Goal: Task Accomplishment & Management: Manage account settings

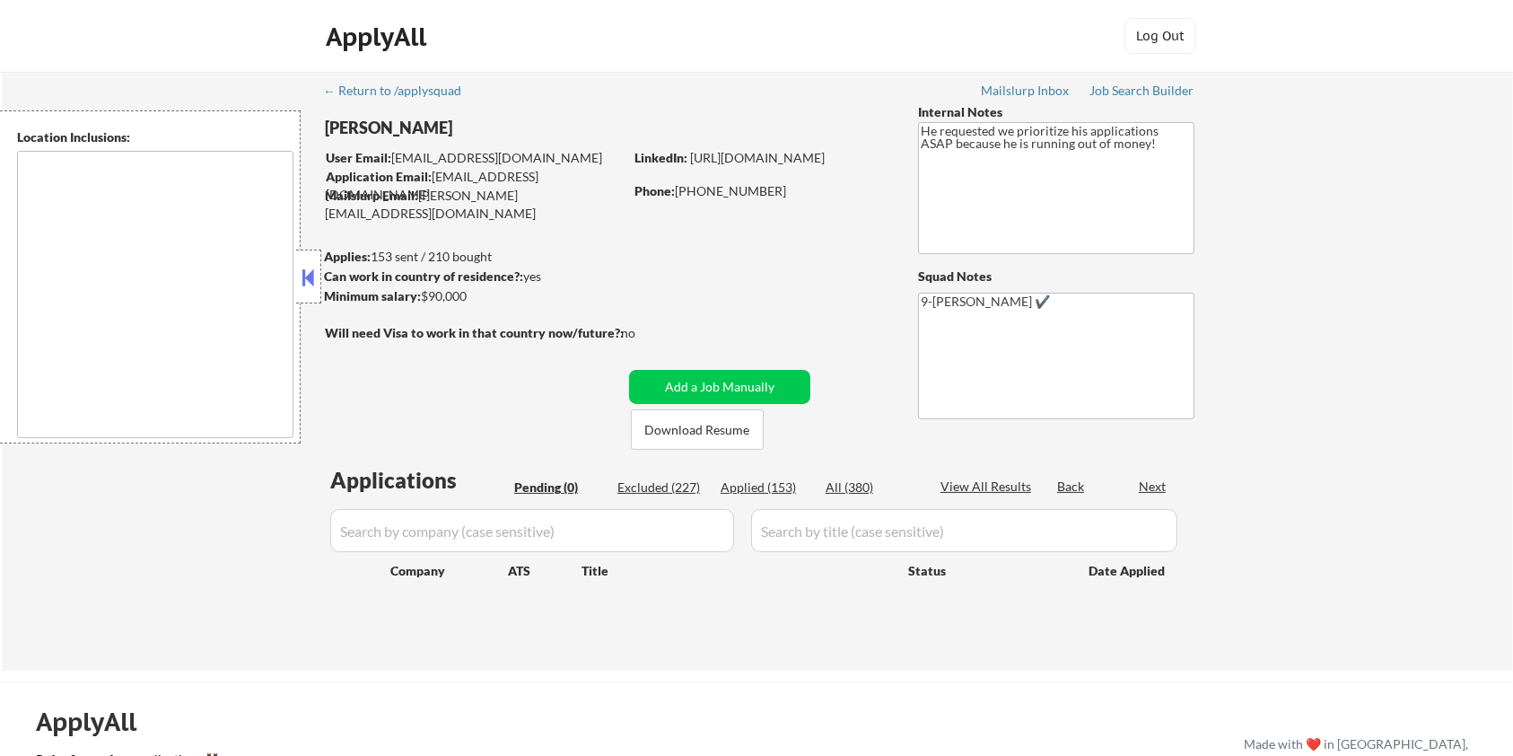
type textarea "[GEOGRAPHIC_DATA], [GEOGRAPHIC_DATA] [GEOGRAPHIC_DATA], [GEOGRAPHIC_DATA] [PERS…"
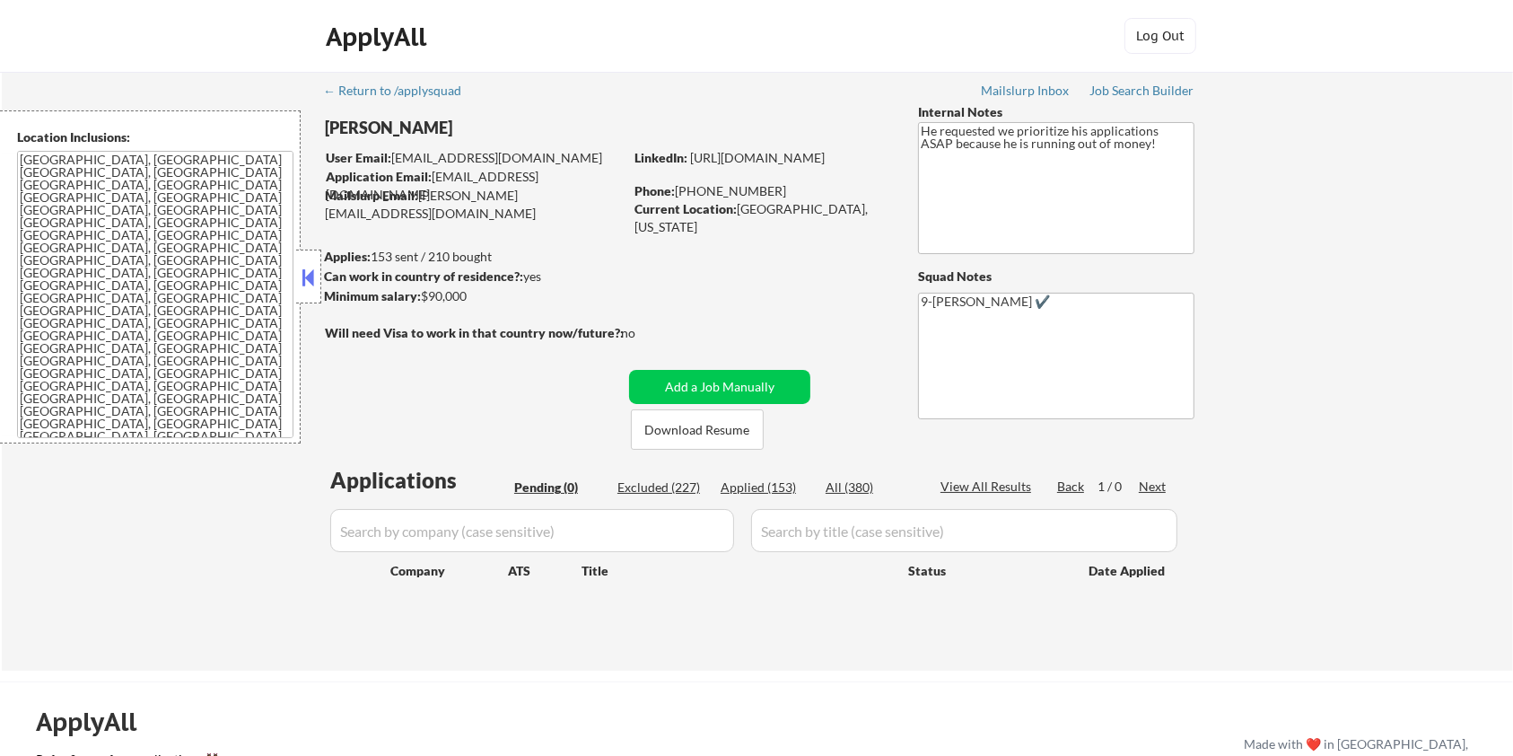
select select ""pending""
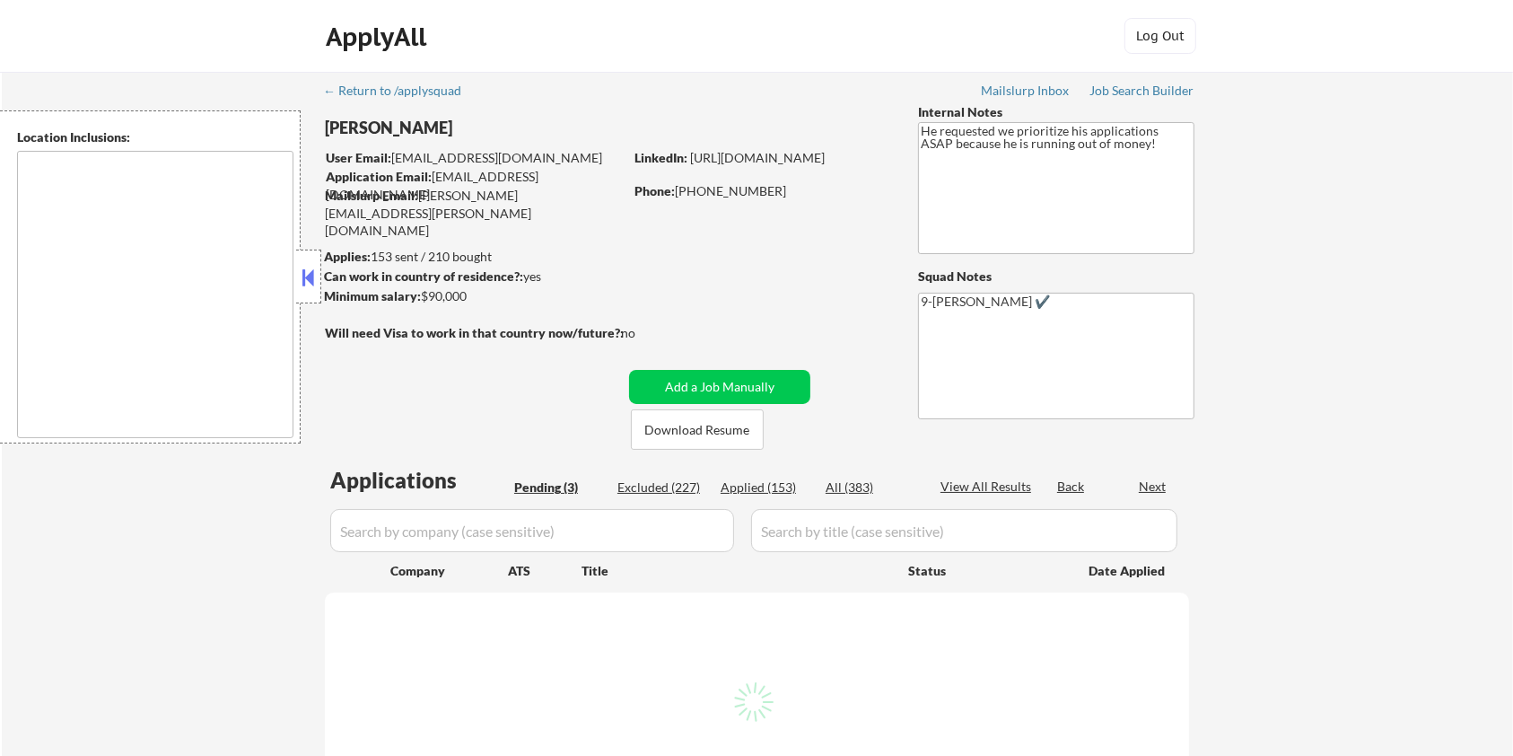
type textarea "[GEOGRAPHIC_DATA], [GEOGRAPHIC_DATA] [GEOGRAPHIC_DATA], [GEOGRAPHIC_DATA] [PERS…"
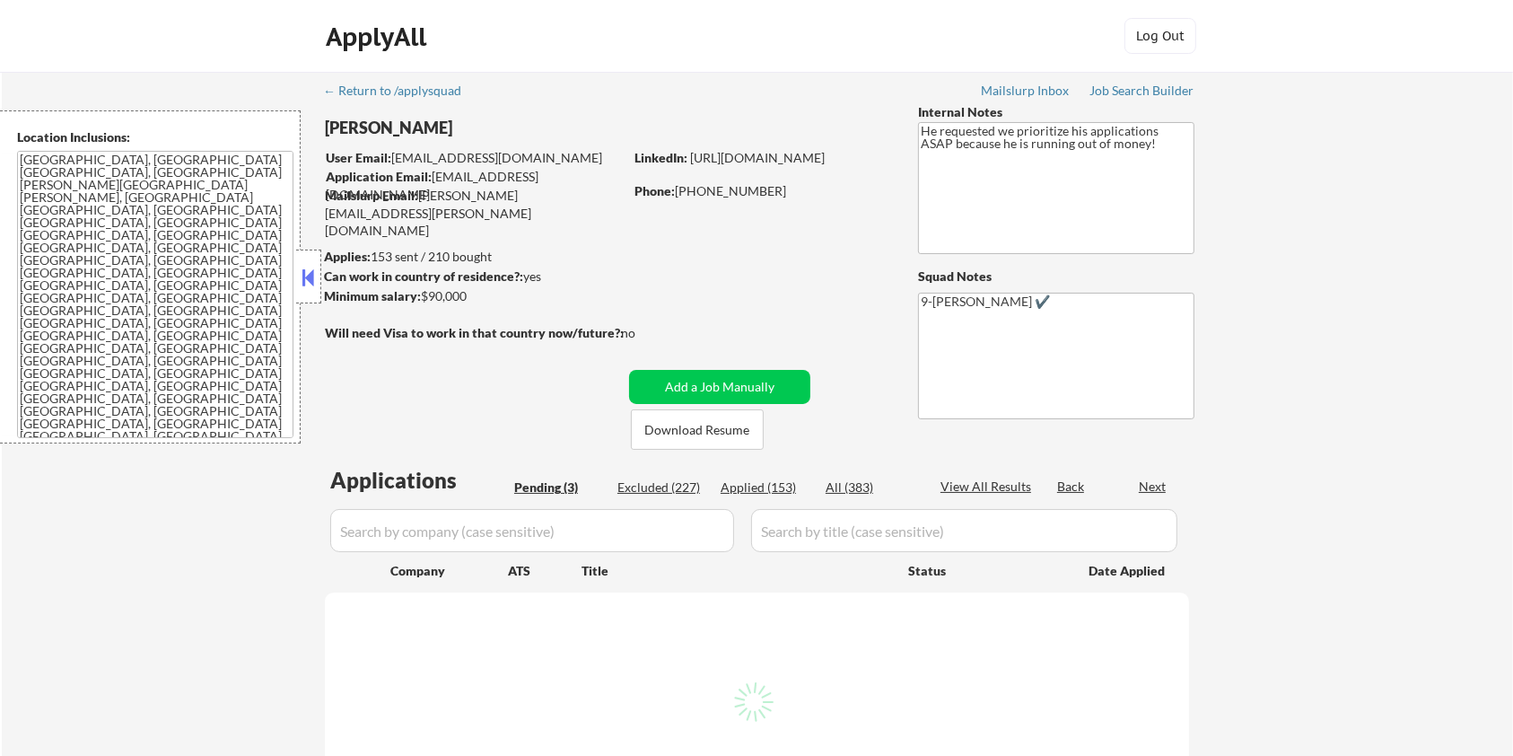
select select ""pending""
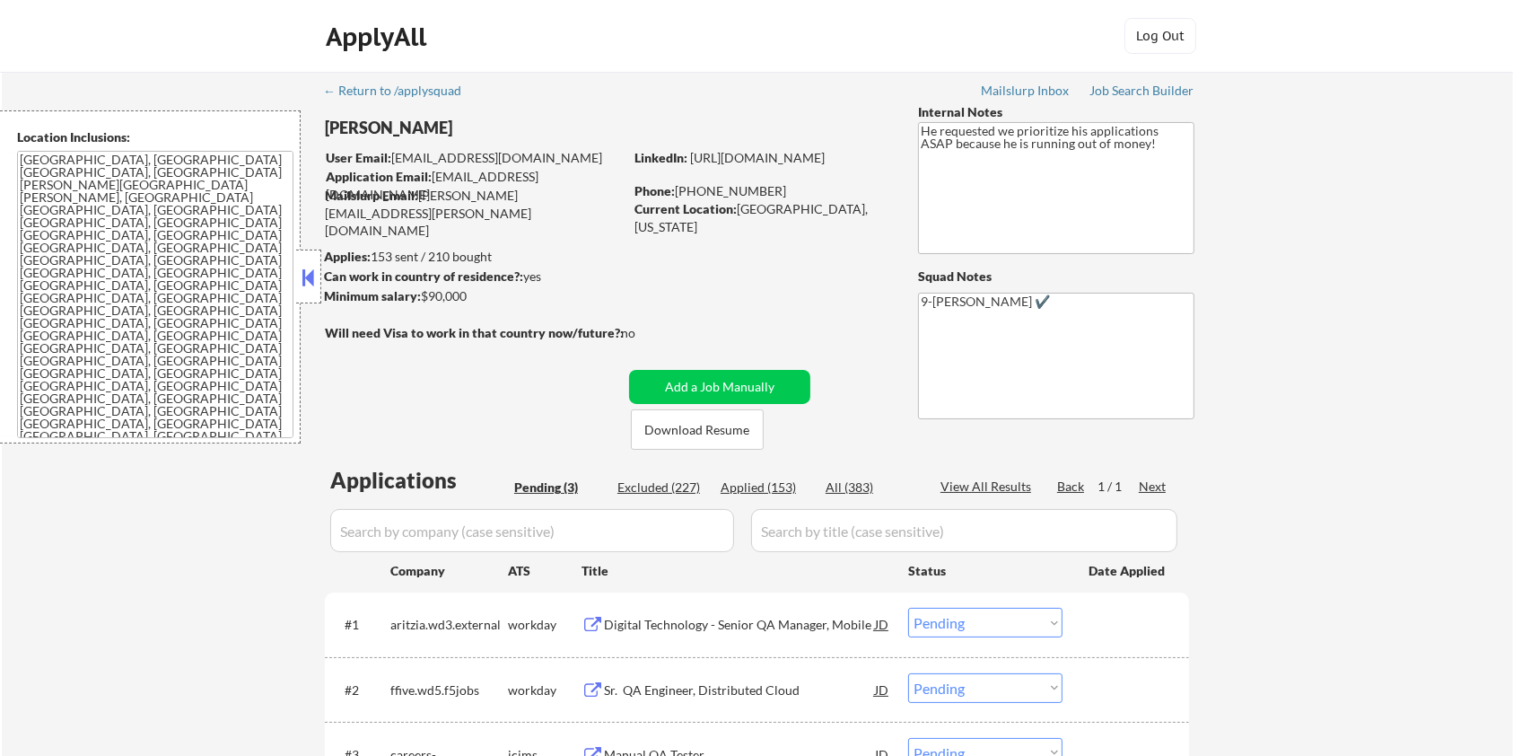
scroll to position [119, 0]
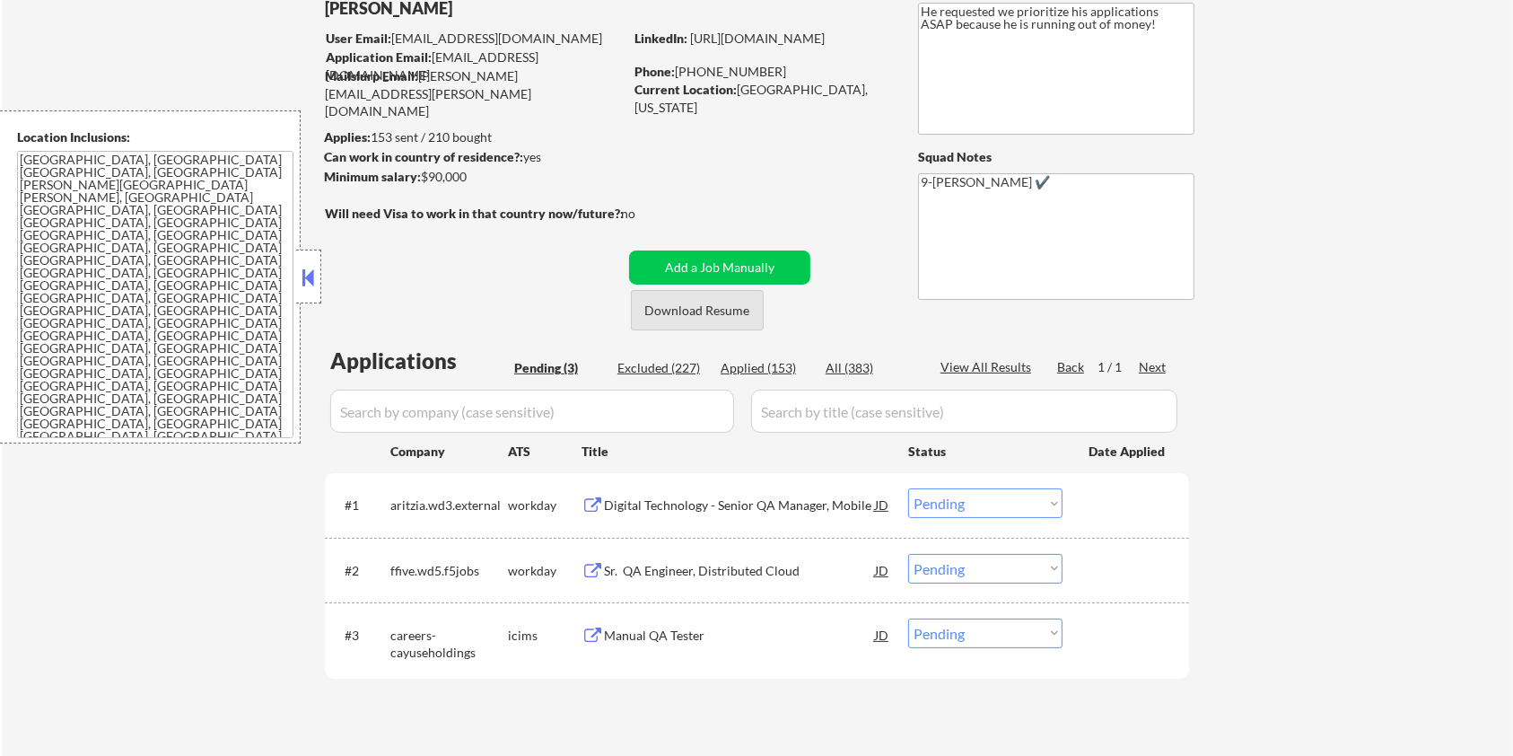
click at [668, 309] on button "Download Resume" at bounding box center [697, 310] width 133 height 40
click at [618, 504] on div "Digital Technology - Senior QA Manager, Mobile" at bounding box center [739, 505] width 271 height 18
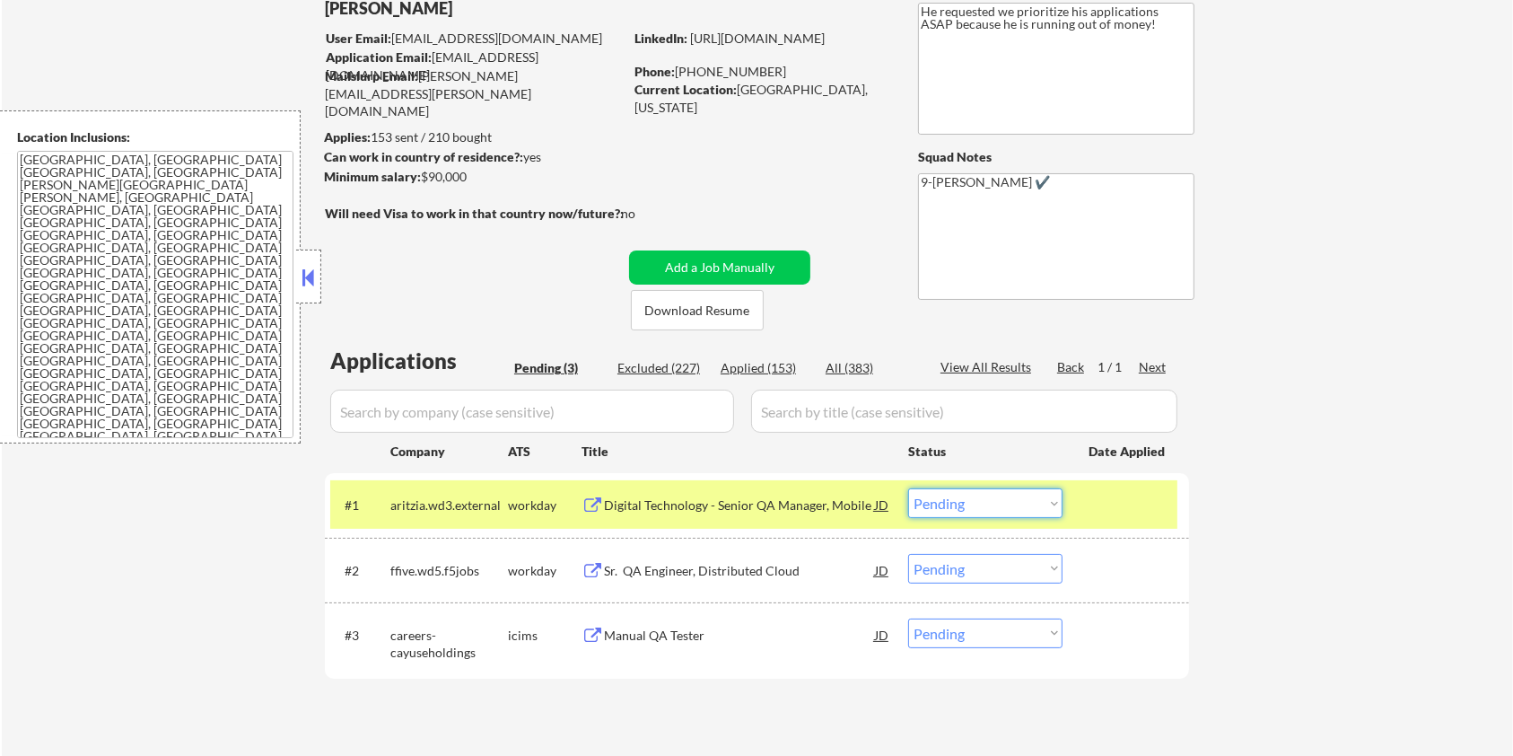
click at [978, 508] on select "Choose an option... Pending Applied Excluded (Questions) Excluded (Expired) Exc…" at bounding box center [985, 503] width 154 height 30
click at [908, 488] on select "Choose an option... Pending Applied Excluded (Questions) Excluded (Expired) Exc…" at bounding box center [985, 503] width 154 height 30
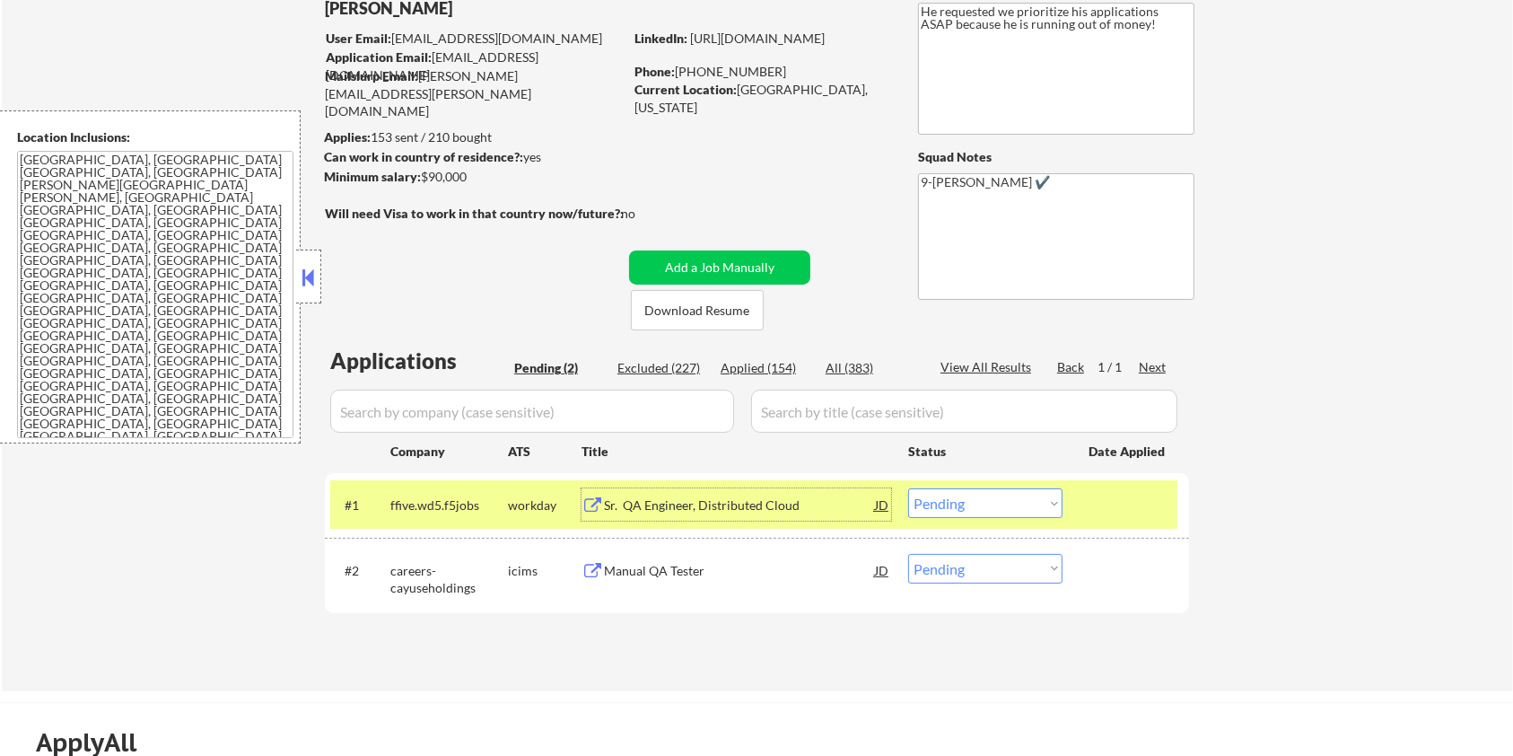
click at [701, 503] on div "Sr. QA Engineer, Distributed Cloud" at bounding box center [739, 505] width 271 height 18
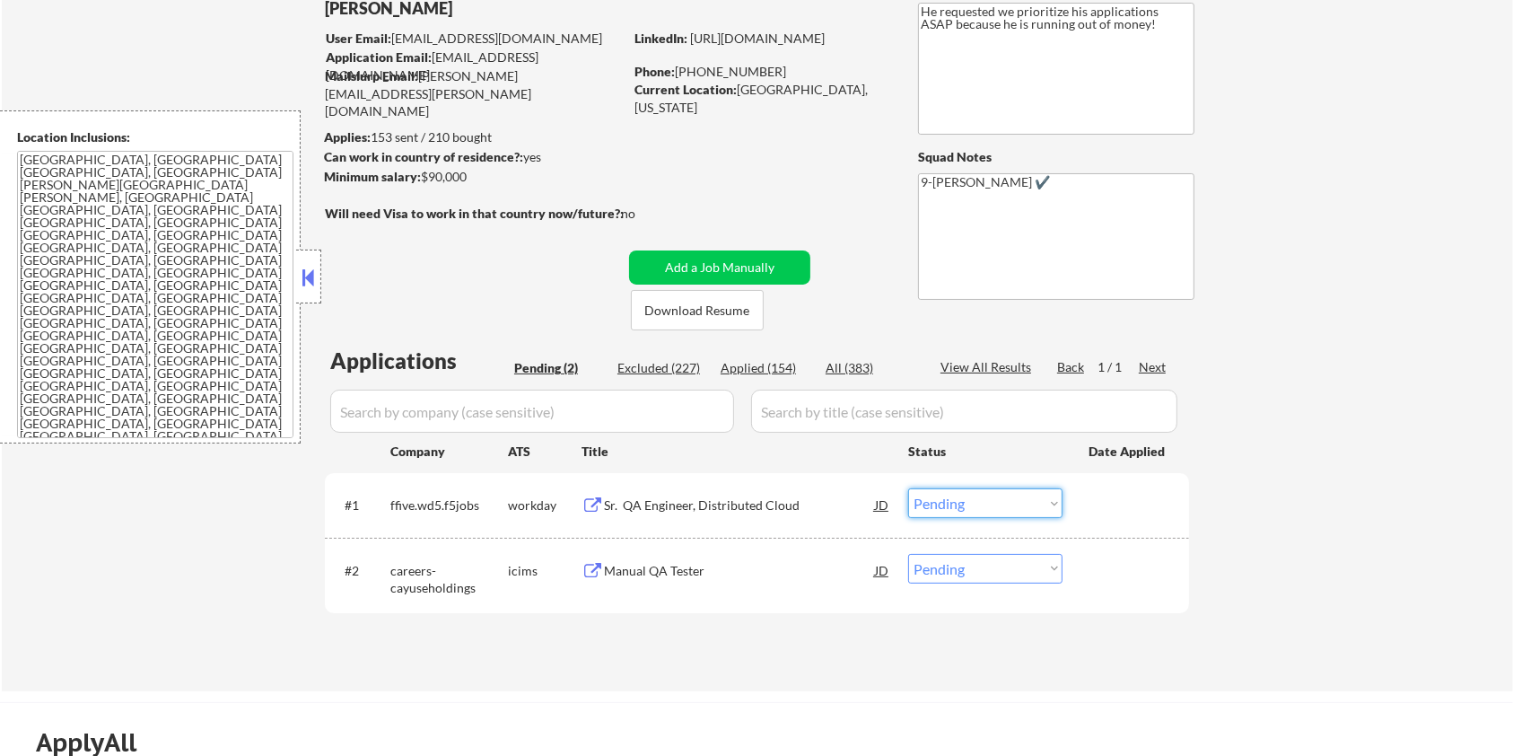
click at [1012, 507] on select "Choose an option... Pending Applied Excluded (Questions) Excluded (Expired) Exc…" at bounding box center [985, 503] width 154 height 30
click at [908, 488] on select "Choose an option... Pending Applied Excluded (Questions) Excluded (Expired) Exc…" at bounding box center [985, 503] width 154 height 30
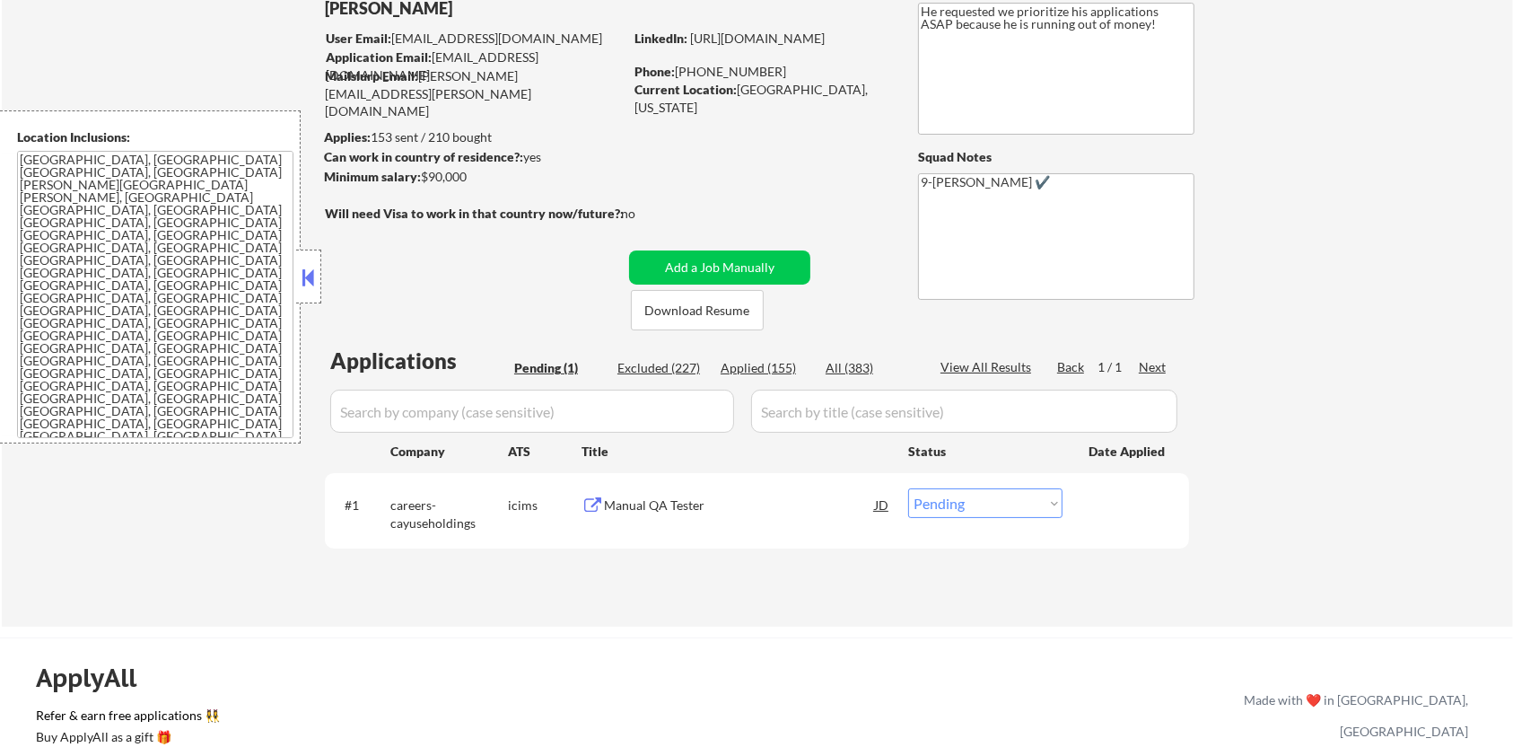
click at [665, 500] on div "Manual QA Tester" at bounding box center [739, 505] width 271 height 18
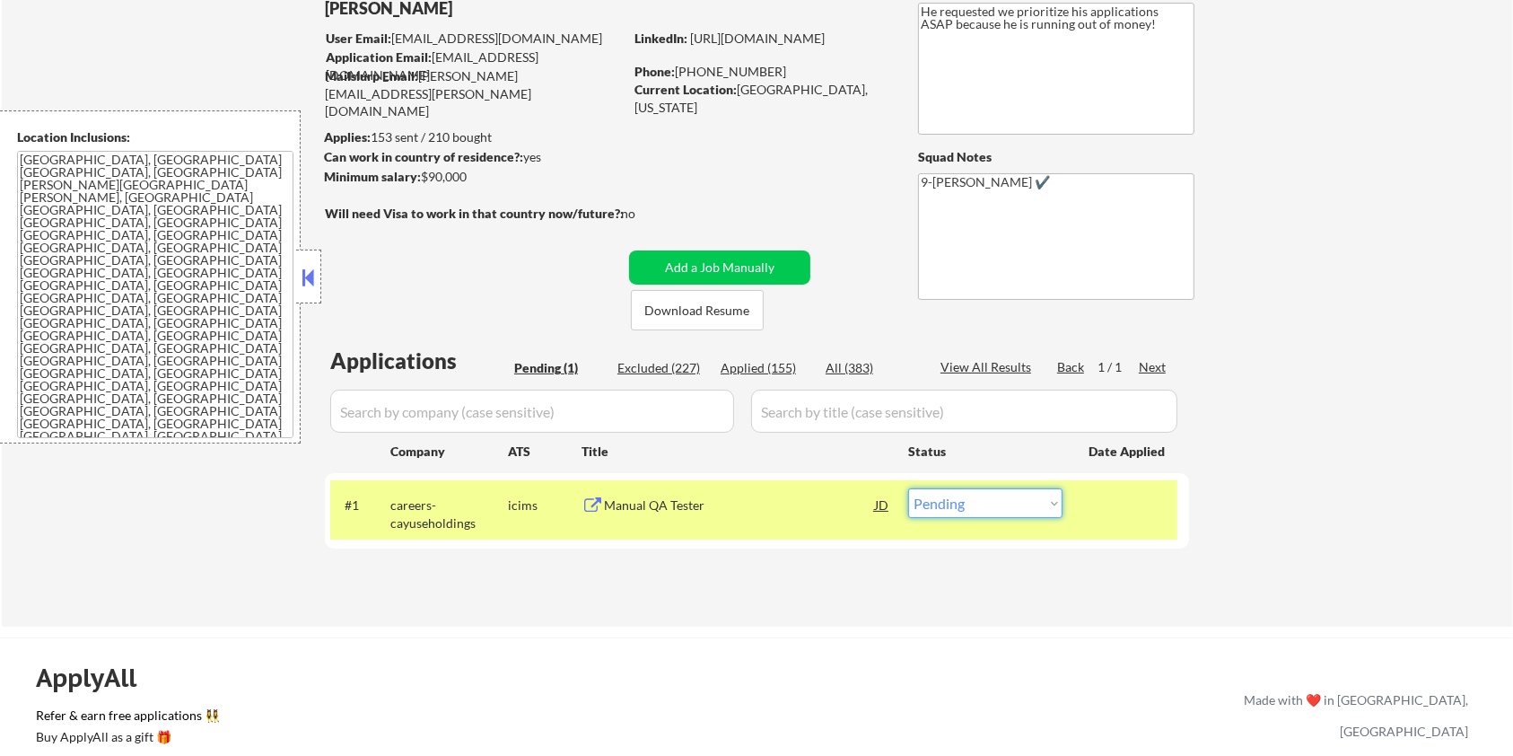
click at [1056, 513] on select "Choose an option... Pending Applied Excluded (Questions) Excluded (Expired) Exc…" at bounding box center [985, 503] width 154 height 30
select select ""applied""
click at [908, 488] on select "Choose an option... Pending Applied Excluded (Questions) Excluded (Expired) Exc…" at bounding box center [985, 503] width 154 height 30
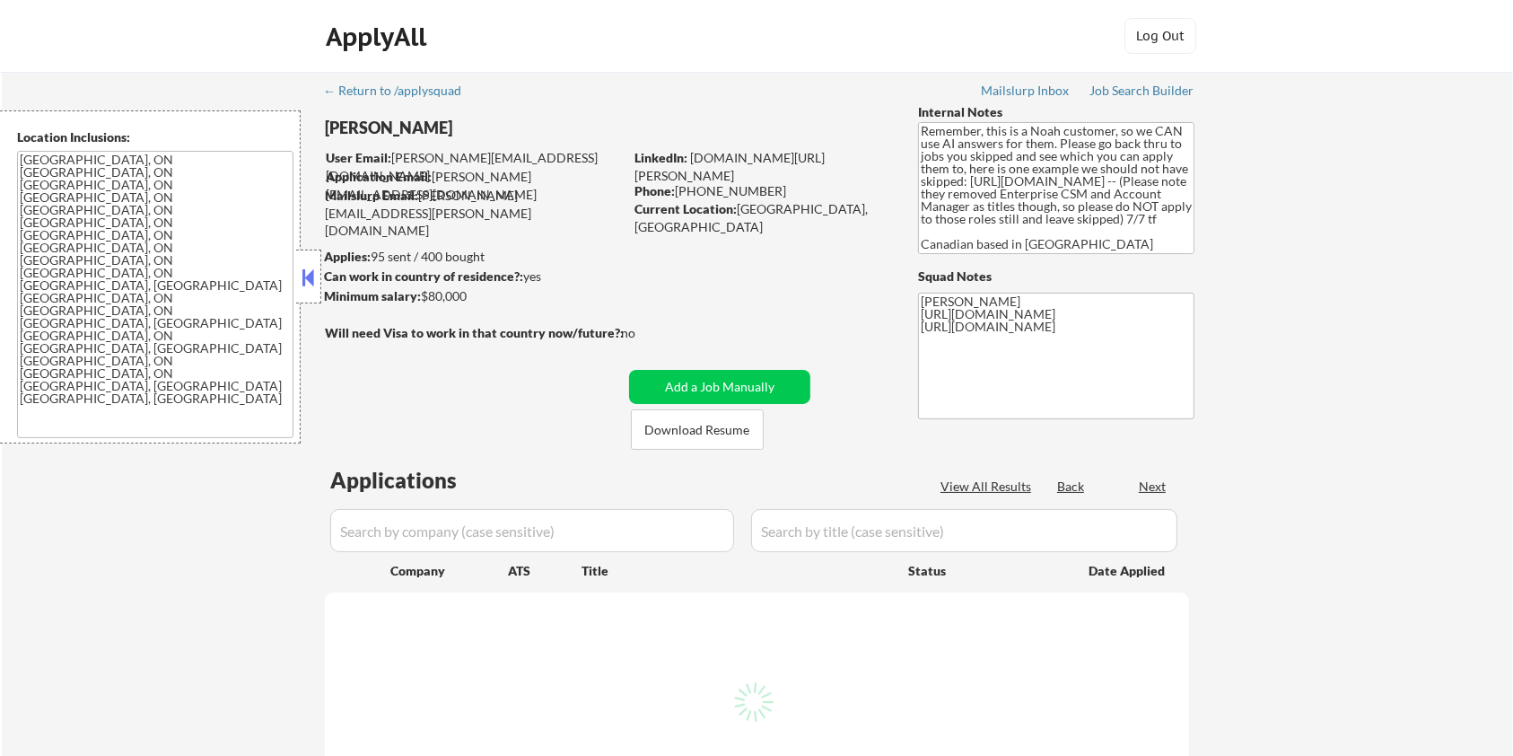
select select ""pending""
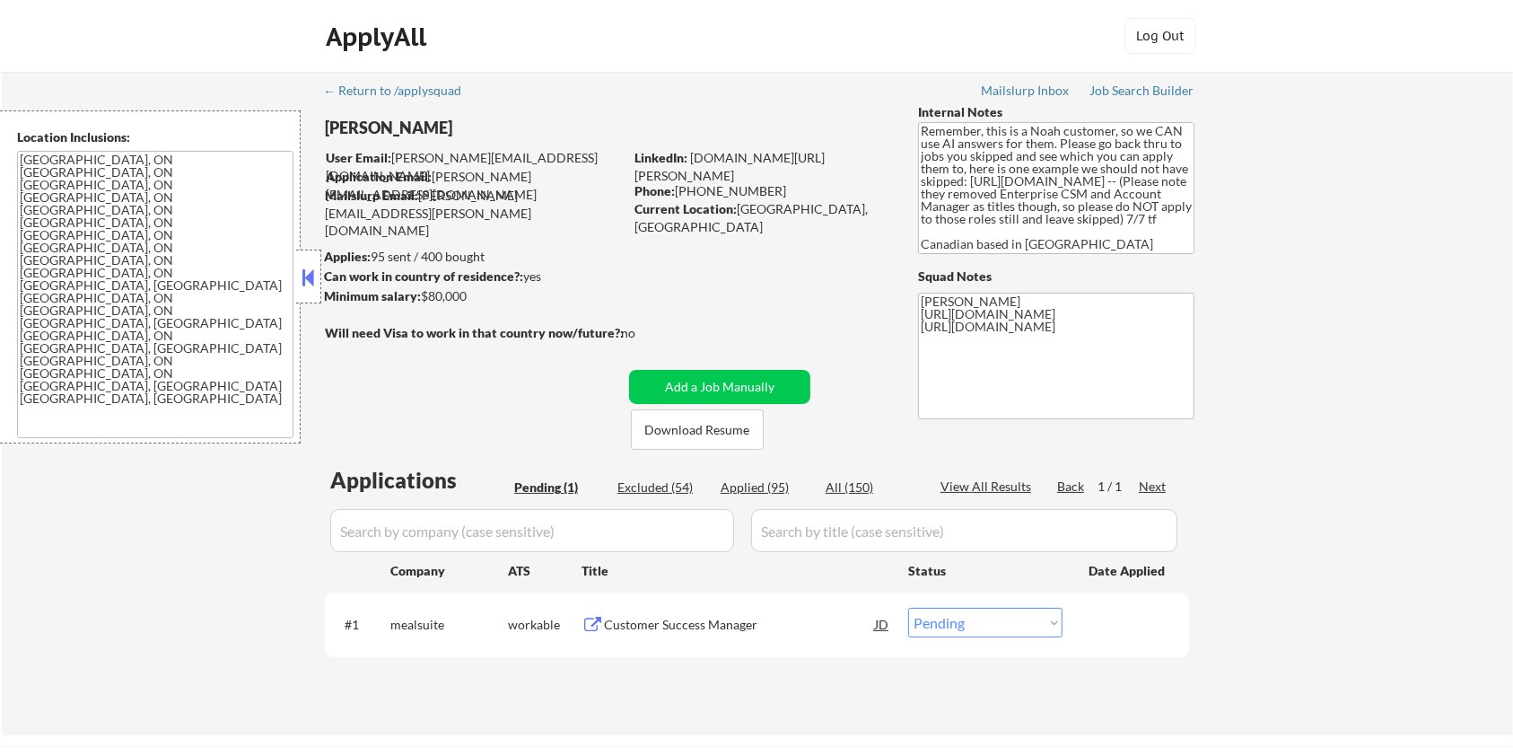
click at [623, 623] on div "Customer Success Manager" at bounding box center [739, 625] width 271 height 18
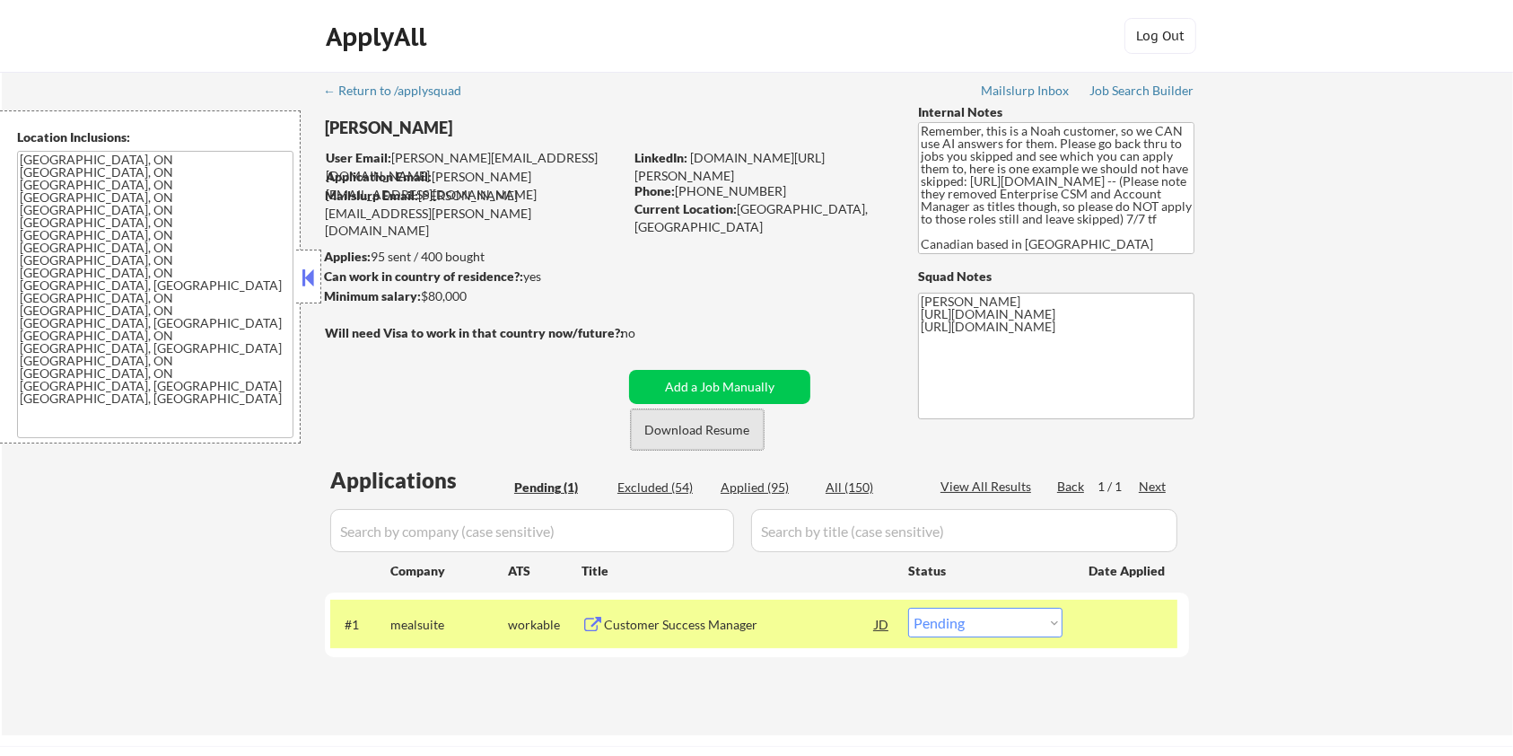
click at [703, 429] on button "Download Resume" at bounding box center [697, 429] width 133 height 40
drag, startPoint x: 445, startPoint y: 623, endPoint x: 381, endPoint y: 614, distance: 64.4
click at [381, 614] on div "#1 mealsuite workable Customer Success Manager JD Choose an option... Pending A…" at bounding box center [753, 624] width 847 height 48
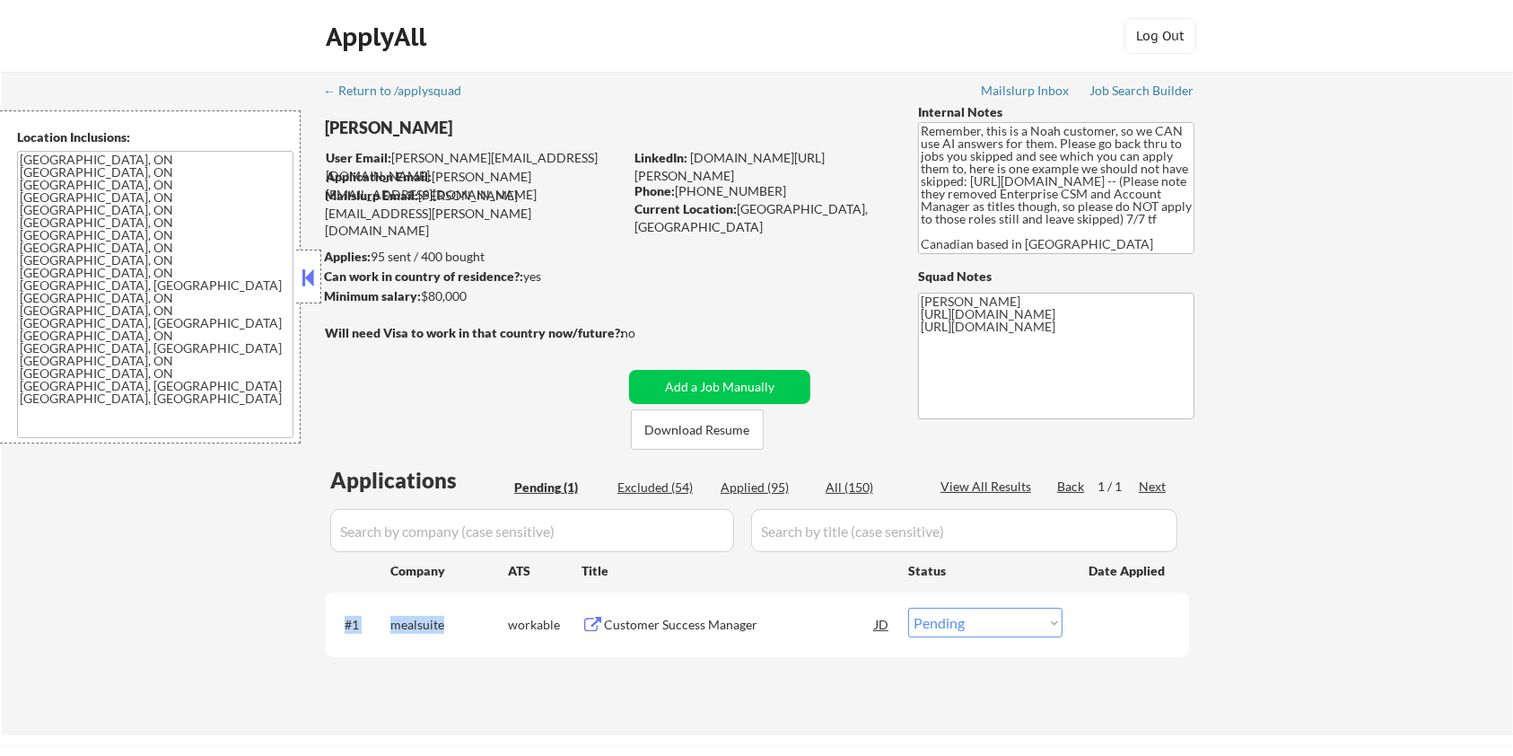
copy div "#1 mealsuite"
type textarea "Elisa https://jobs.lever.co/getmaple/5a357cba-8fdf-4fc0-8964-a8233b9e01f3/apply…"
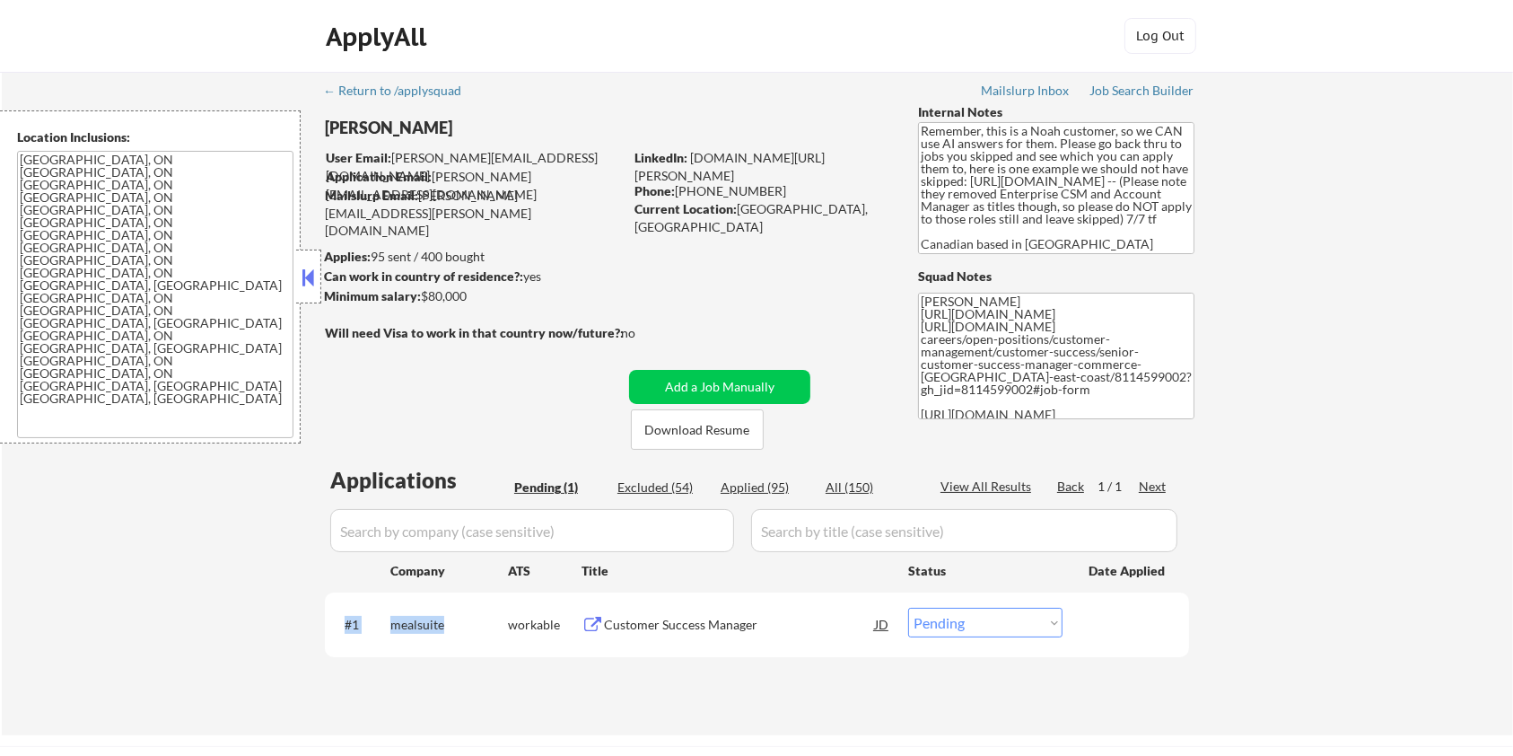
drag, startPoint x: 494, startPoint y: 299, endPoint x: 418, endPoint y: 292, distance: 75.7
click at [418, 292] on div "Minimum salary: $80,000" at bounding box center [473, 296] width 299 height 18
copy div "$80,000"
click at [1034, 631] on select "Choose an option... Pending Applied Excluded (Questions) Excluded (Expired) Exc…" at bounding box center [985, 623] width 154 height 30
select select ""applied""
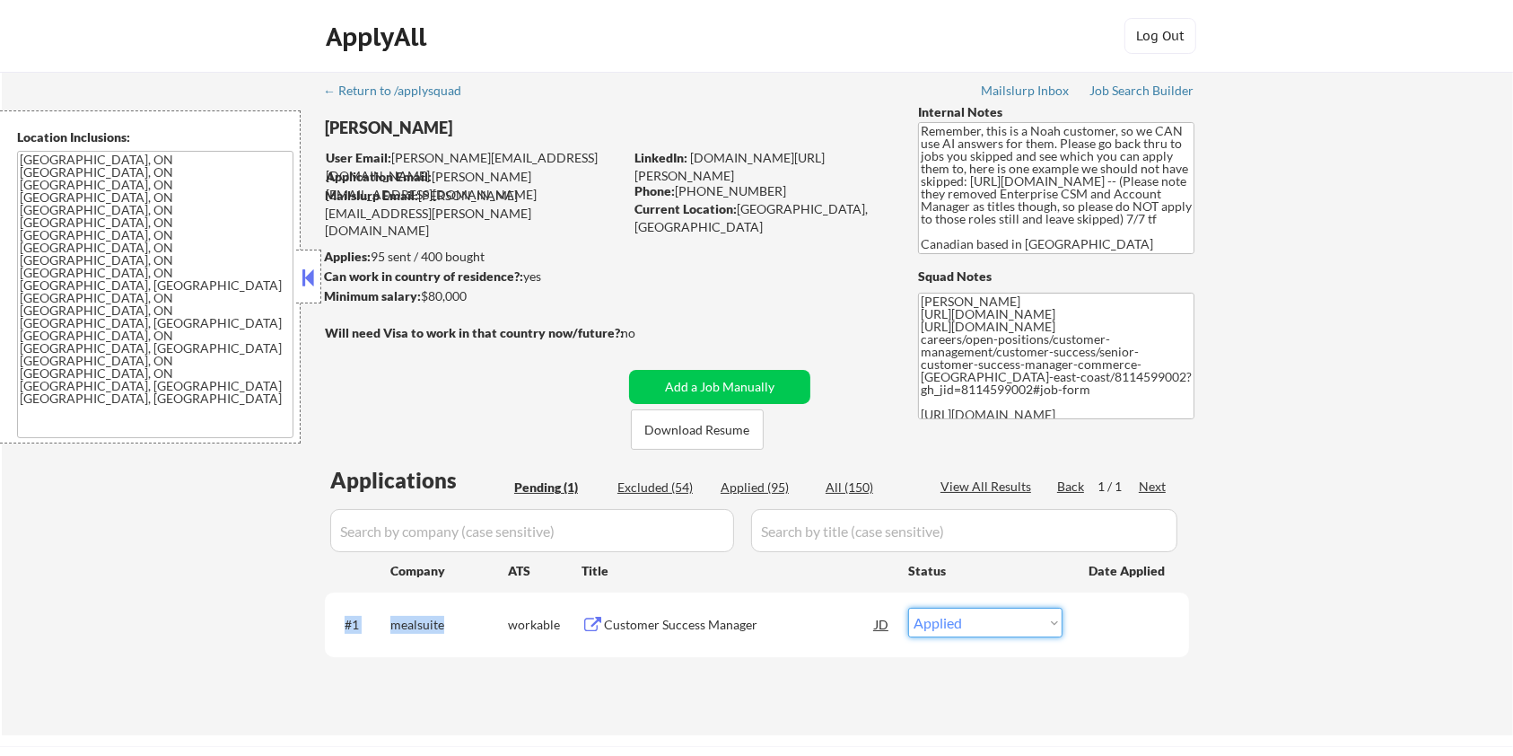
click at [908, 608] on select "Choose an option... Pending Applied Excluded (Questions) Excluded (Expired) Exc…" at bounding box center [985, 623] width 154 height 30
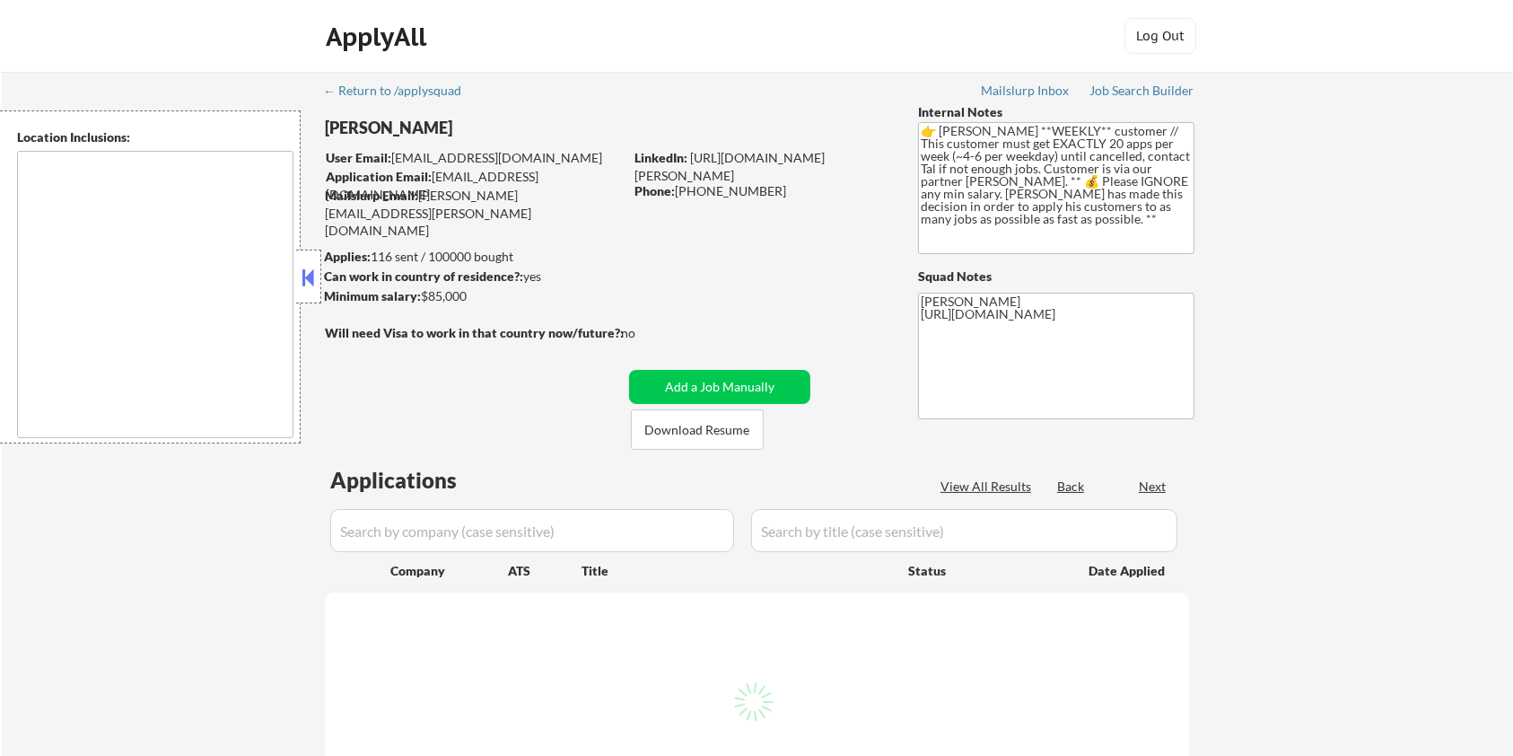
type textarea "[GEOGRAPHIC_DATA], [GEOGRAPHIC_DATA] [GEOGRAPHIC_DATA], [GEOGRAPHIC_DATA], [GEO…"
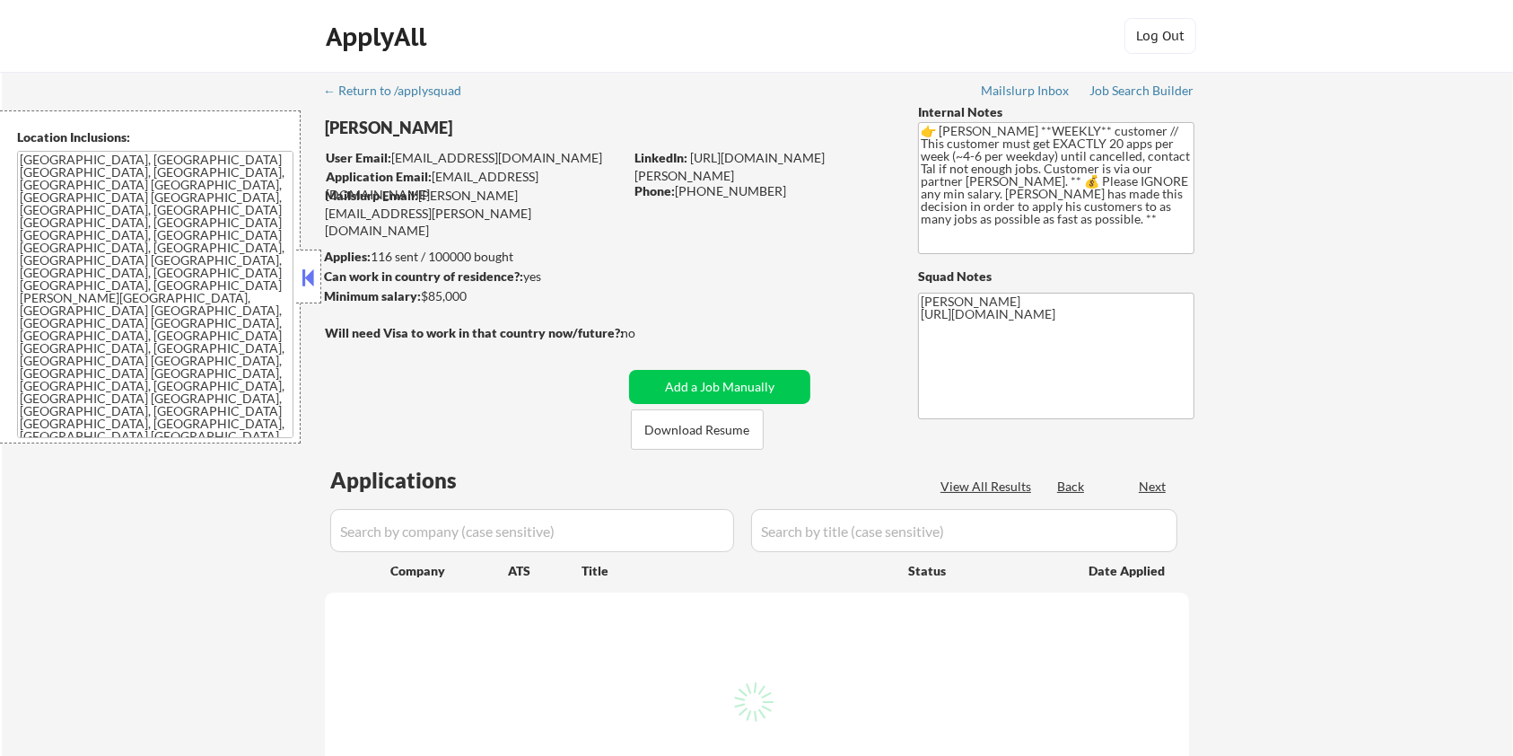
select select ""pending""
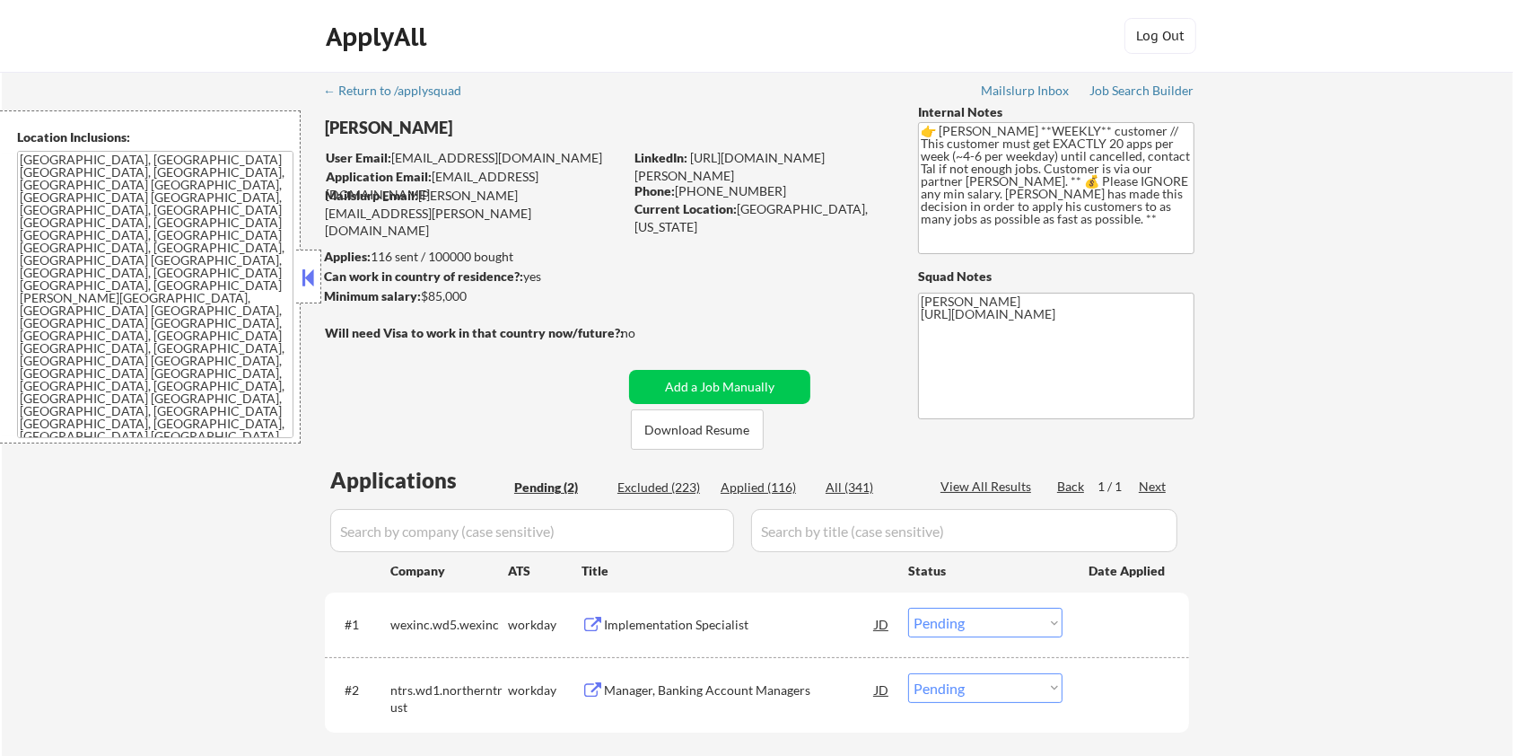
scroll to position [119, 0]
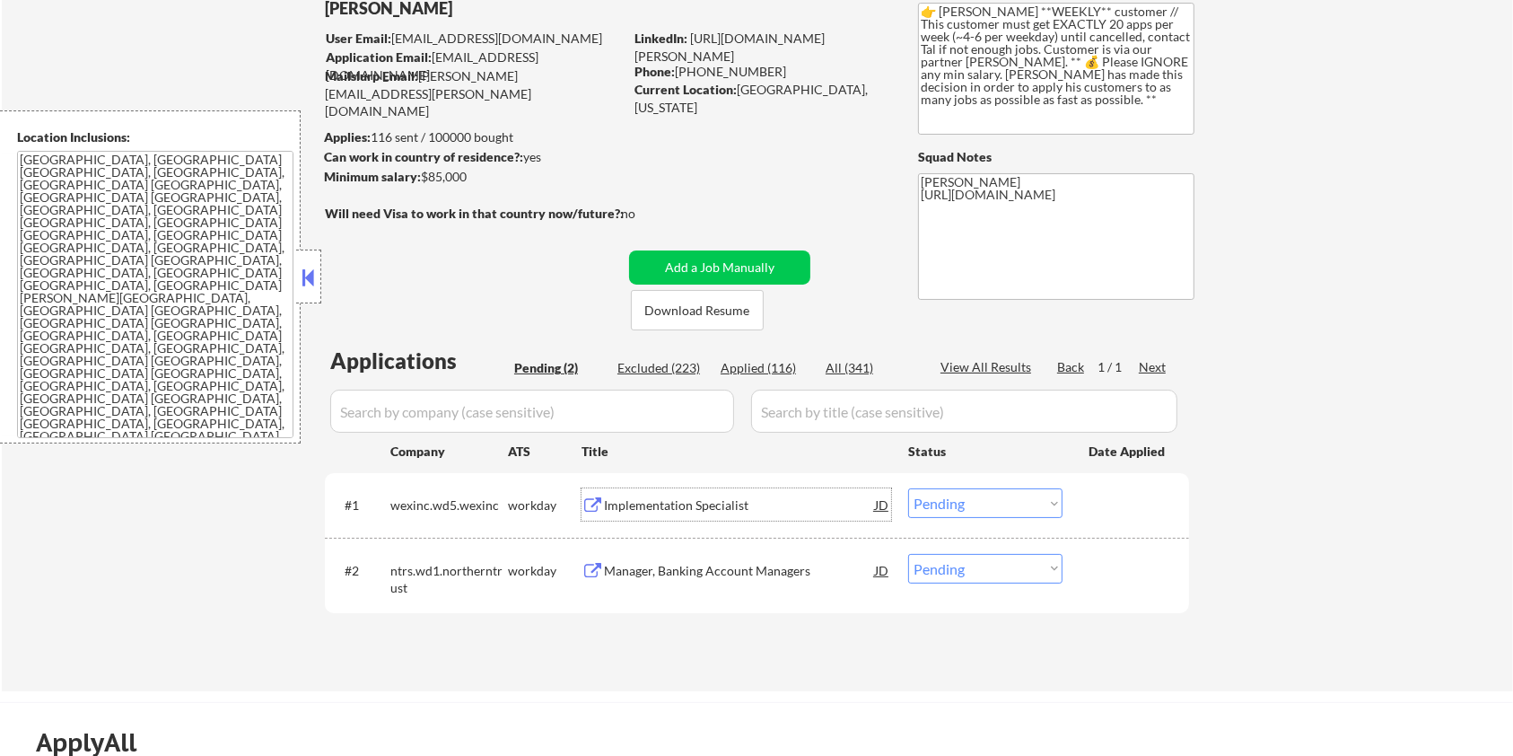
click at [634, 499] on div "Implementation Specialist" at bounding box center [739, 505] width 271 height 18
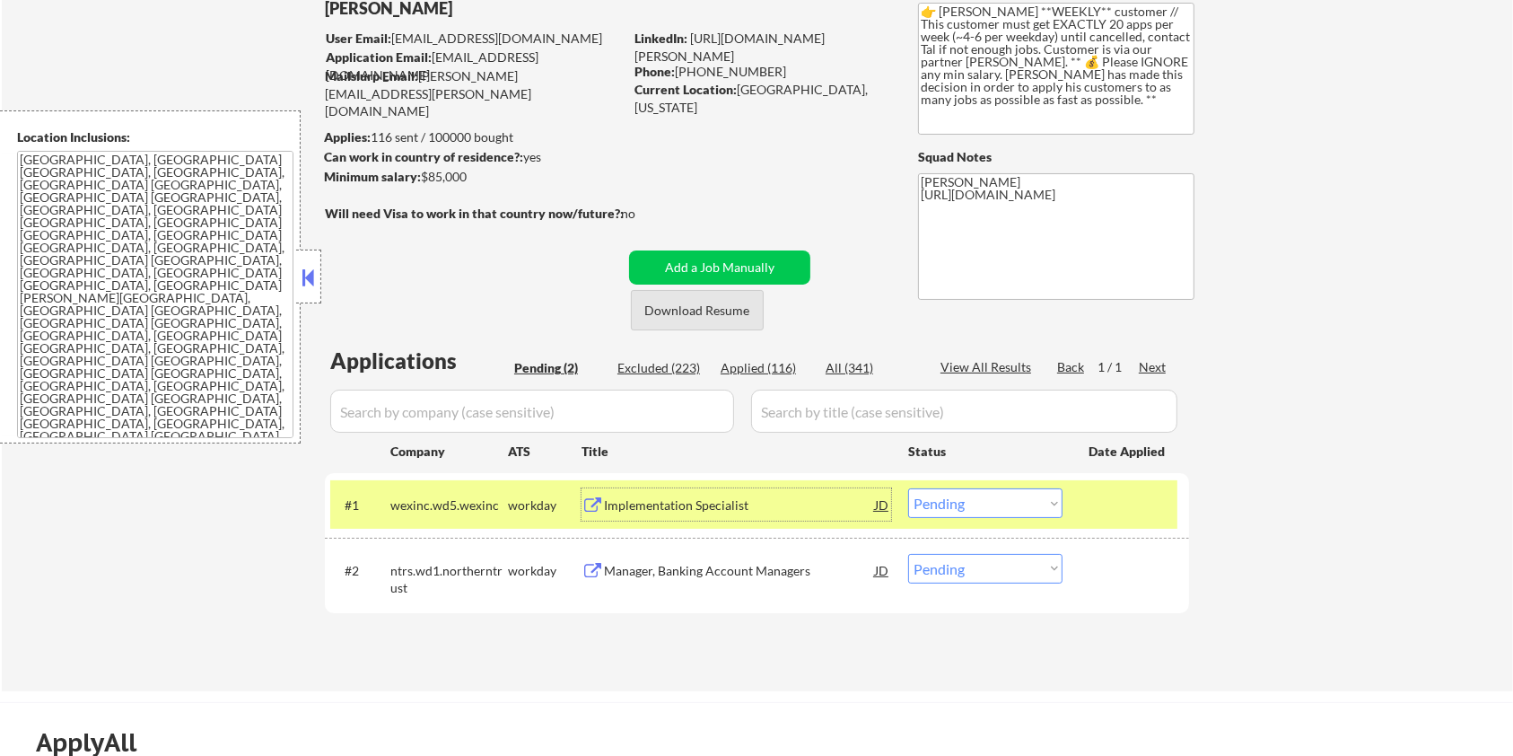
click at [691, 312] on button "Download Resume" at bounding box center [697, 310] width 133 height 40
click at [984, 504] on select "Choose an option... Pending Applied Excluded (Questions) Excluded (Expired) Exc…" at bounding box center [985, 503] width 154 height 30
click at [908, 488] on select "Choose an option... Pending Applied Excluded (Questions) Excluded (Expired) Exc…" at bounding box center [985, 503] width 154 height 30
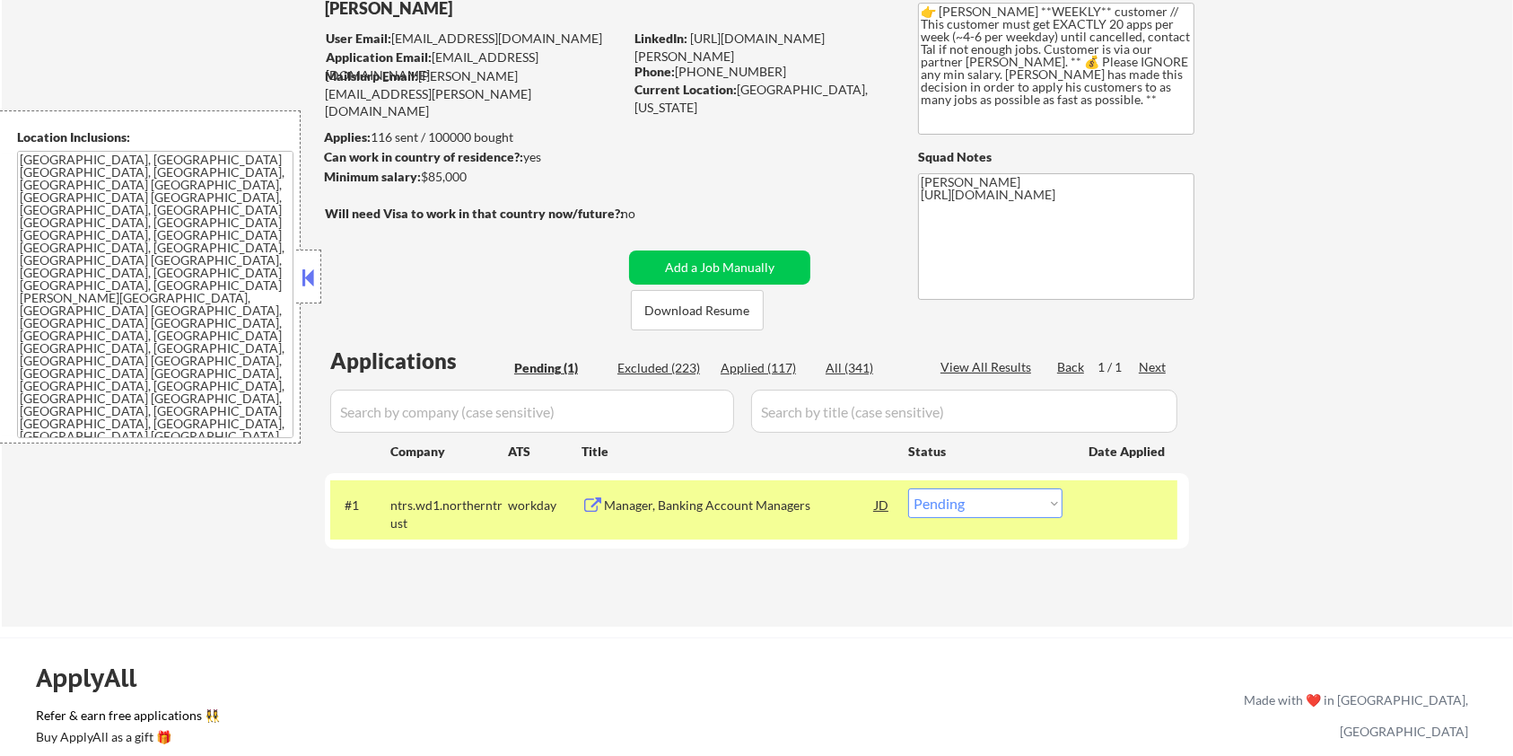
click at [633, 499] on div "Manager, Banking Account Managers" at bounding box center [739, 505] width 271 height 18
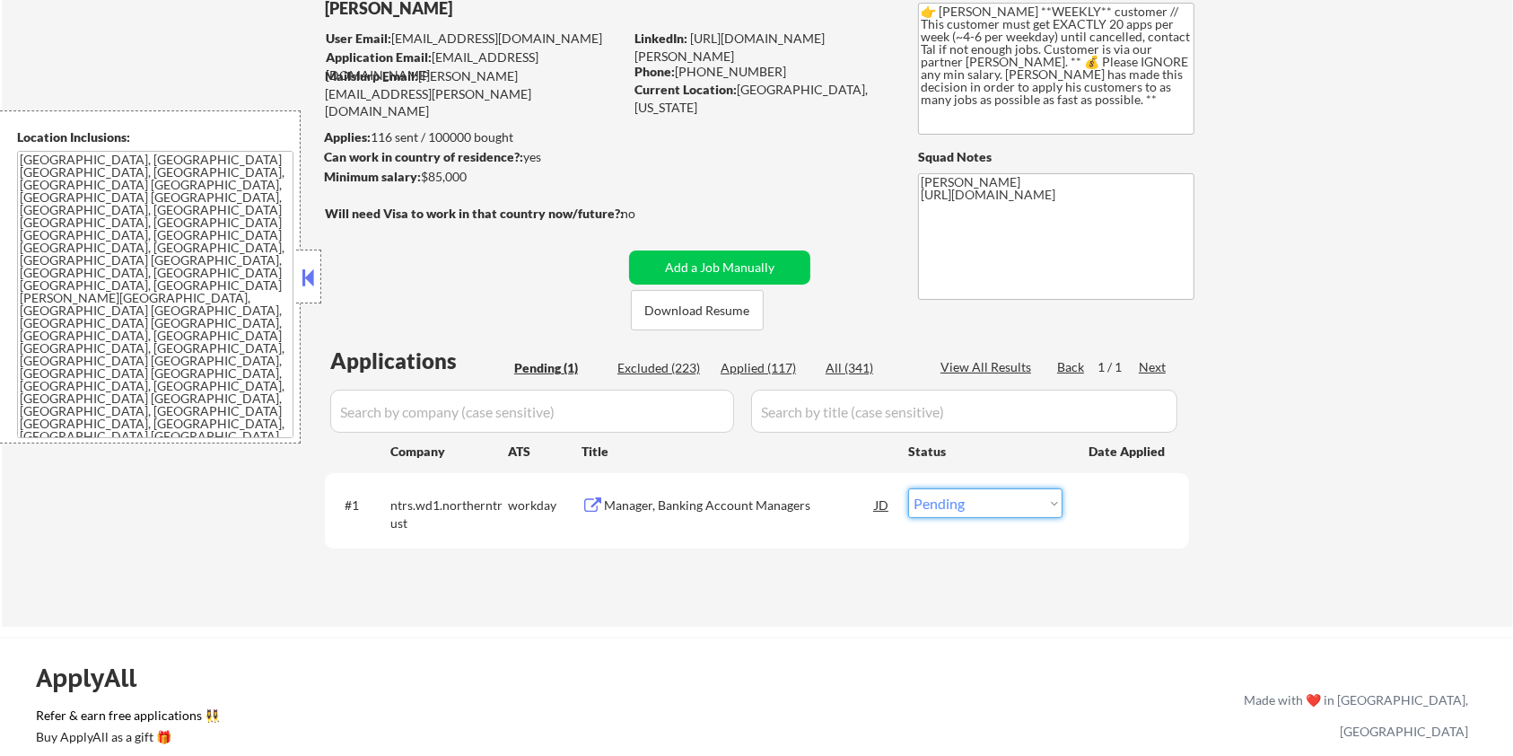
click at [998, 505] on select "Choose an option... Pending Applied Excluded (Questions) Excluded (Expired) Exc…" at bounding box center [985, 503] width 154 height 30
select select ""excluded__bad_match_""
click at [908, 488] on select "Choose an option... Pending Applied Excluded (Questions) Excluded (Expired) Exc…" at bounding box center [985, 503] width 154 height 30
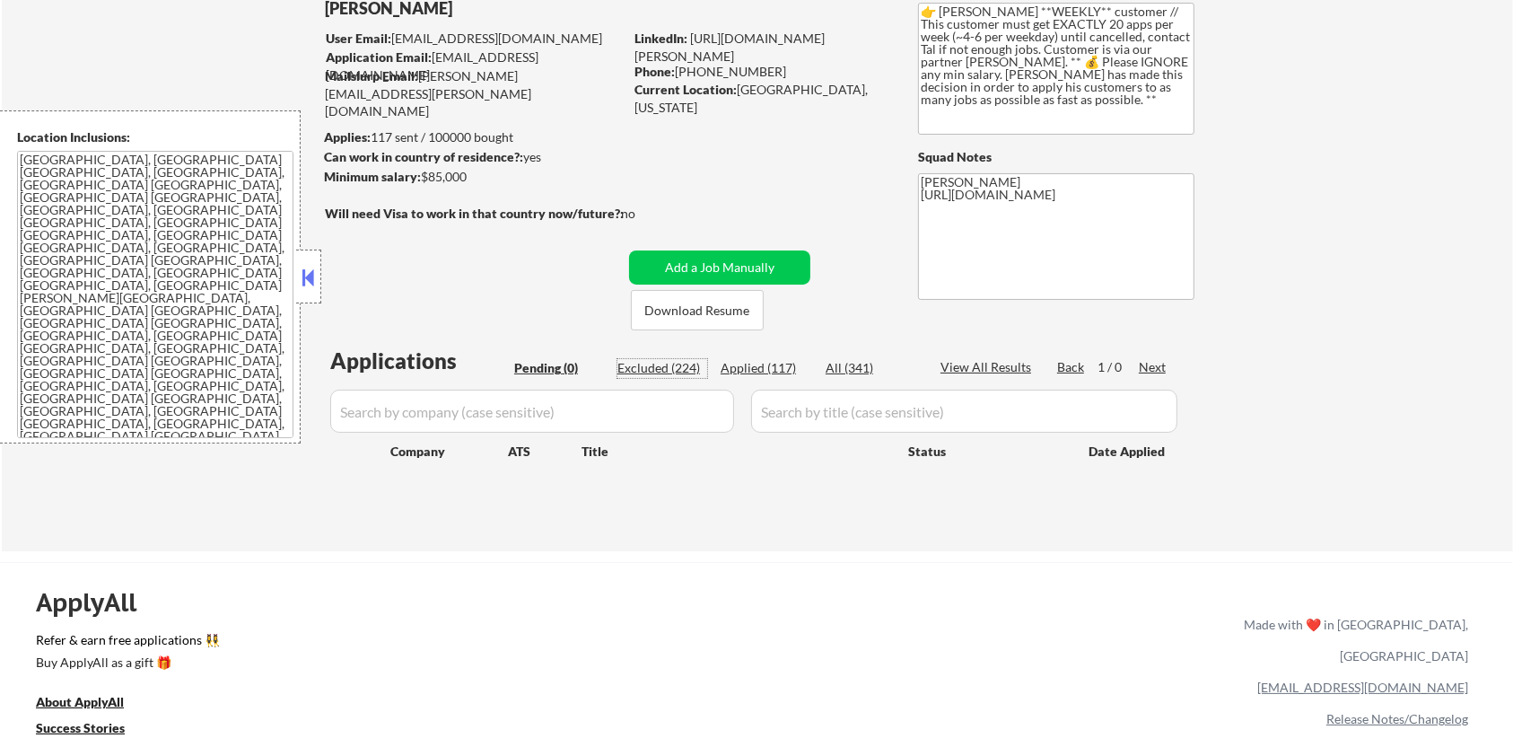
click at [646, 368] on div "Excluded (224)" at bounding box center [663, 368] width 90 height 18
select select ""excluded__location_""
select select ""excluded__bad_match_""
select select ""excluded__expired_""
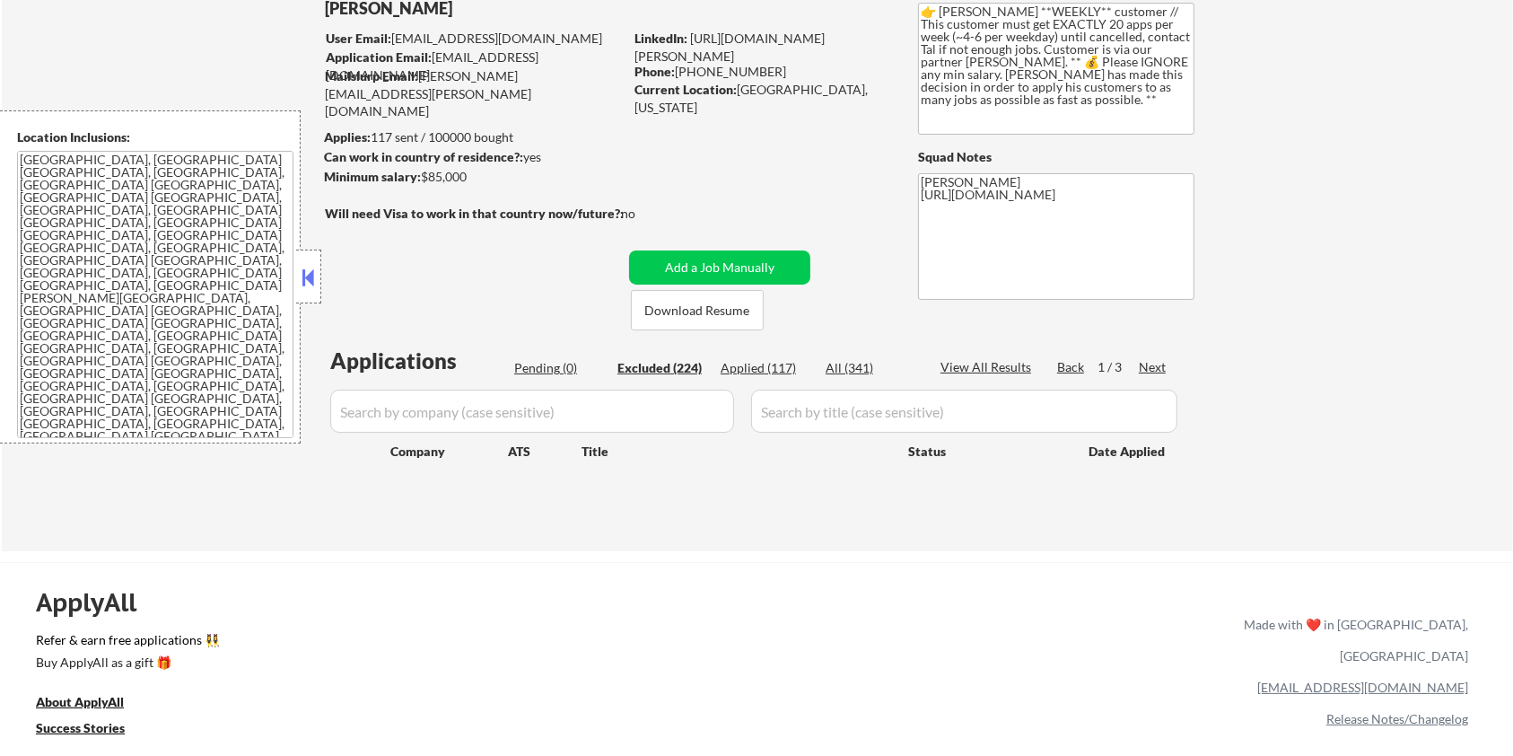
select select ""excluded__bad_match_""
select select ""excluded__location_""
select select ""excluded__bad_match_""
select select ""excluded__expired_""
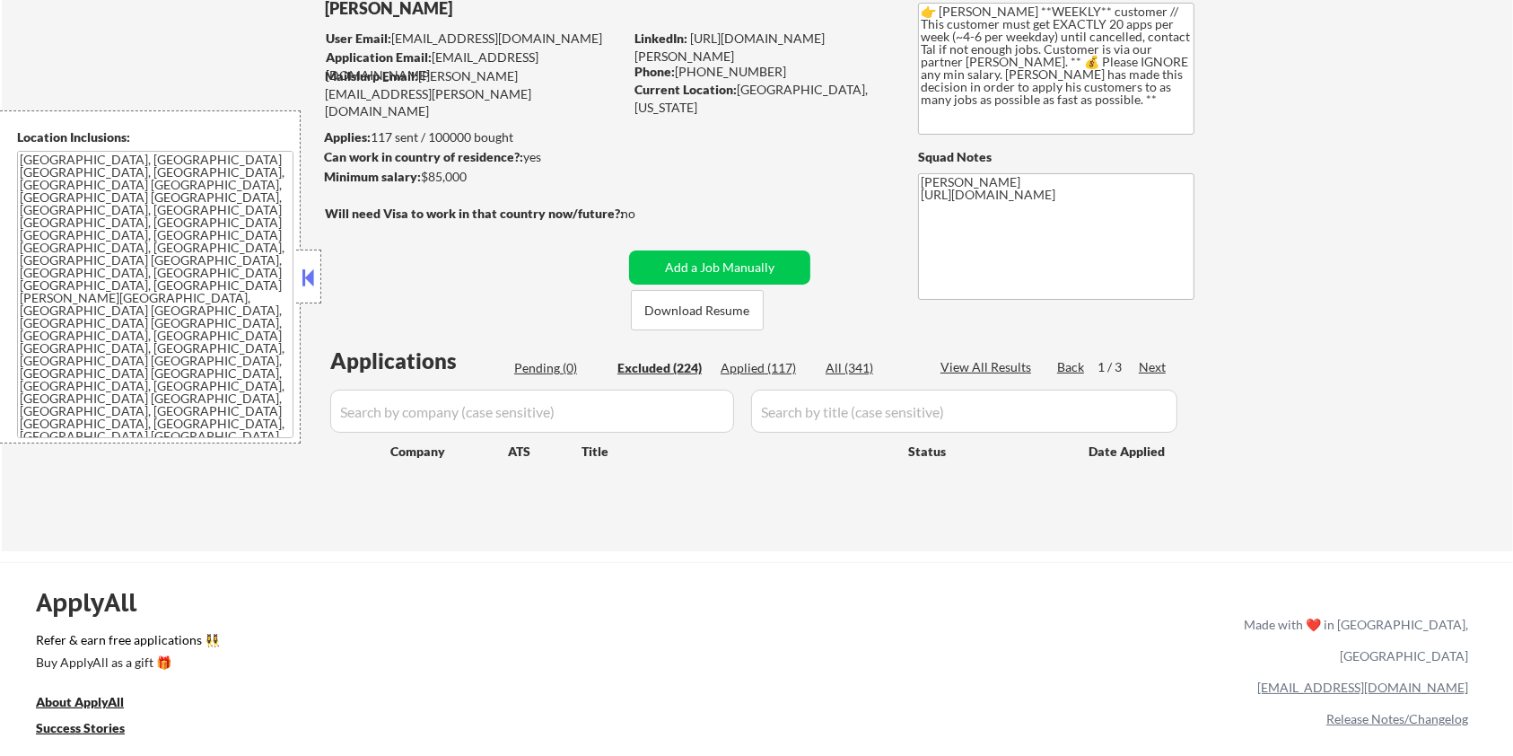
select select ""excluded__bad_match_""
select select ""excluded__location_""
select select ""excluded__expired_""
select select ""excluded__bad_match_""
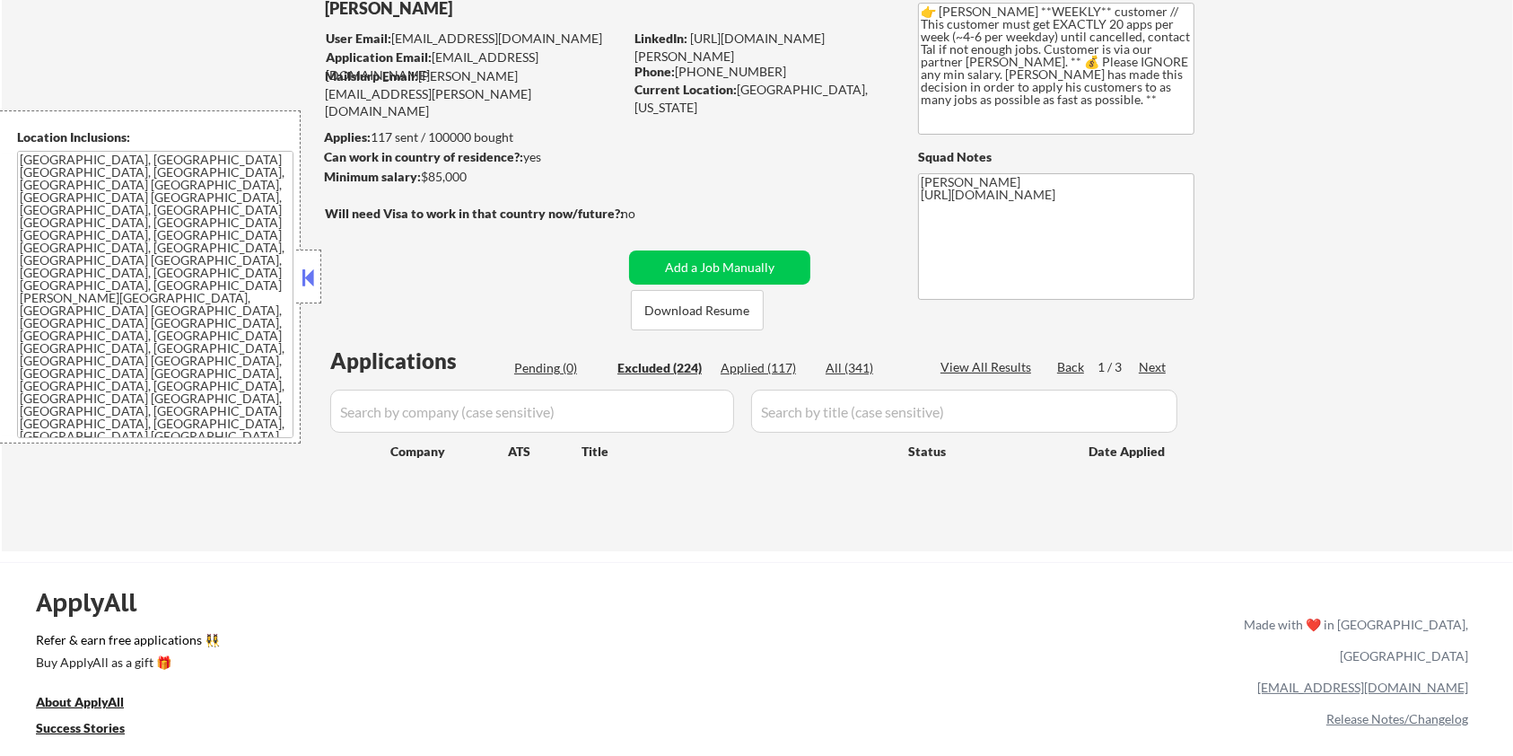
select select ""excluded__bad_match_""
select select ""excluded__location_""
select select ""excluded__bad_match_""
select select ""excluded__expired_""
select select ""excluded__bad_match_""
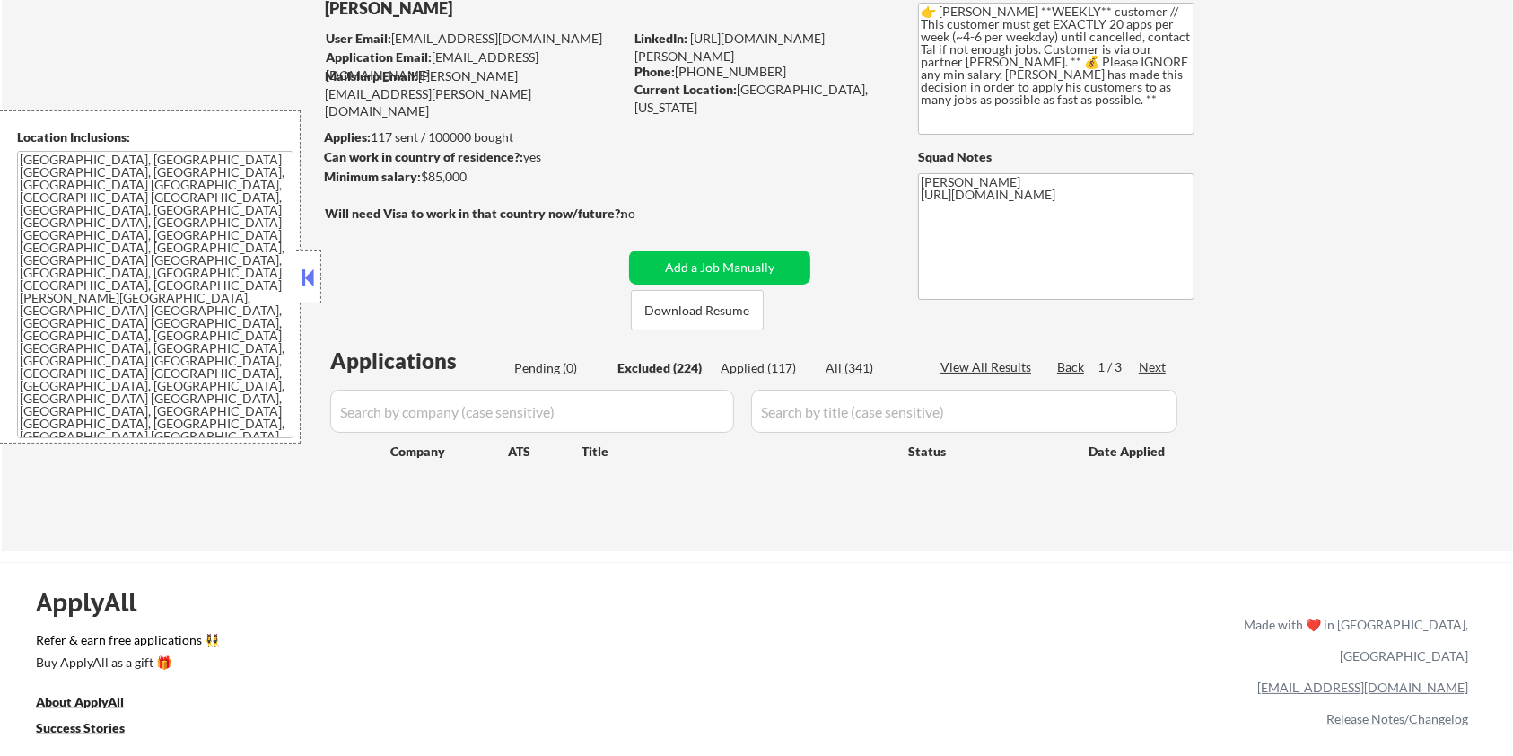
select select ""excluded__bad_match_""
select select ""excluded__expired_""
select select ""excluded__bad_match_""
select select ""excluded__expired_""
select select ""excluded__bad_match_""
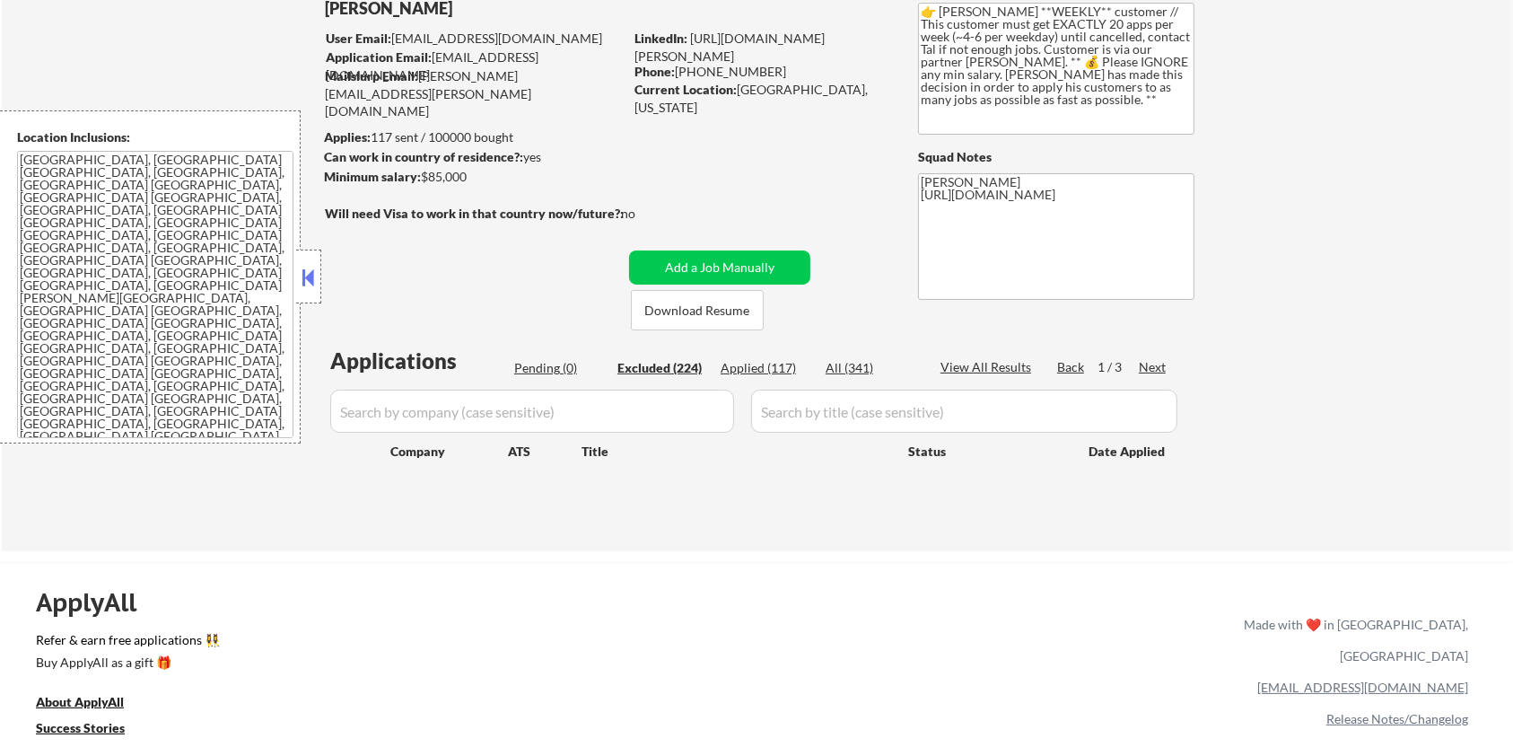
select select ""excluded__location_""
select select ""excluded__bad_match_""
select select ""excluded__expired_""
select select ""excluded__bad_match_""
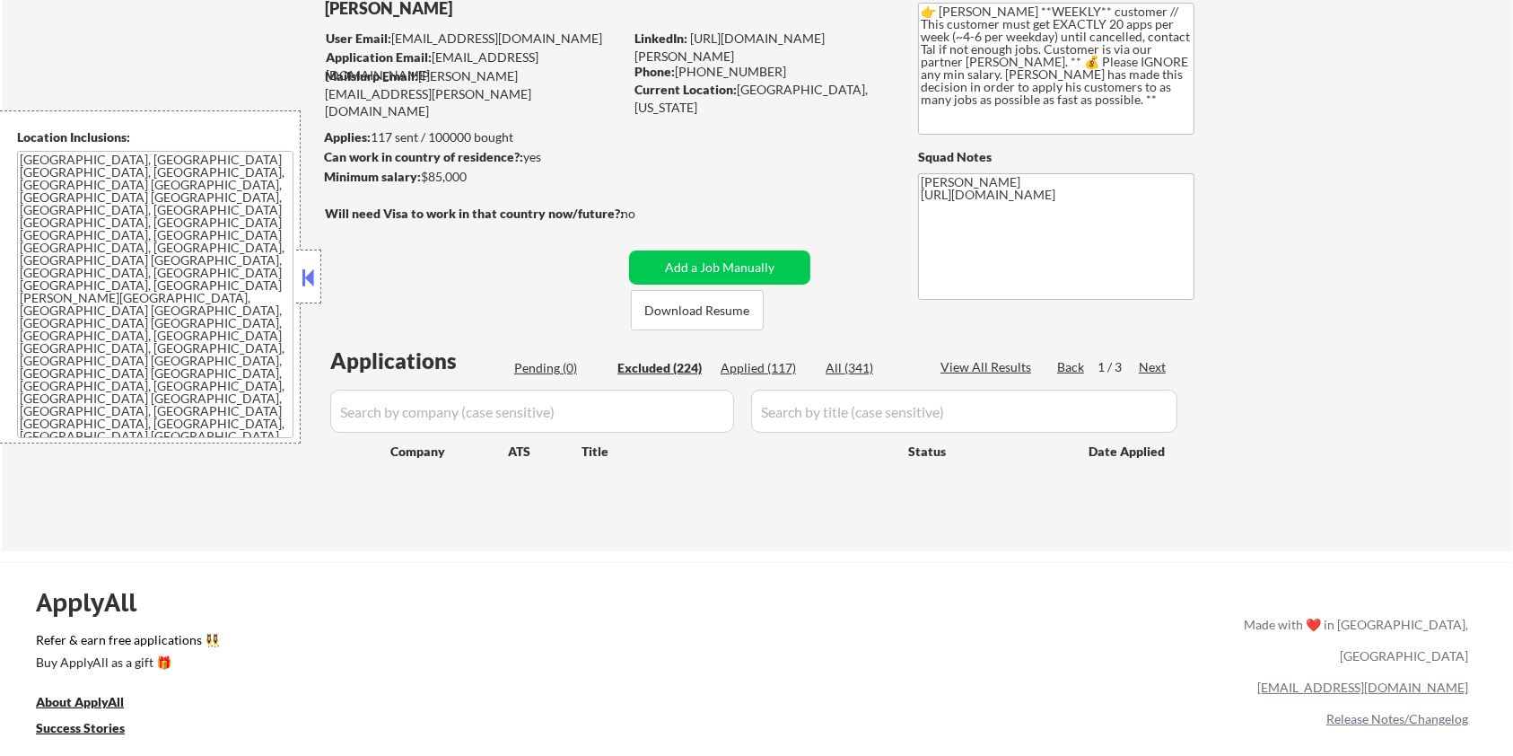
select select ""excluded__expired_""
select select ""excluded__bad_match_""
select select ""excluded__other_""
select select ""excluded__bad_match_""
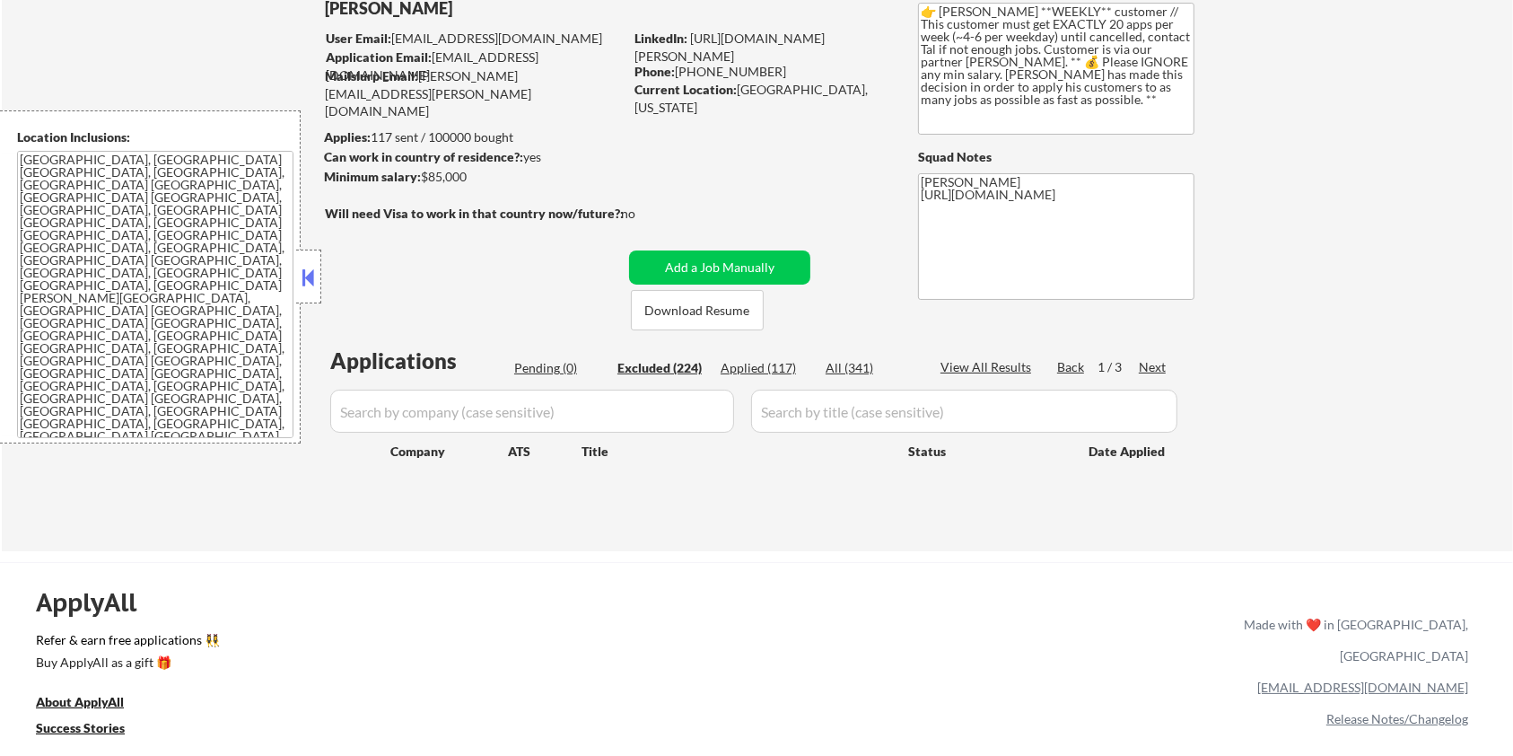
select select ""excluded__bad_match_""
select select ""excluded__expired_""
select select ""excluded__bad_match_""
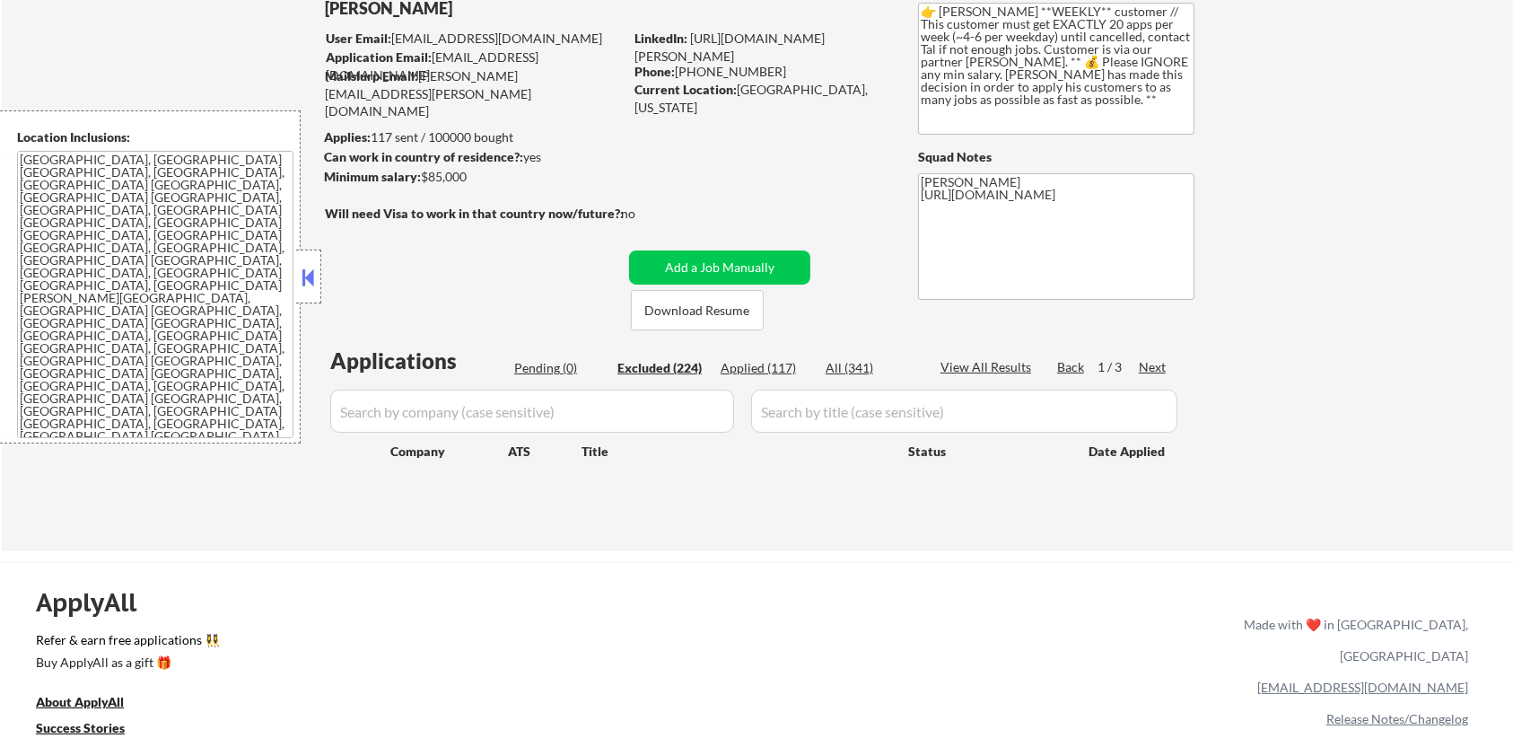
select select ""excluded__expired_""
select select ""excluded""
select select ""excluded__expired_""
select select ""excluded__location_""
select select ""excluded__bad_match_""
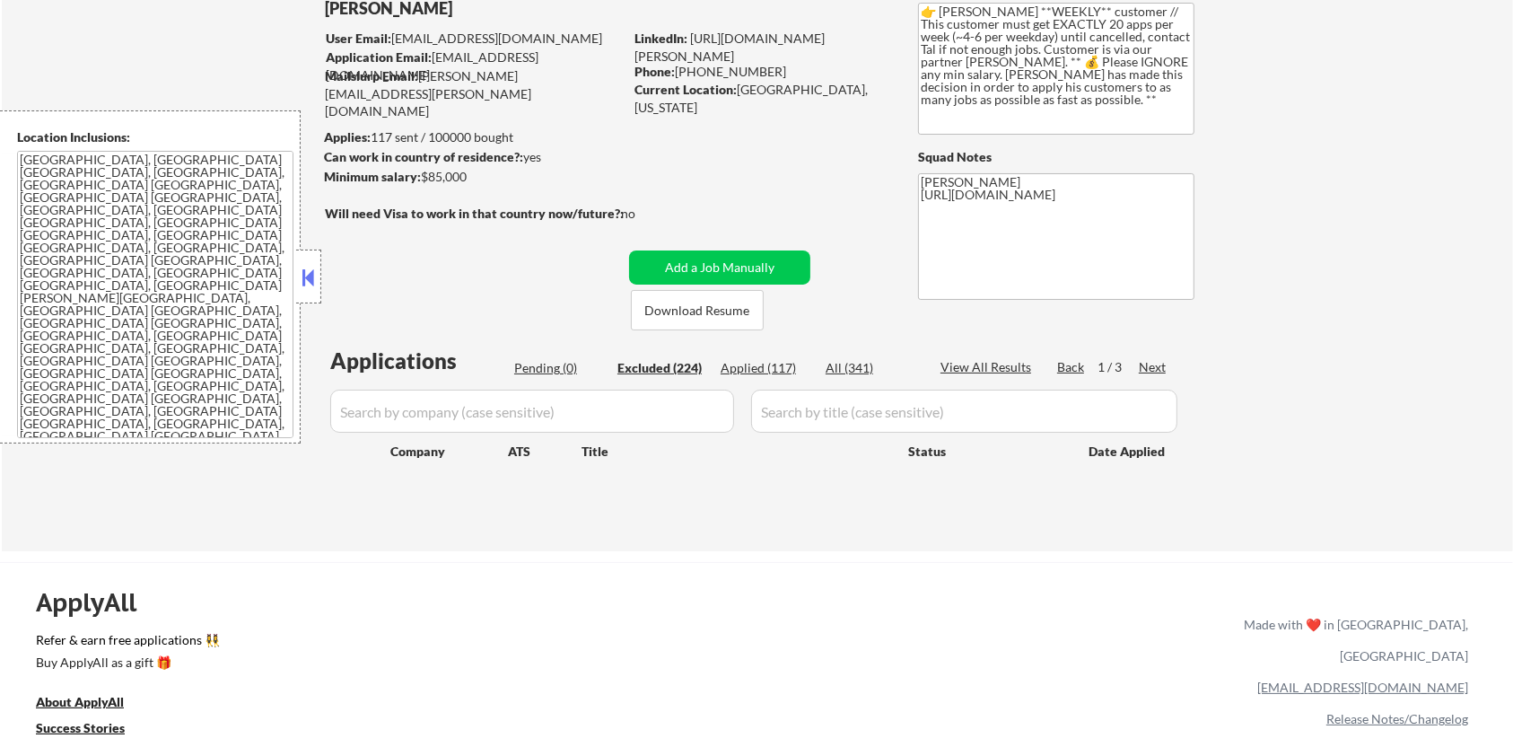
select select ""excluded__bad_match_""
select select ""excluded__location_""
select select ""excluded__other_""
select select ""excluded__expired_""
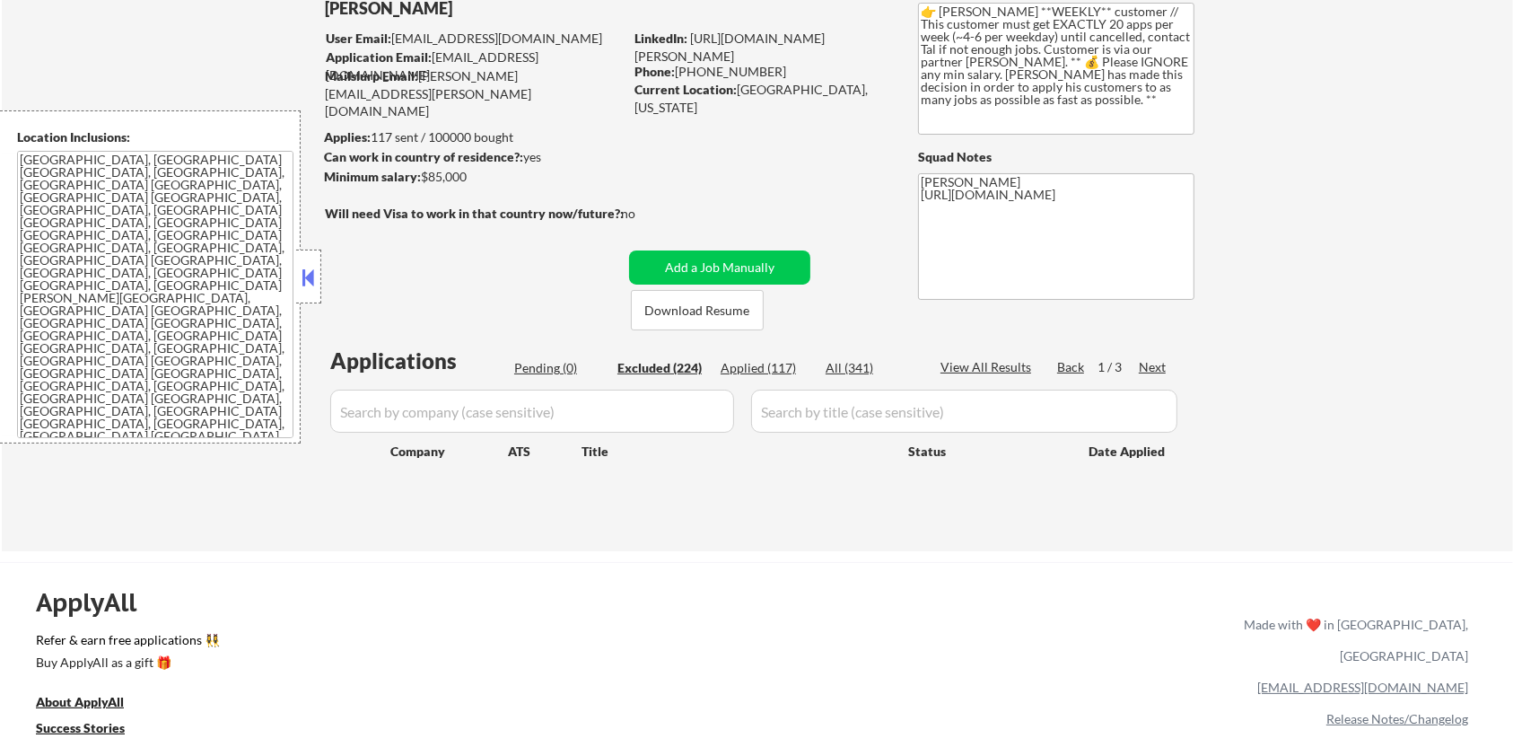
select select ""excluded__bad_match_""
select select ""excluded__expired_""
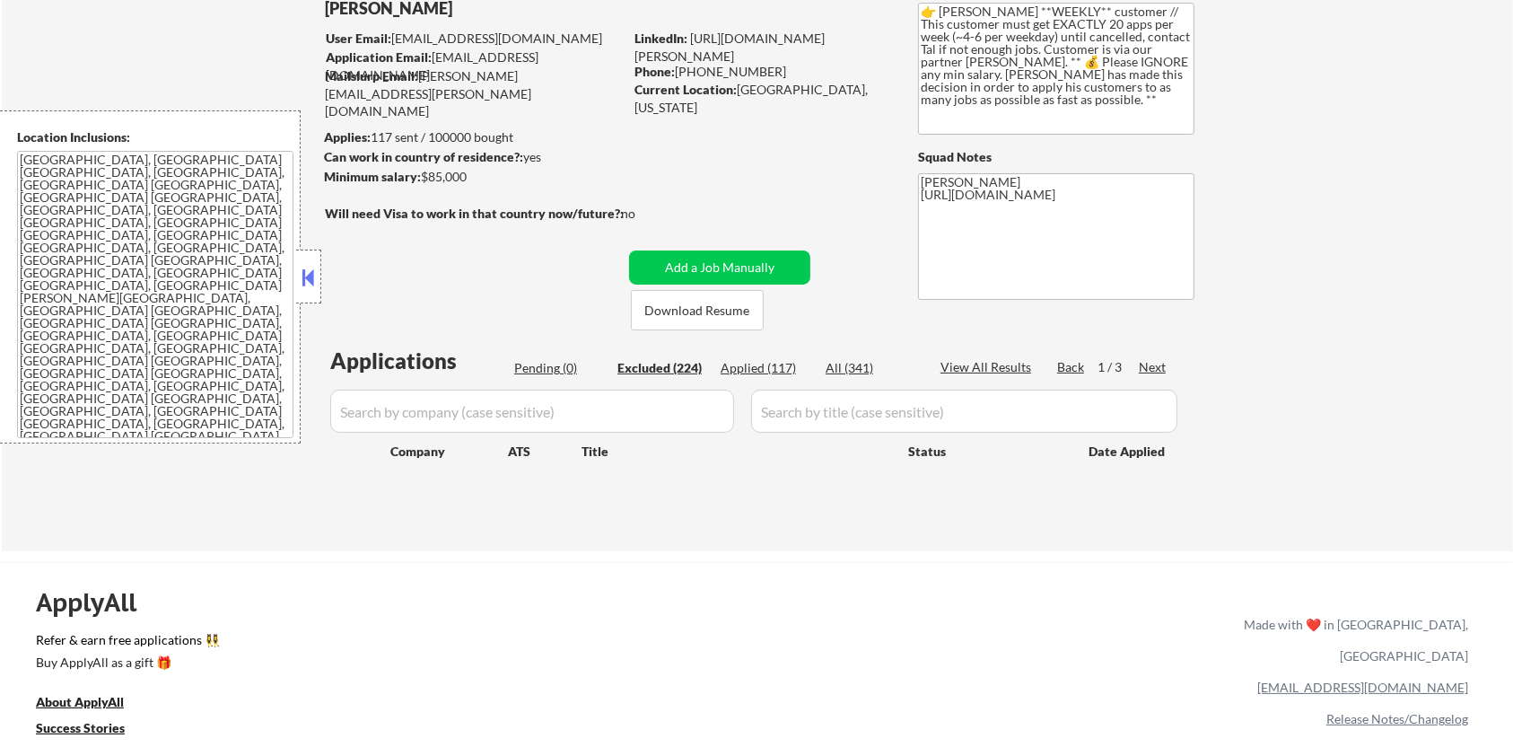
select select ""excluded__expired_""
select select ""excluded__location_""
select select ""excluded__expired_""
select select ""excluded__bad_match_""
select select ""excluded__location_""
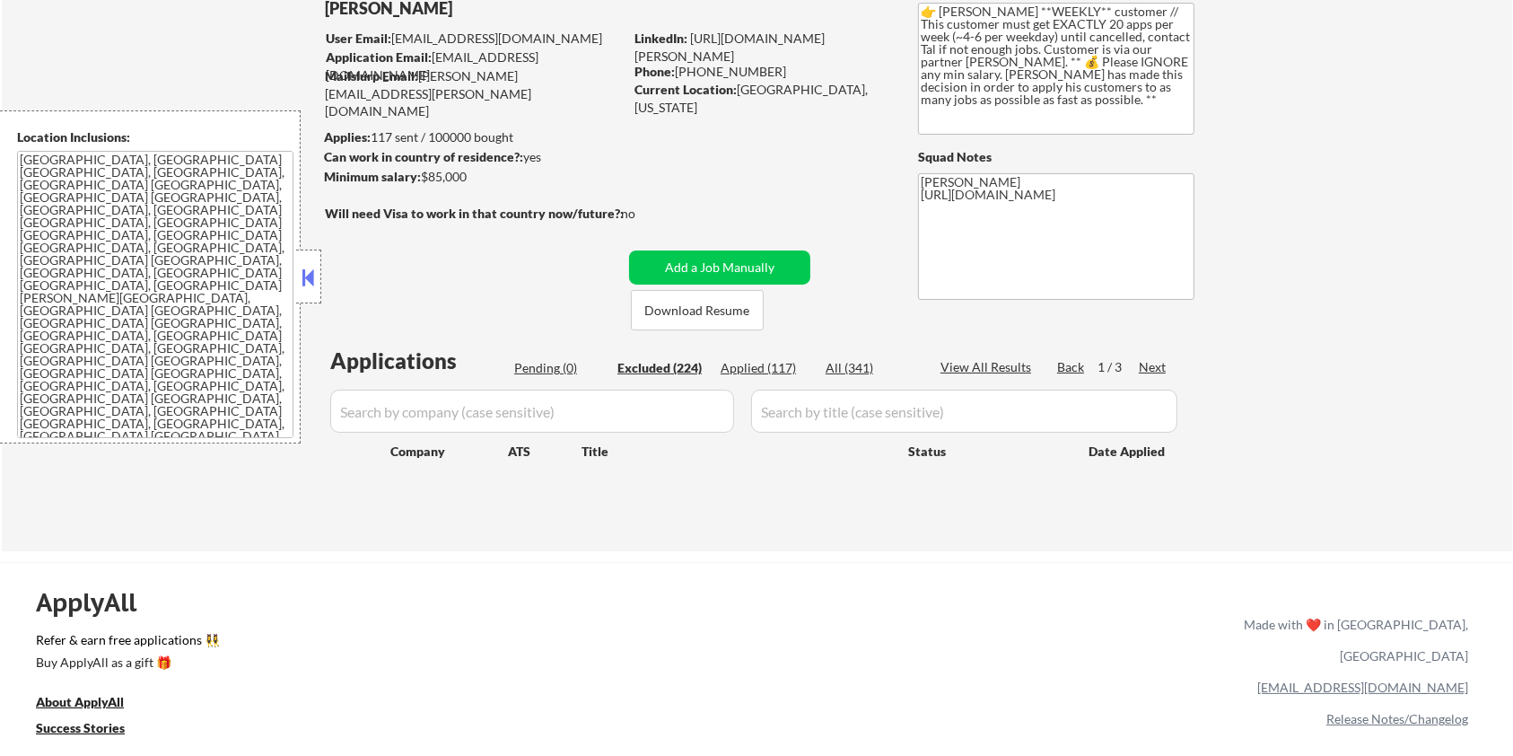
select select ""excluded__expired_""
select select ""excluded__bad_match_""
select select ""excluded__expired_""
select select ""excluded__bad_match_""
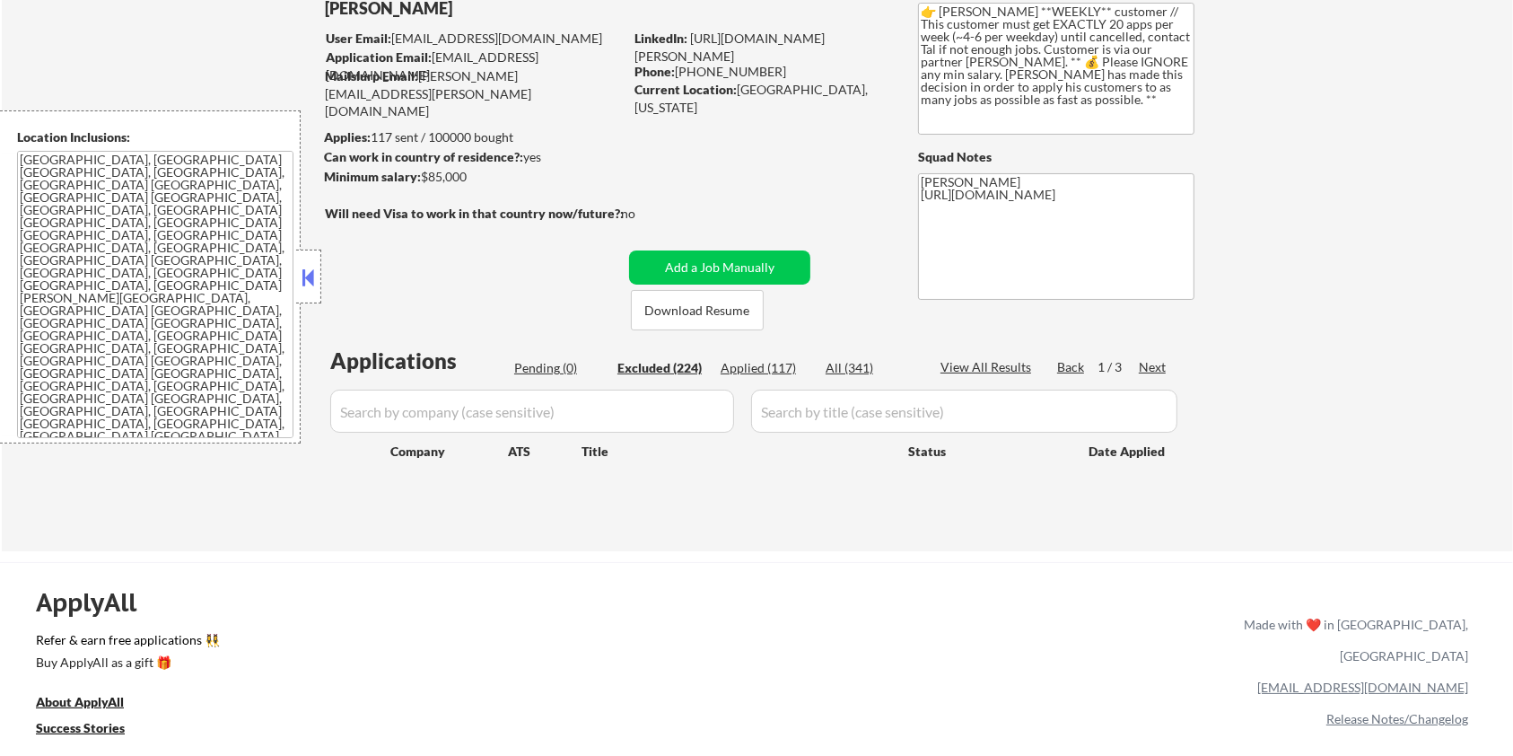
select select ""excluded__expired_""
select select ""excluded__bad_match_""
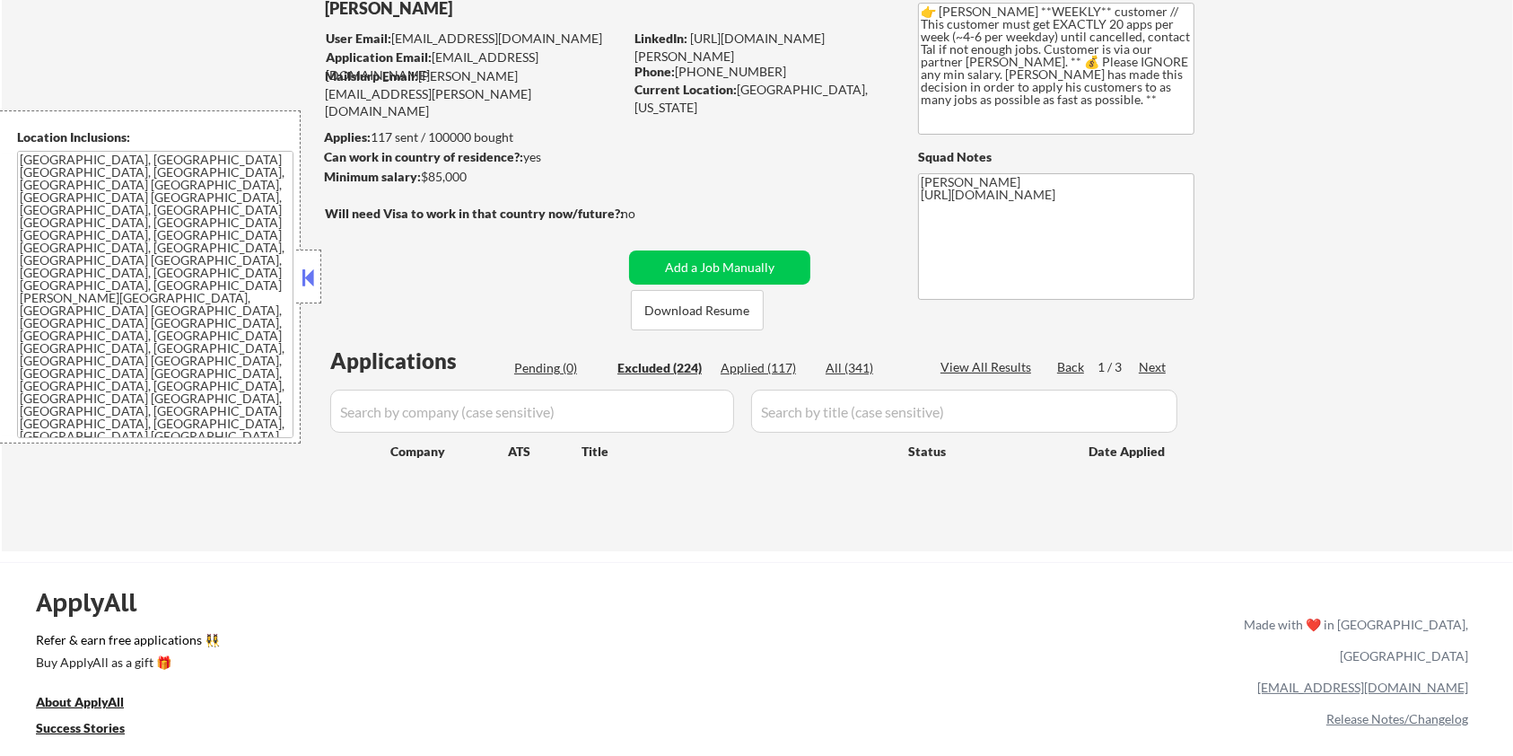
select select ""excluded__bad_match_""
select select ""excluded__location_""
select select ""excluded__bad_match_""
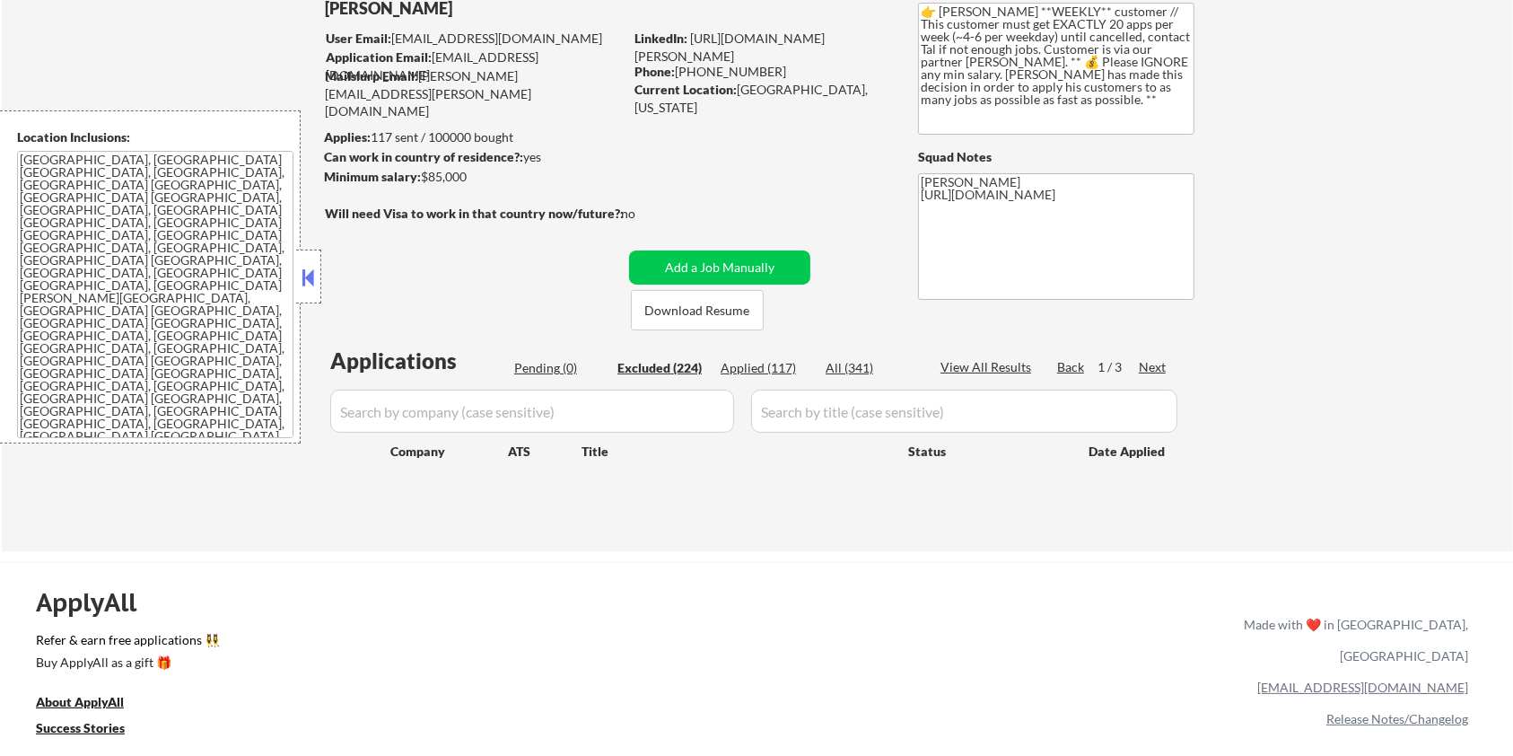
select select ""excluded__bad_match_""
select select ""excluded__expired_""
select select ""excluded__location_""
select select ""excluded__expired_""
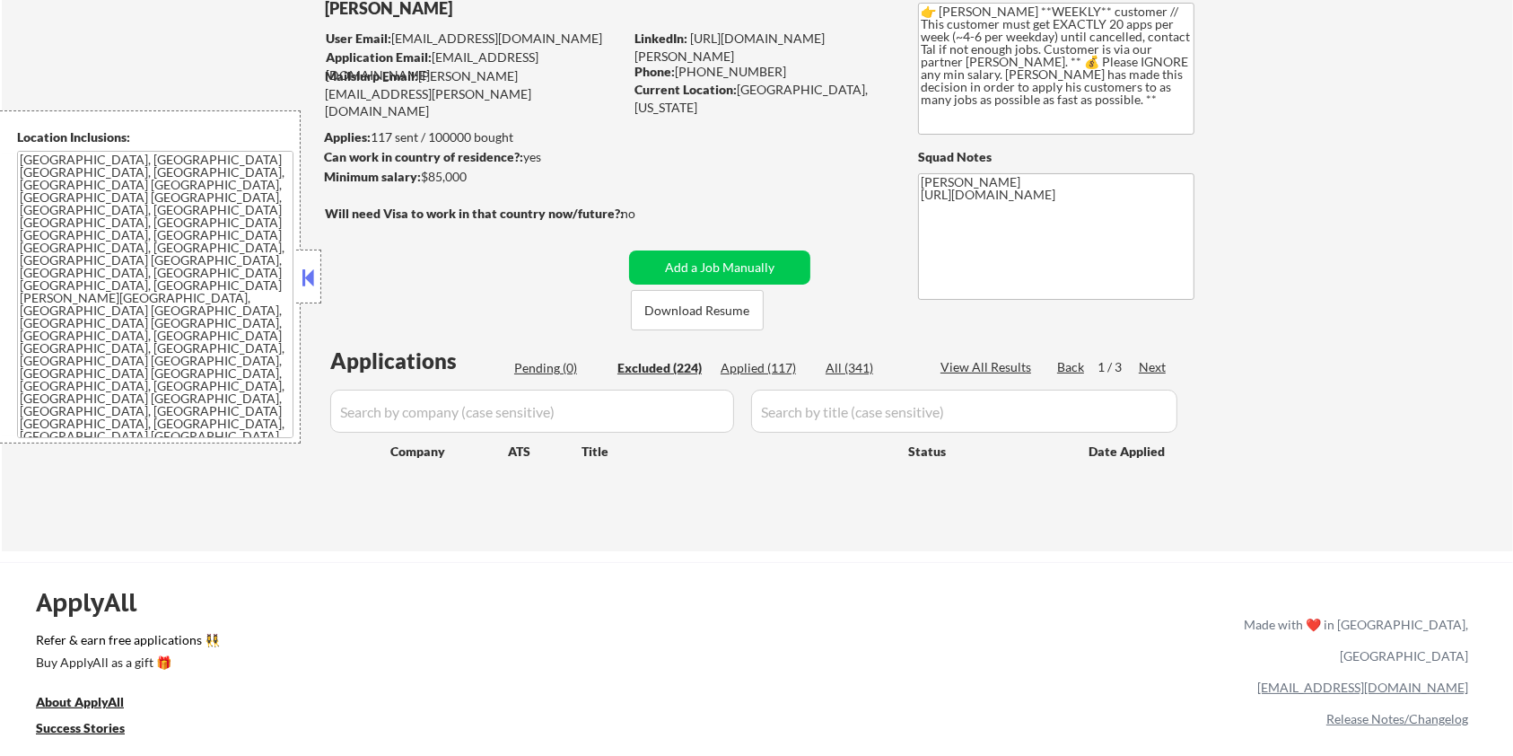
select select ""excluded__bad_match_""
select select ""excluded__location_""
select select ""excluded__bad_match_""
select select ""excluded__expired_""
select select ""excluded__other_""
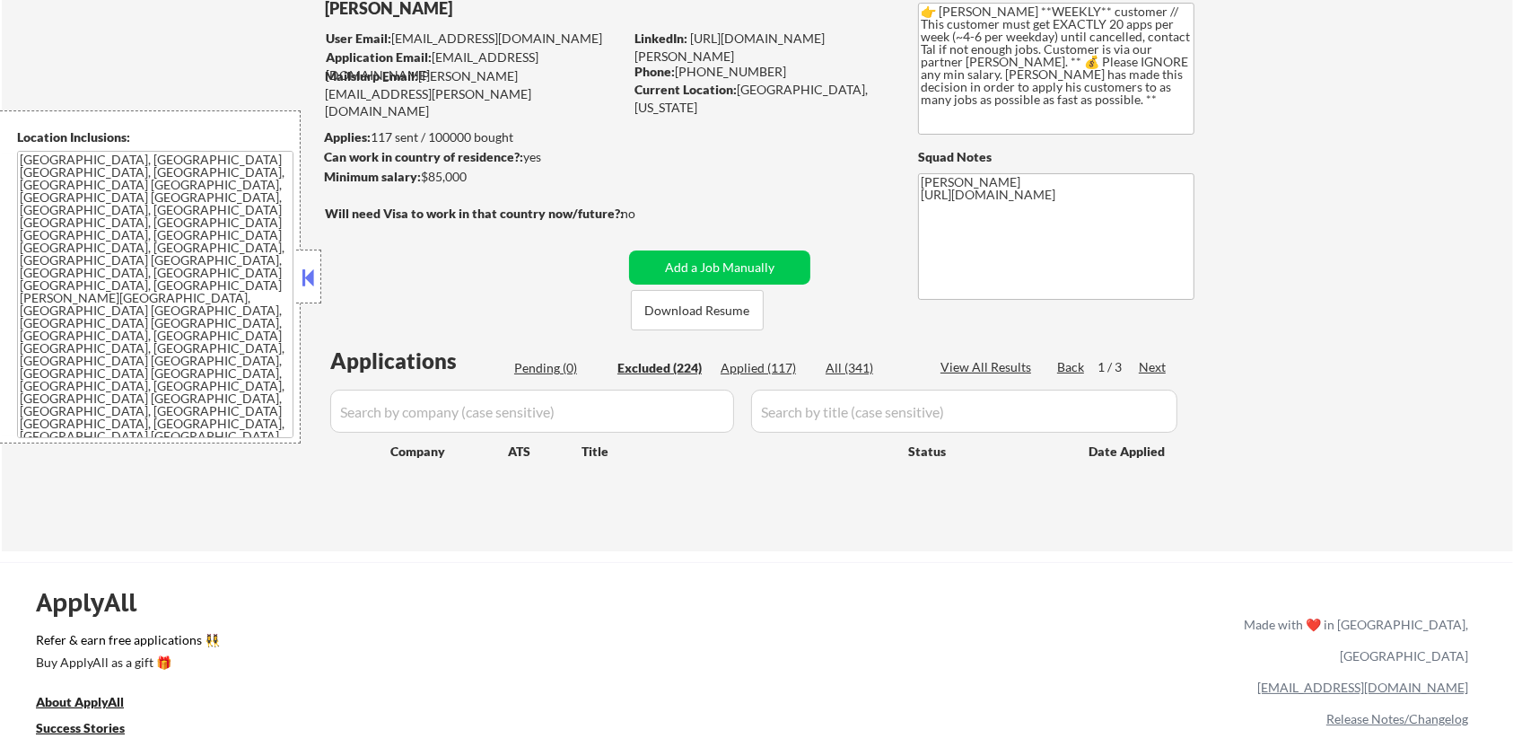
select select ""excluded__other_""
select select ""excluded__expired_""
select select ""excluded__location_""
select select ""excluded__other_""
select select ""excluded__location_""
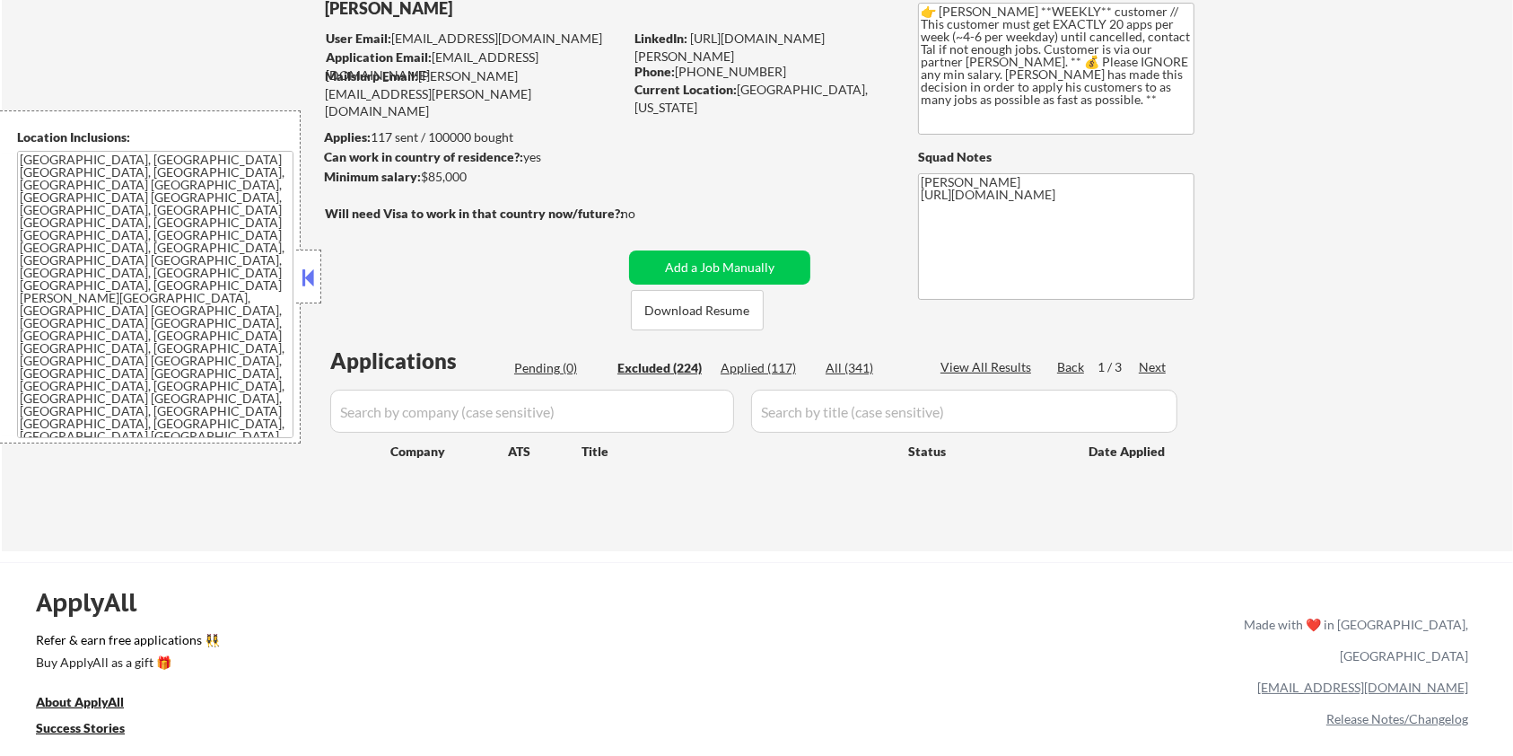
select select ""excluded__expired_""
select select ""excluded__location_""
select select ""excluded__expired_""
select select ""excluded__other_""
select select ""excluded__expired_""
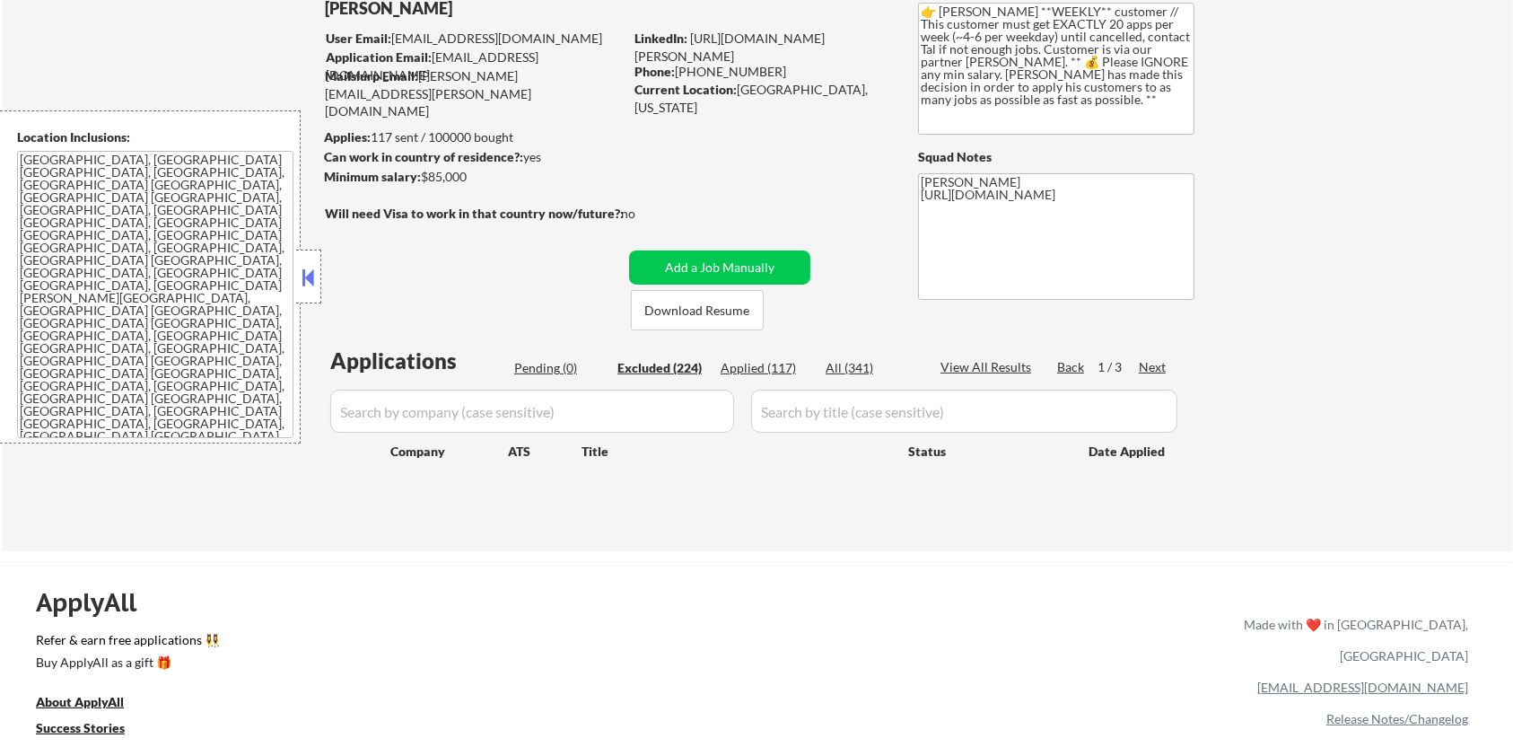
select select ""excluded__expired_""
select select ""excluded__bad_match_""
select select ""excluded__location_""
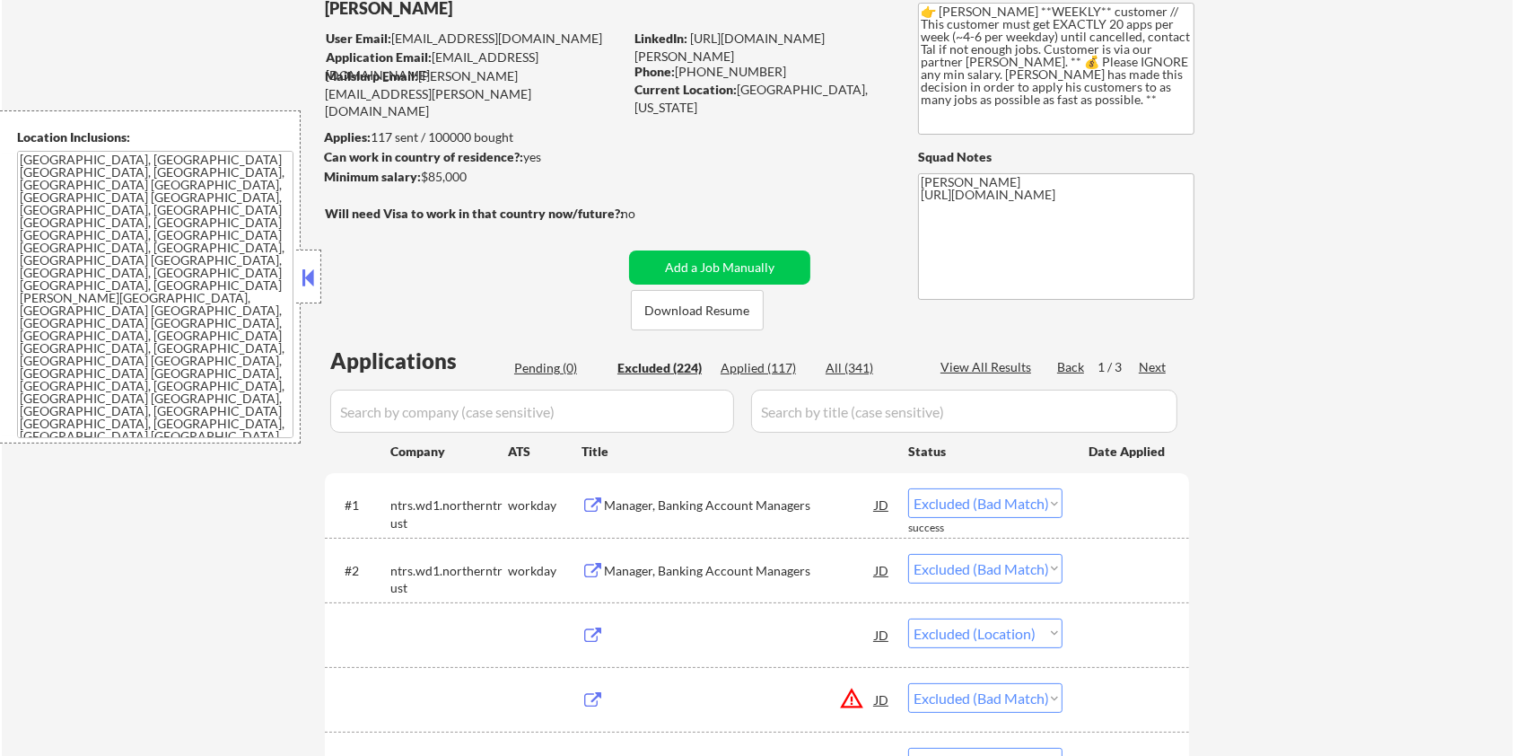
select select ""excluded__expired_""
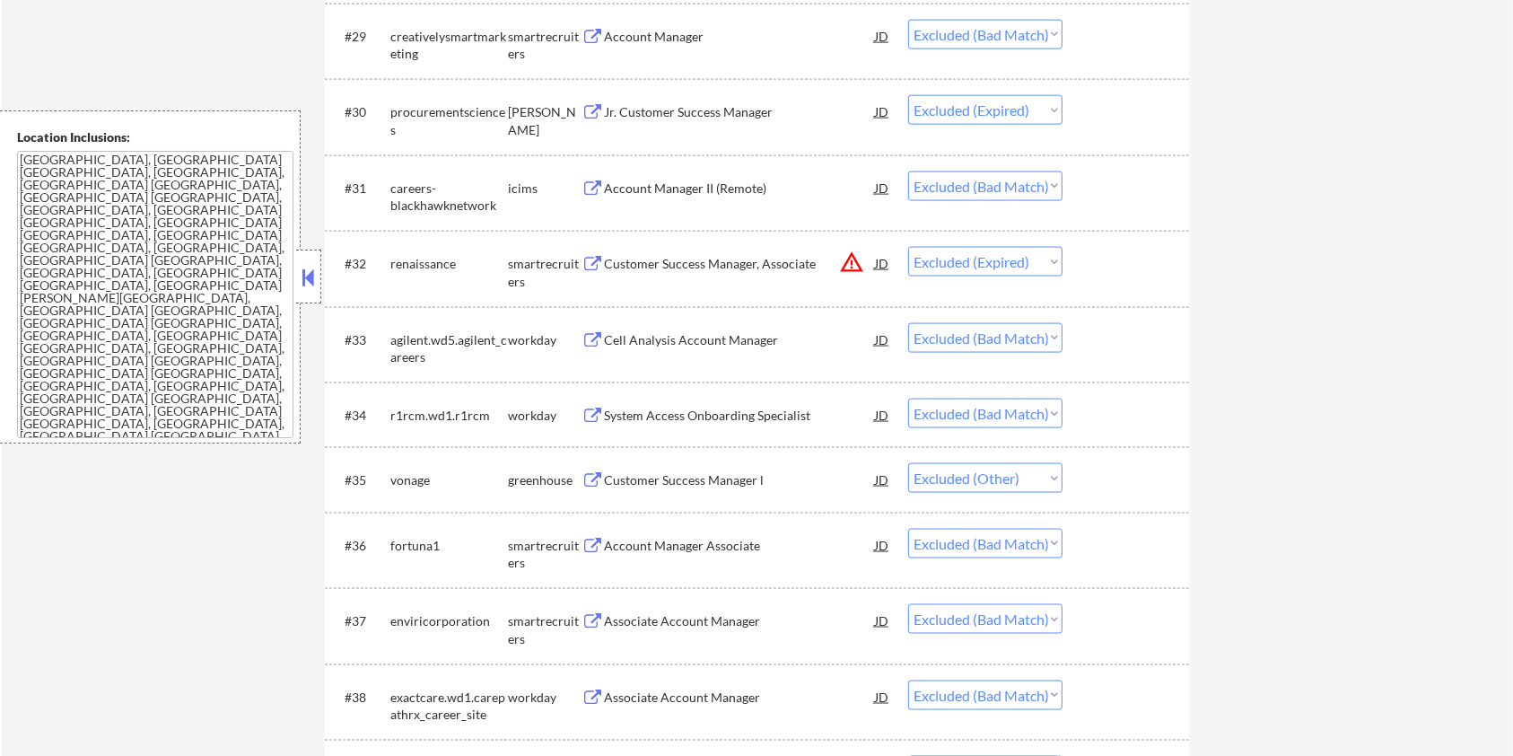
scroll to position [2872, 0]
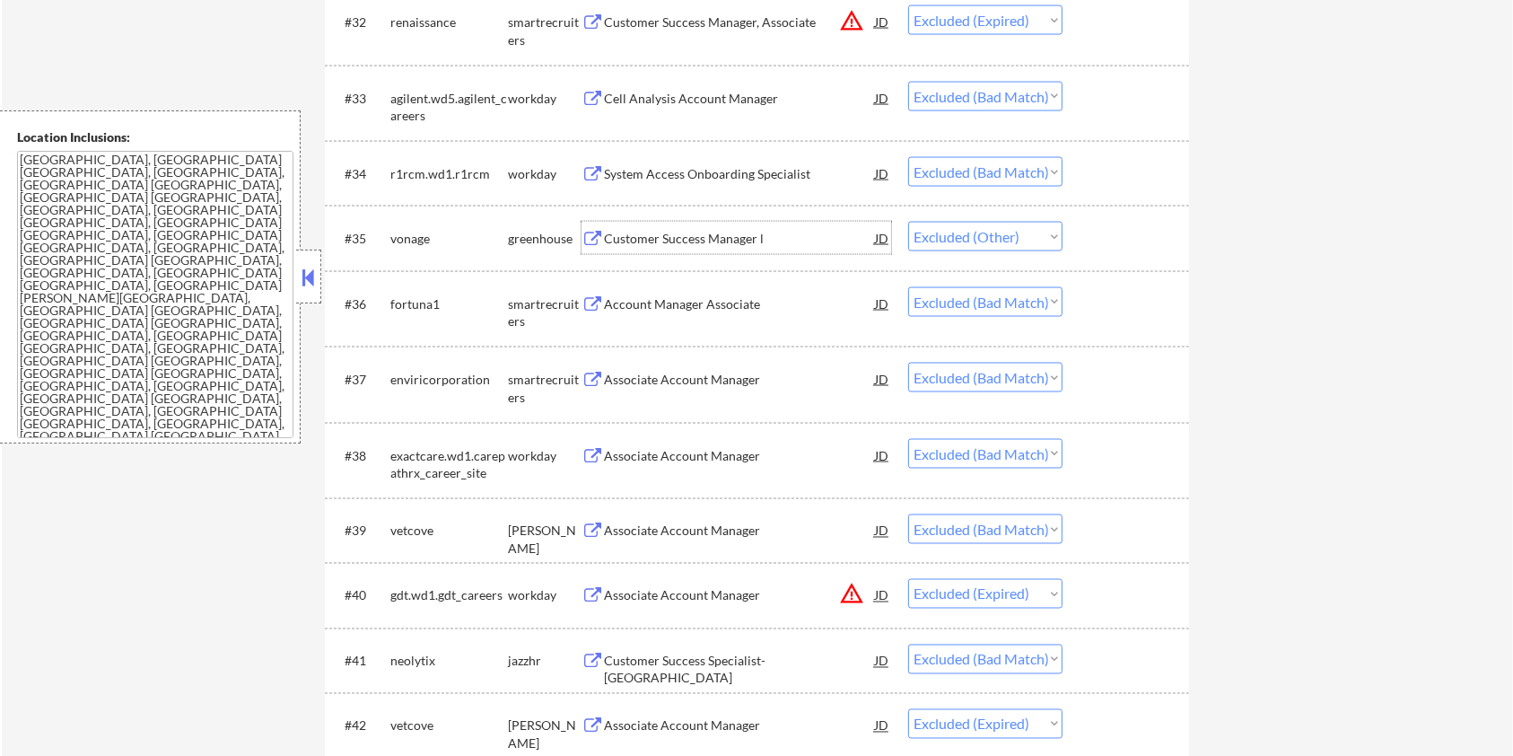
click at [640, 235] on div "Customer Success Manager l" at bounding box center [739, 239] width 271 height 18
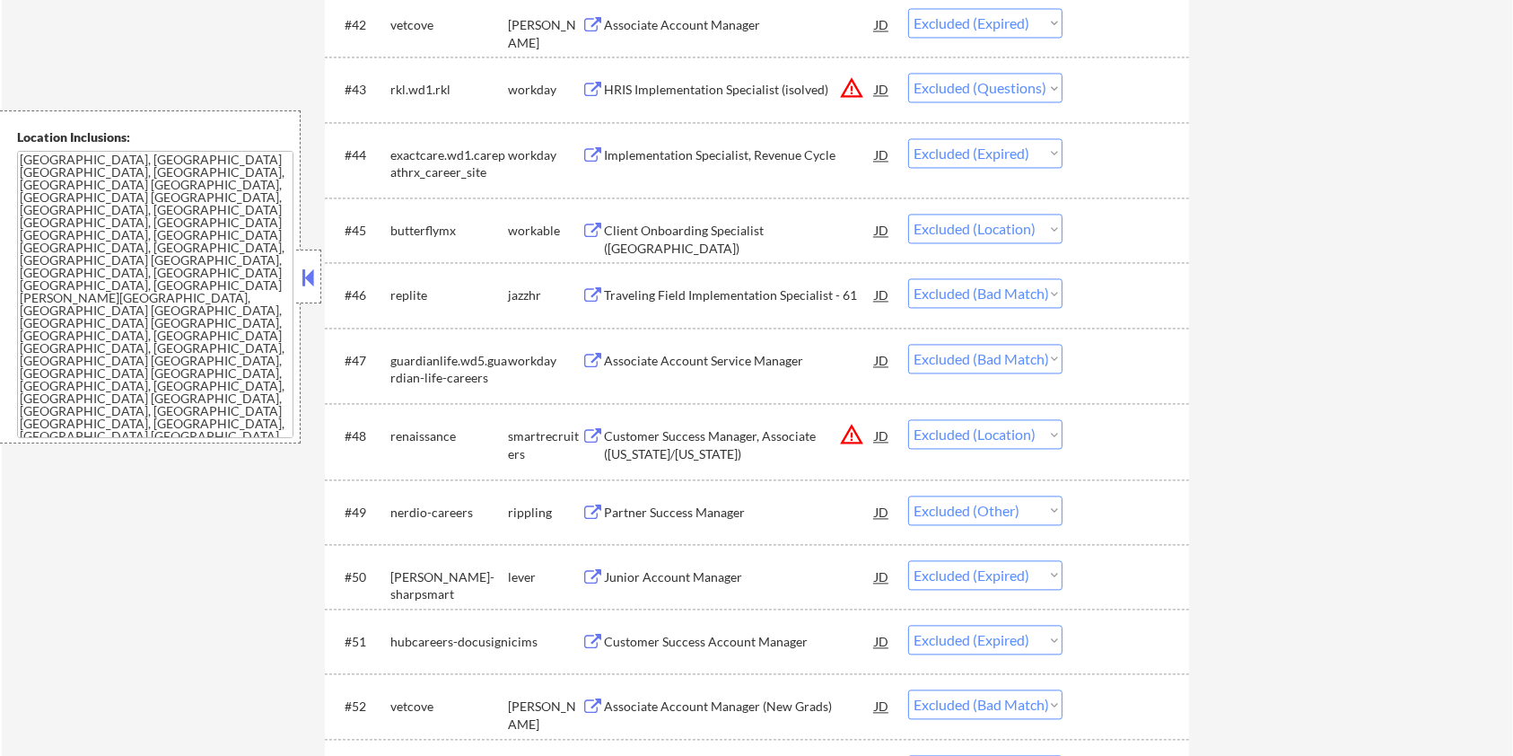
scroll to position [3591, 0]
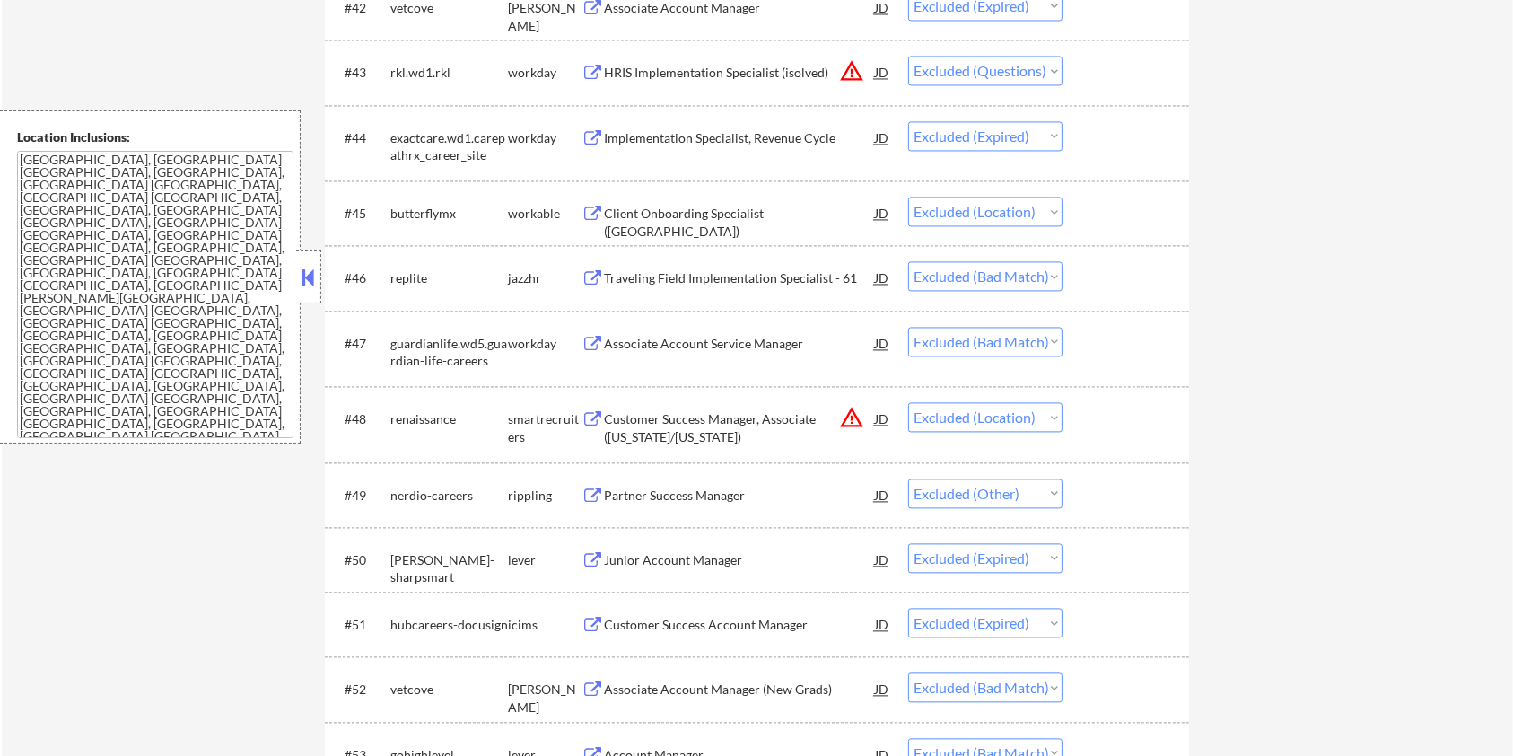
click at [723, 495] on div "Partner Success Manager" at bounding box center [739, 496] width 271 height 18
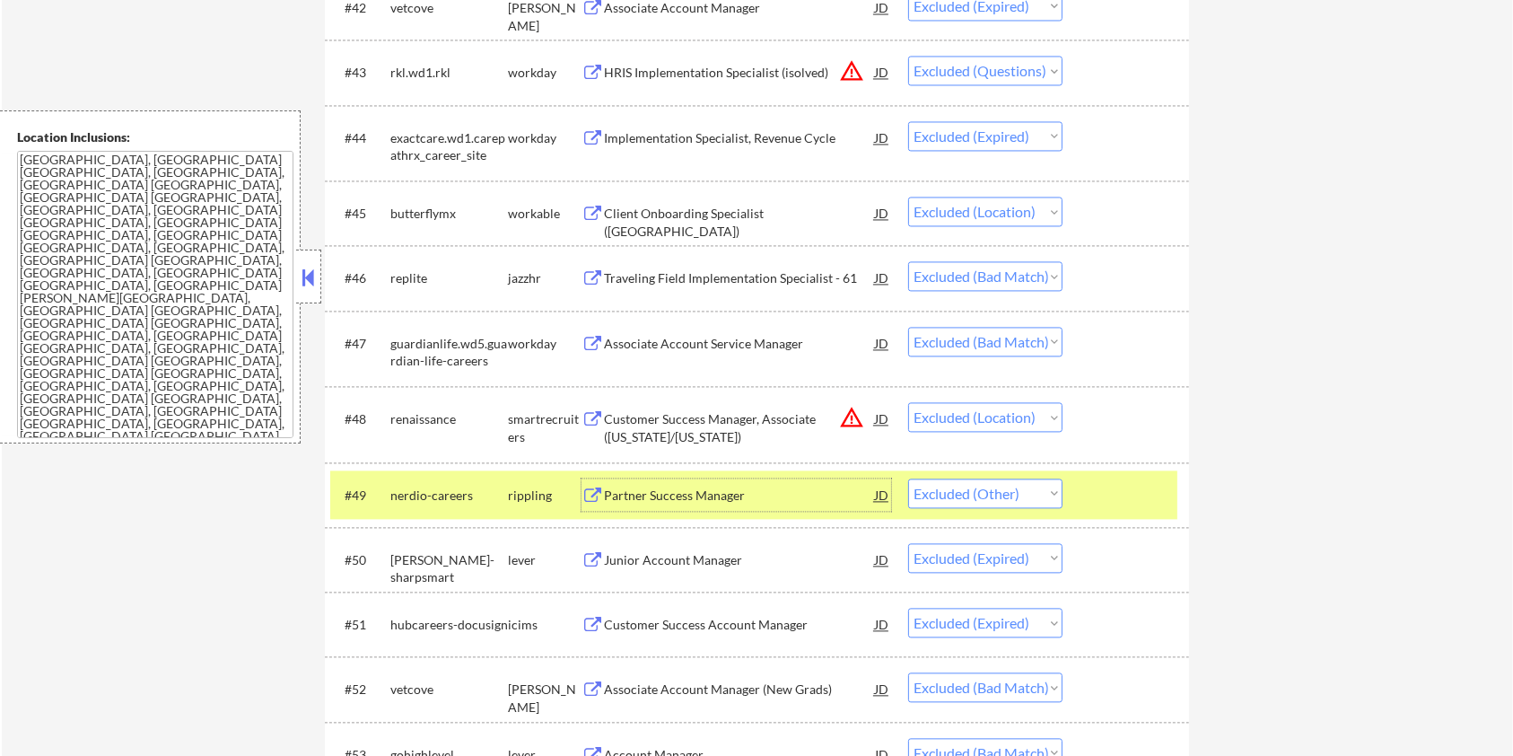
click at [957, 493] on select "Choose an option... Pending Applied Excluded (Questions) Excluded (Expired) Exc…" at bounding box center [985, 493] width 154 height 30
select select ""excluded__bad_match_""
click at [908, 478] on select "Choose an option... Pending Applied Excluded (Questions) Excluded (Expired) Exc…" at bounding box center [985, 493] width 154 height 30
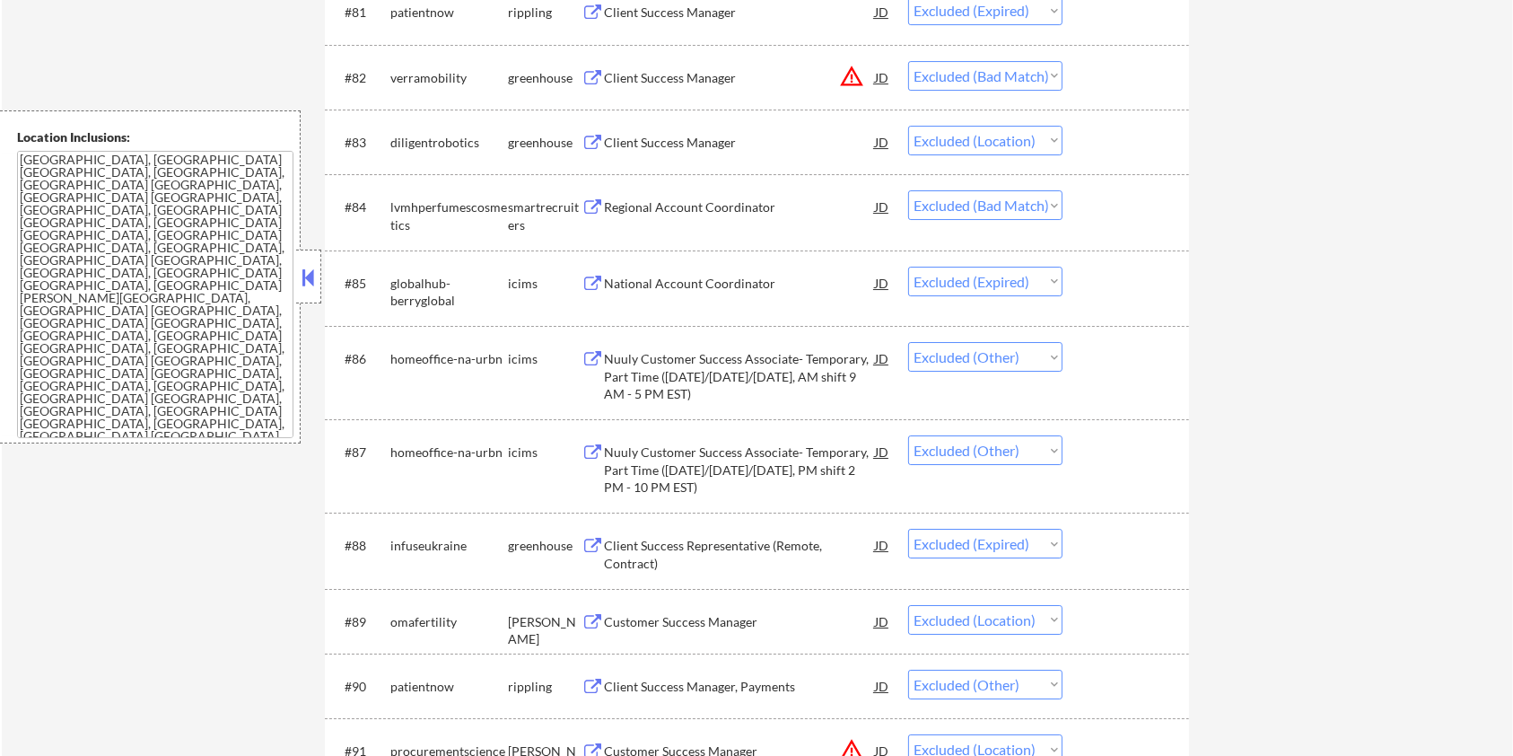
scroll to position [6343, 0]
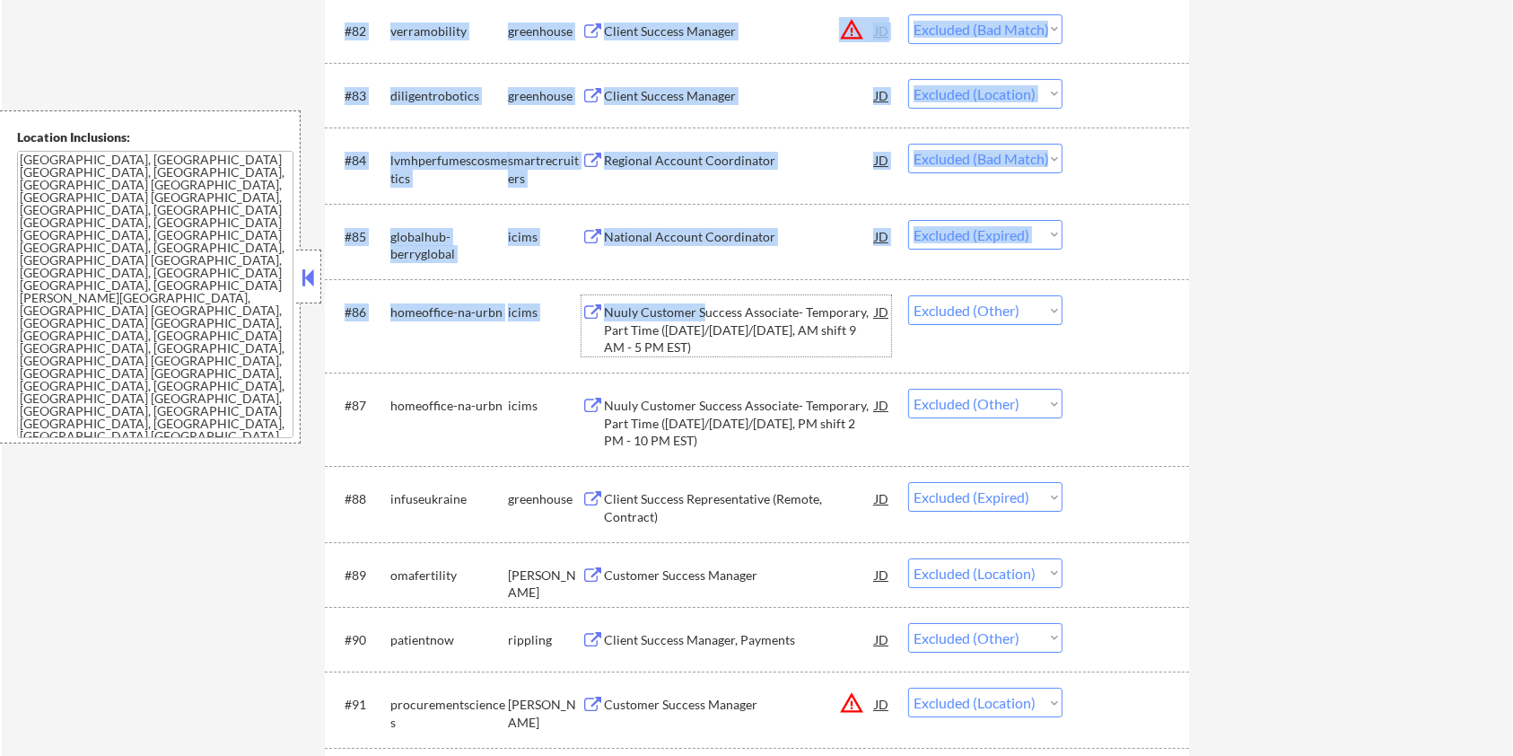
drag, startPoint x: 703, startPoint y: 318, endPoint x: 1256, endPoint y: 352, distance: 554.0
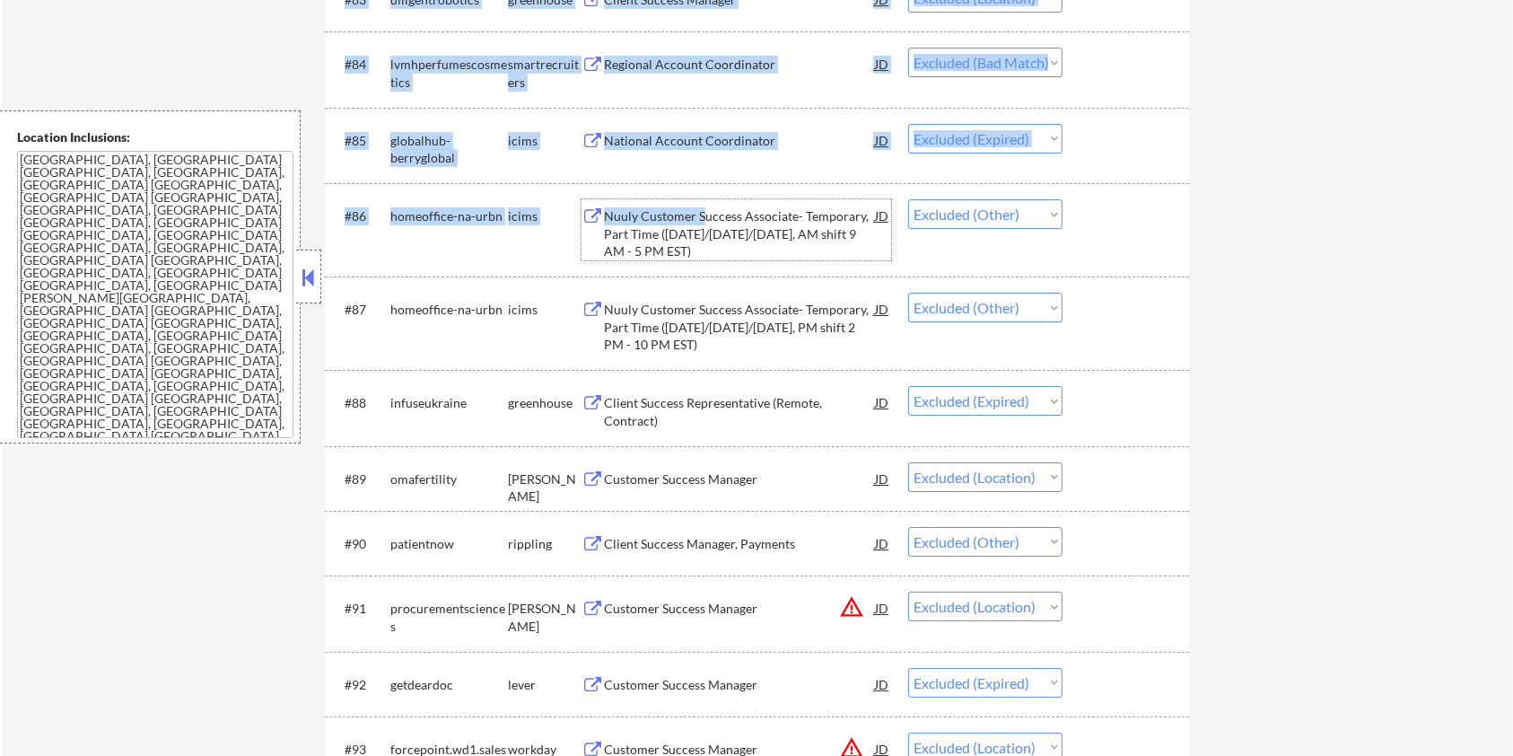
scroll to position [6463, 0]
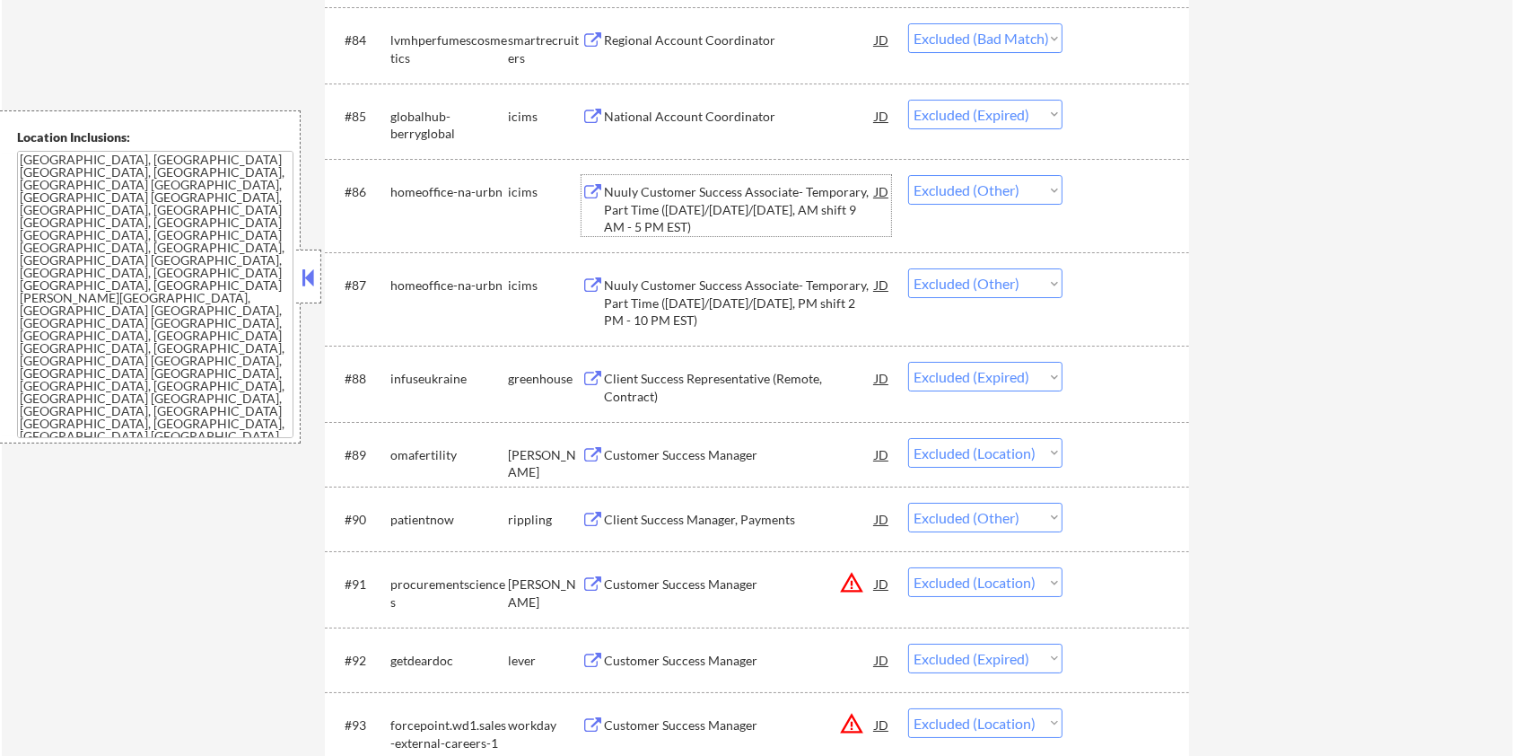
click at [705, 519] on div "Client Success Manager, Payments" at bounding box center [739, 520] width 271 height 18
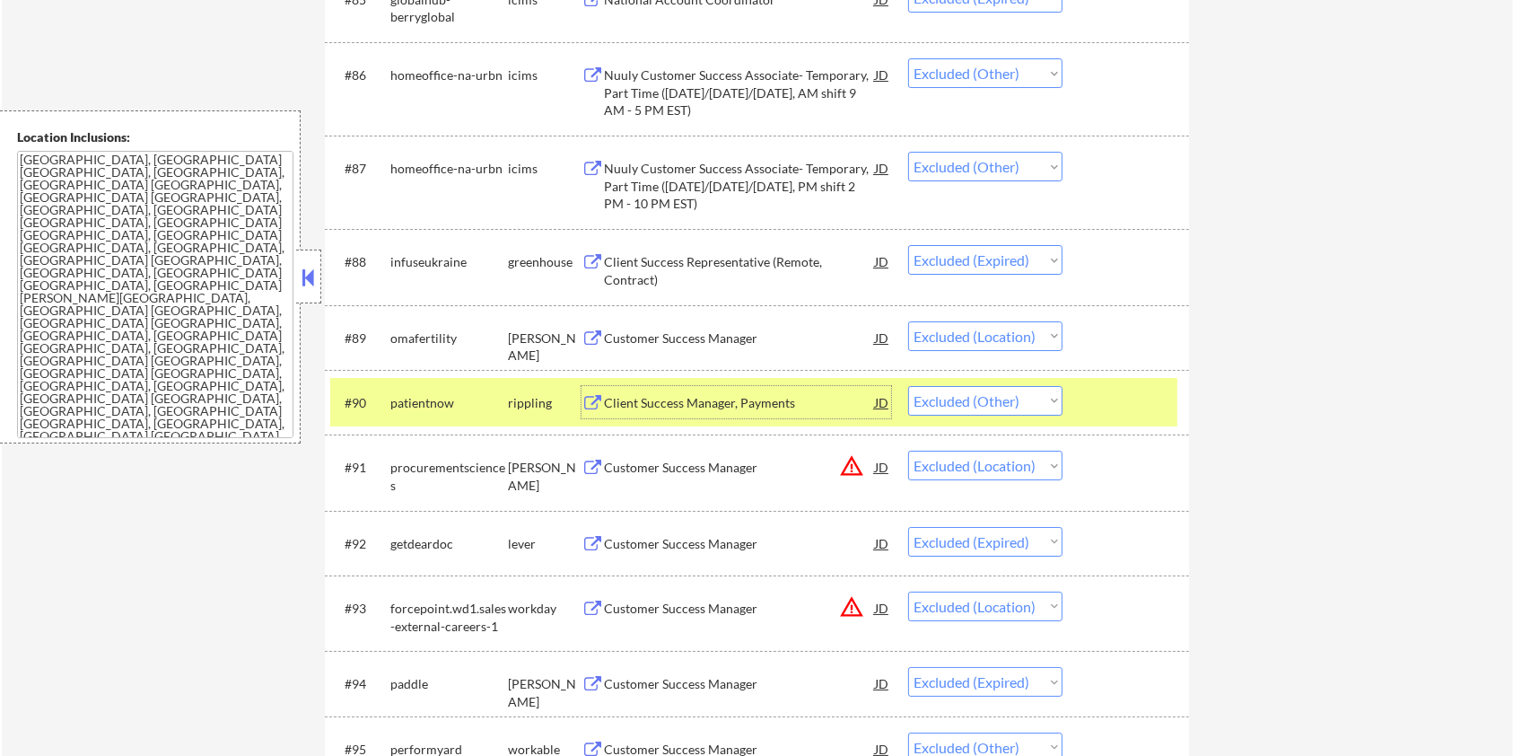
scroll to position [6582, 0]
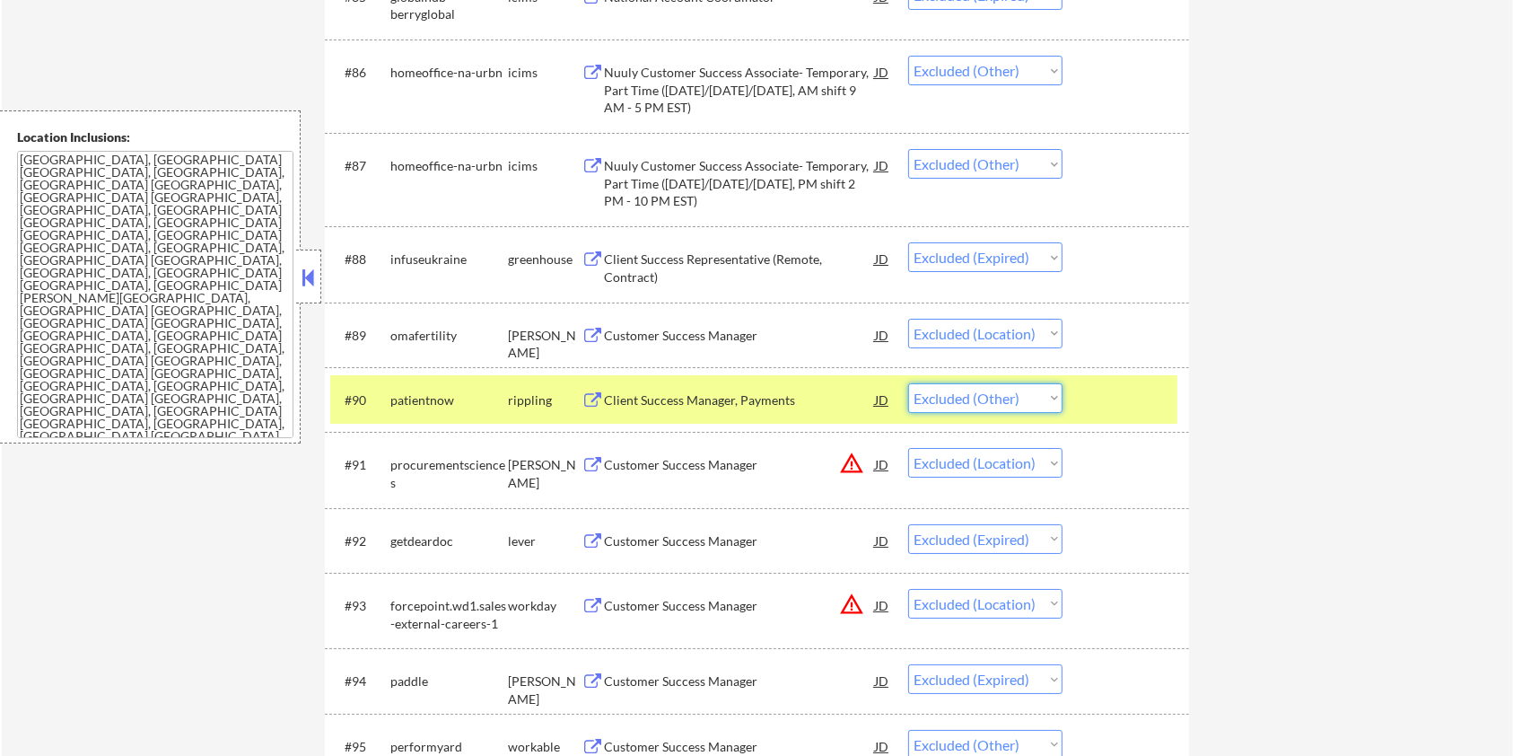
click at [960, 398] on select "Choose an option... Pending Applied Excluded (Questions) Excluded (Expired) Exc…" at bounding box center [985, 398] width 154 height 30
click at [703, 467] on div "Customer Success Manager" at bounding box center [739, 465] width 271 height 18
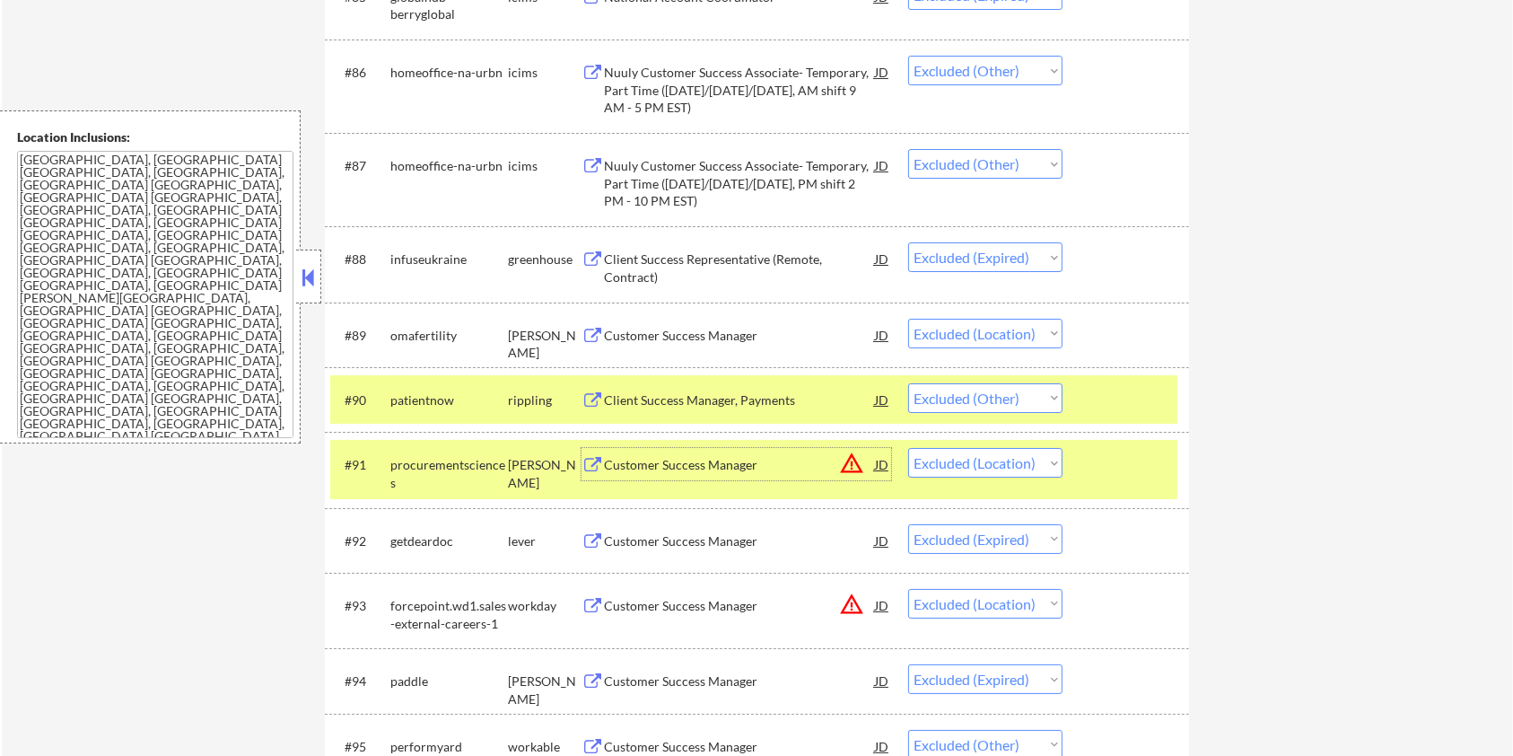
click at [960, 388] on select "Choose an option... Pending Applied Excluded (Questions) Excluded (Expired) Exc…" at bounding box center [985, 398] width 154 height 30
select select ""excluded__bad_match_""
click at [908, 383] on select "Choose an option... Pending Applied Excluded (Questions) Excluded (Expired) Exc…" at bounding box center [985, 398] width 154 height 30
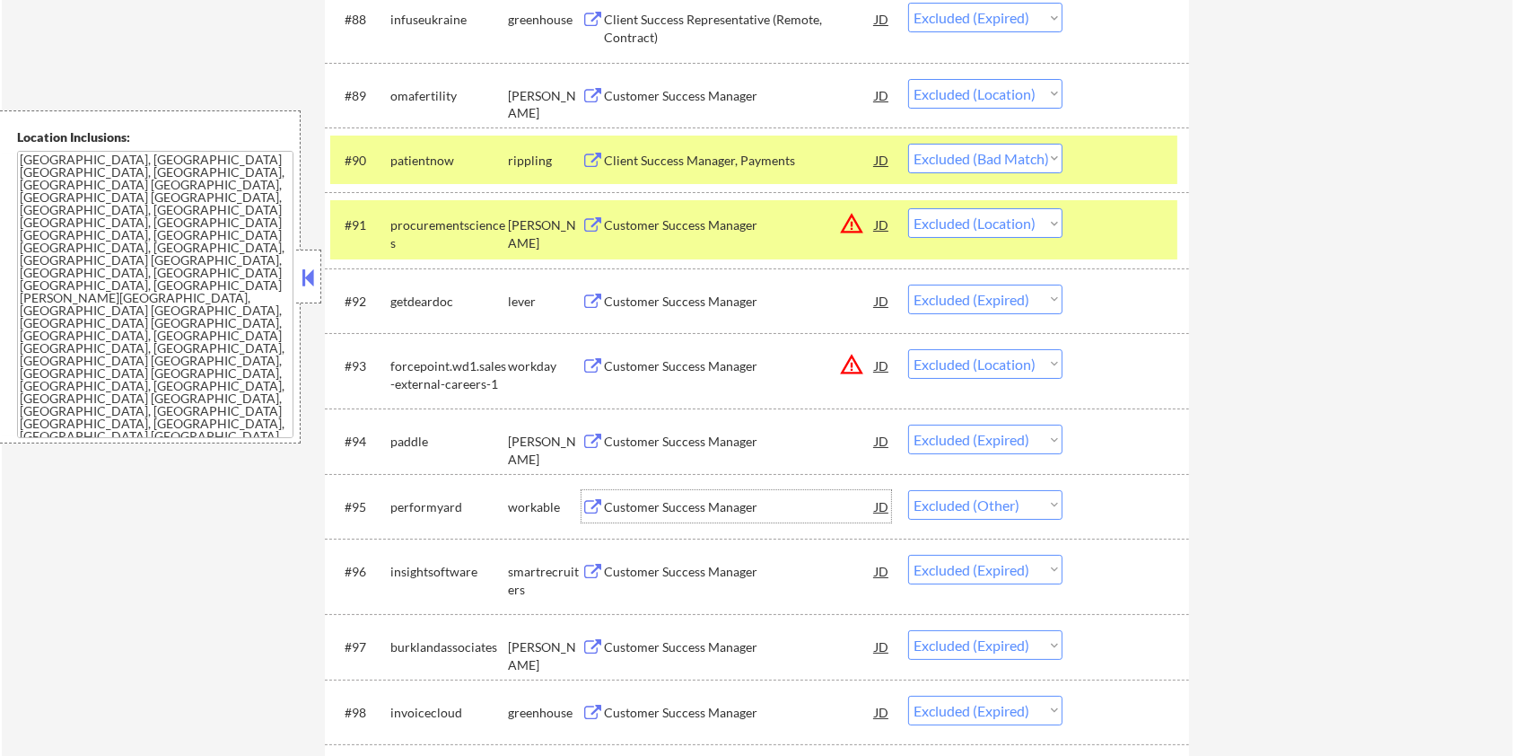
click at [706, 502] on div "Customer Success Manager" at bounding box center [739, 507] width 271 height 18
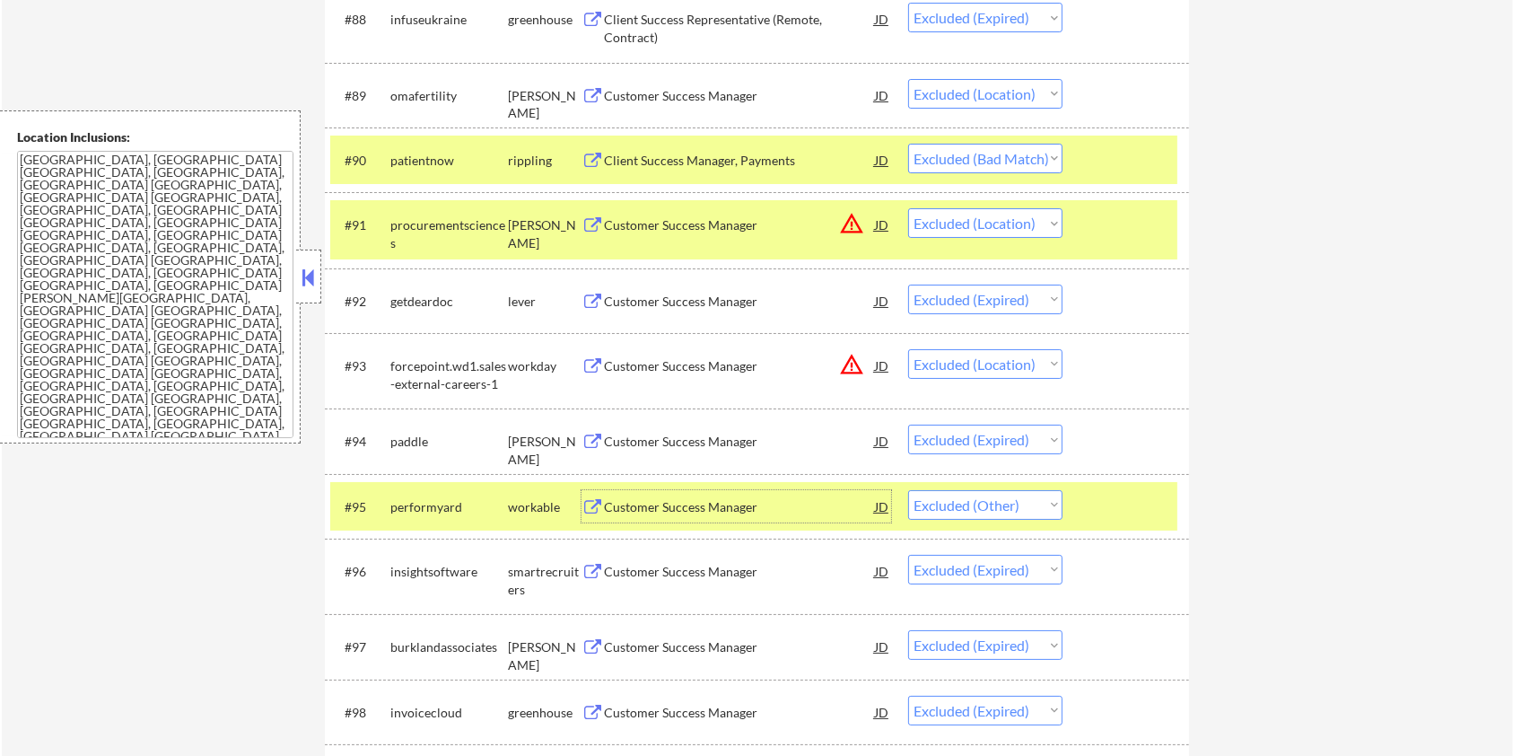
drag, startPoint x: 1109, startPoint y: 155, endPoint x: 1128, endPoint y: 199, distance: 47.9
click at [1111, 154] on div at bounding box center [1128, 160] width 79 height 32
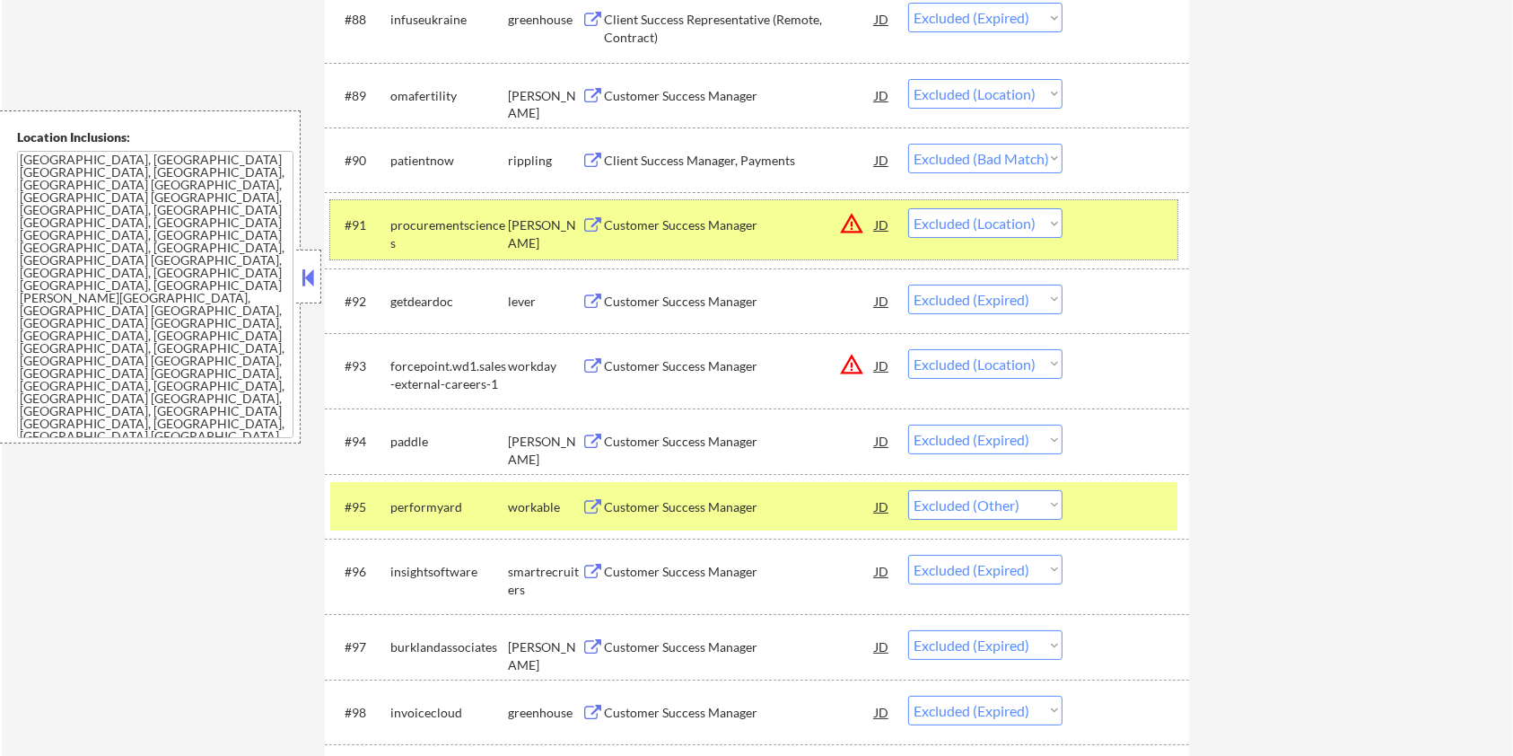
click at [1134, 241] on div "#91 procurementsciences [PERSON_NAME] Customer Success Manager JD warning_amber…" at bounding box center [753, 229] width 847 height 59
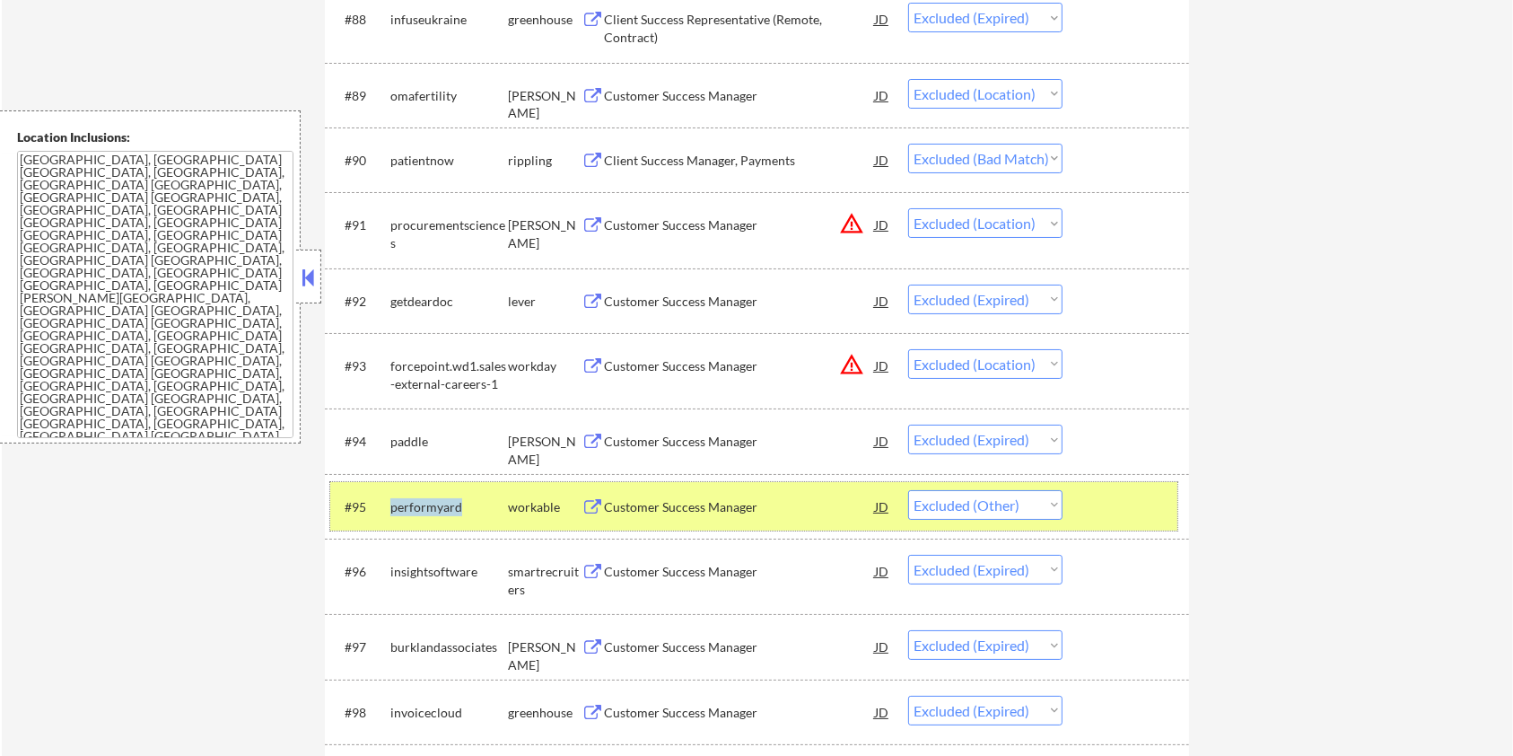
drag, startPoint x: 469, startPoint y: 506, endPoint x: 390, endPoint y: 504, distance: 78.1
click at [390, 504] on div "performyard" at bounding box center [449, 507] width 118 height 18
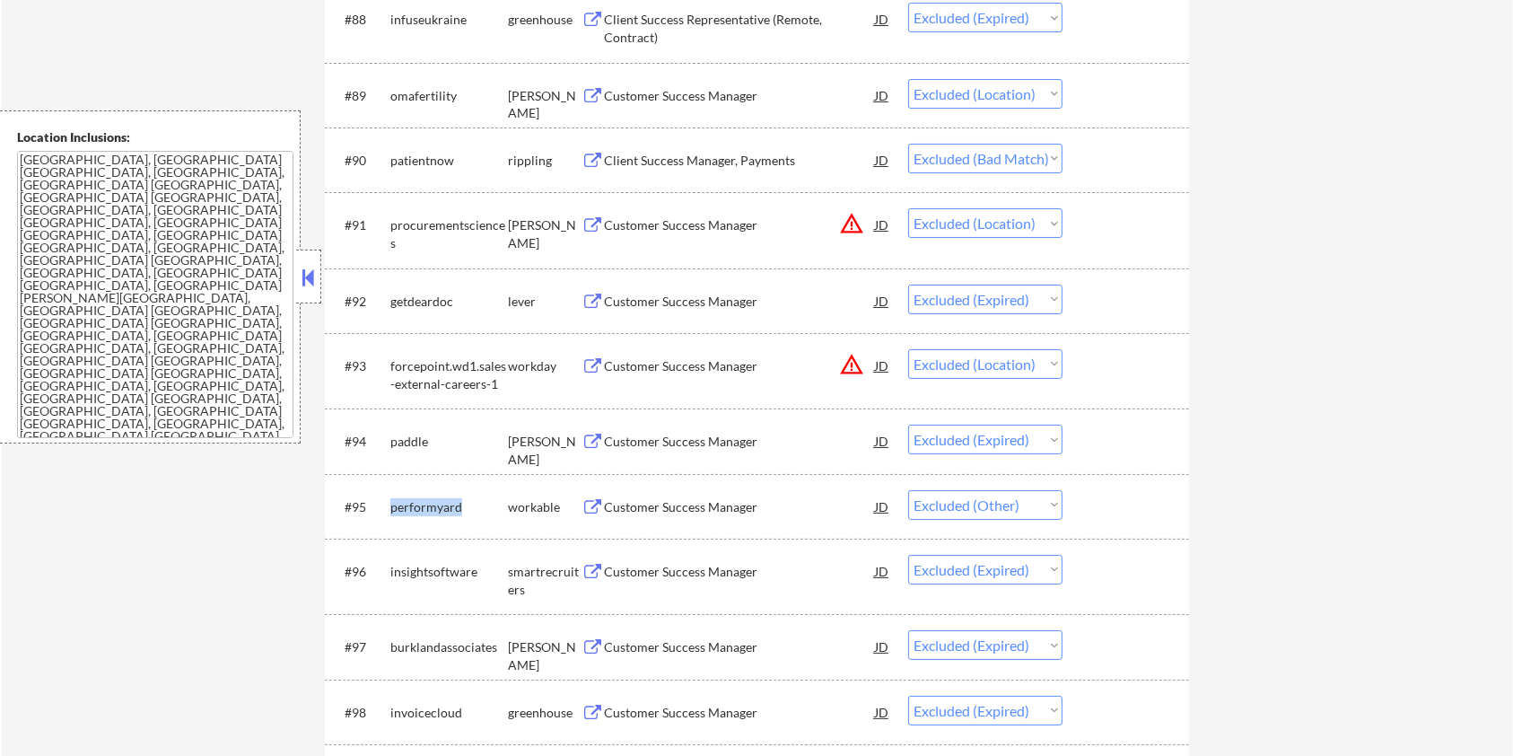
copy div "performyard"
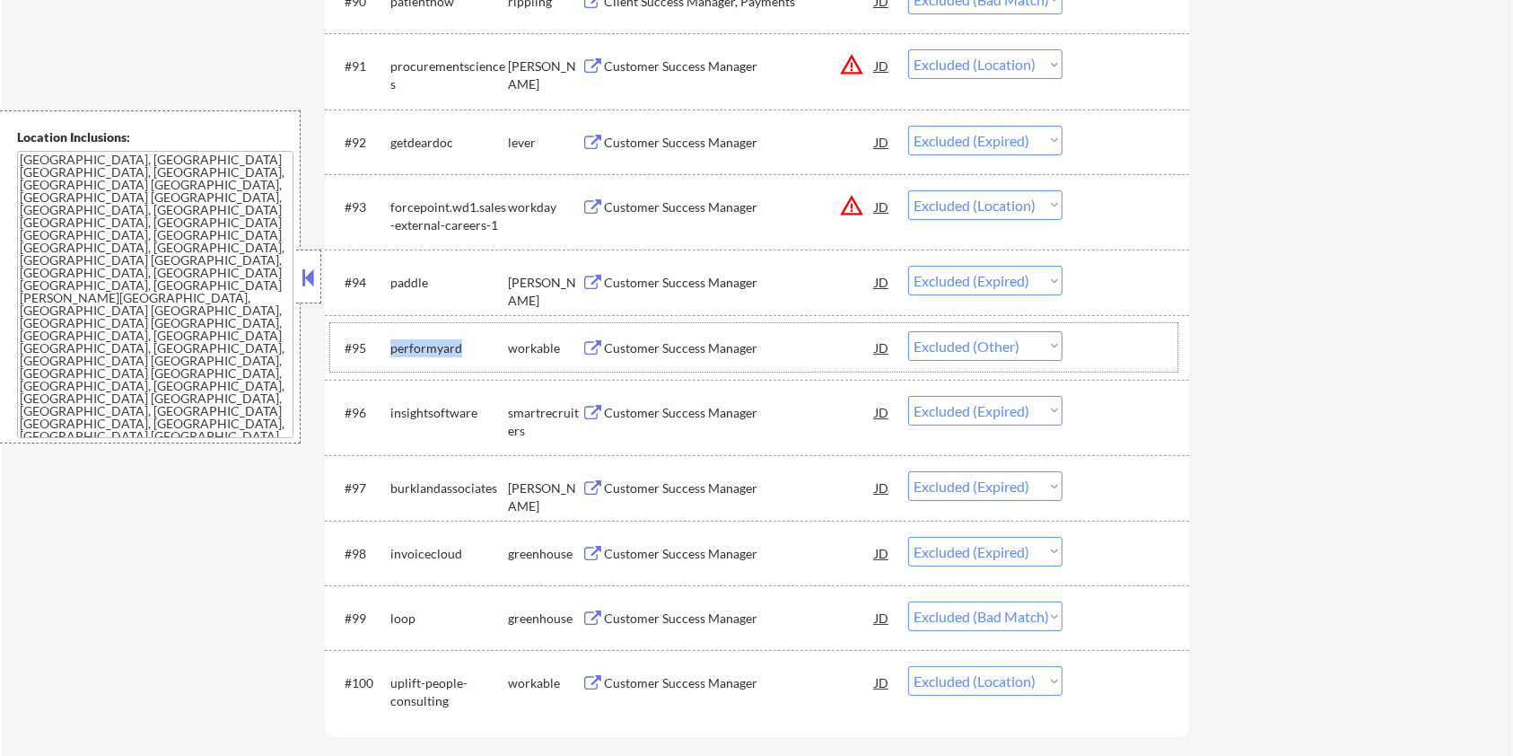
scroll to position [7061, 0]
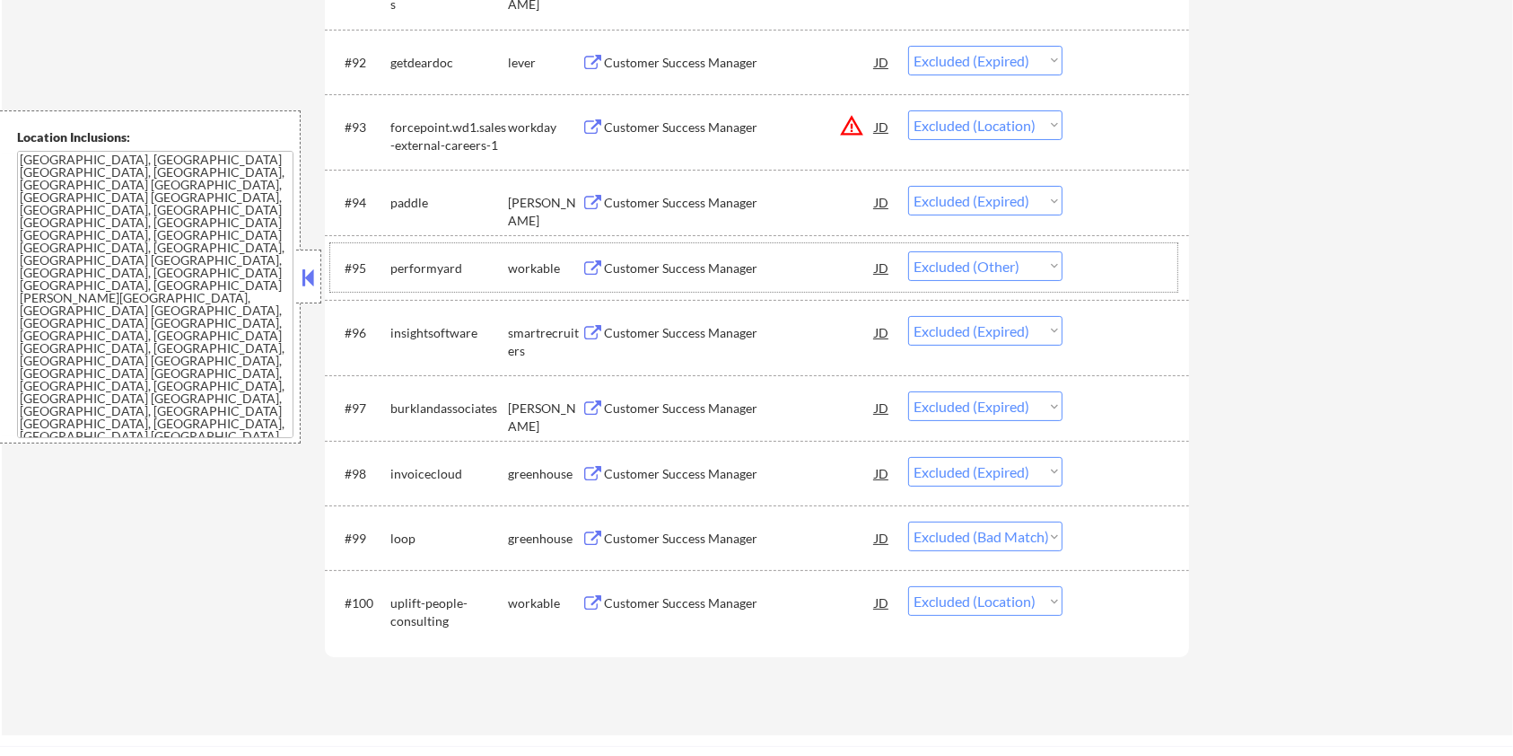
click at [668, 609] on div "Customer Success Manager" at bounding box center [739, 603] width 271 height 18
